Goal: Task Accomplishment & Management: Use online tool/utility

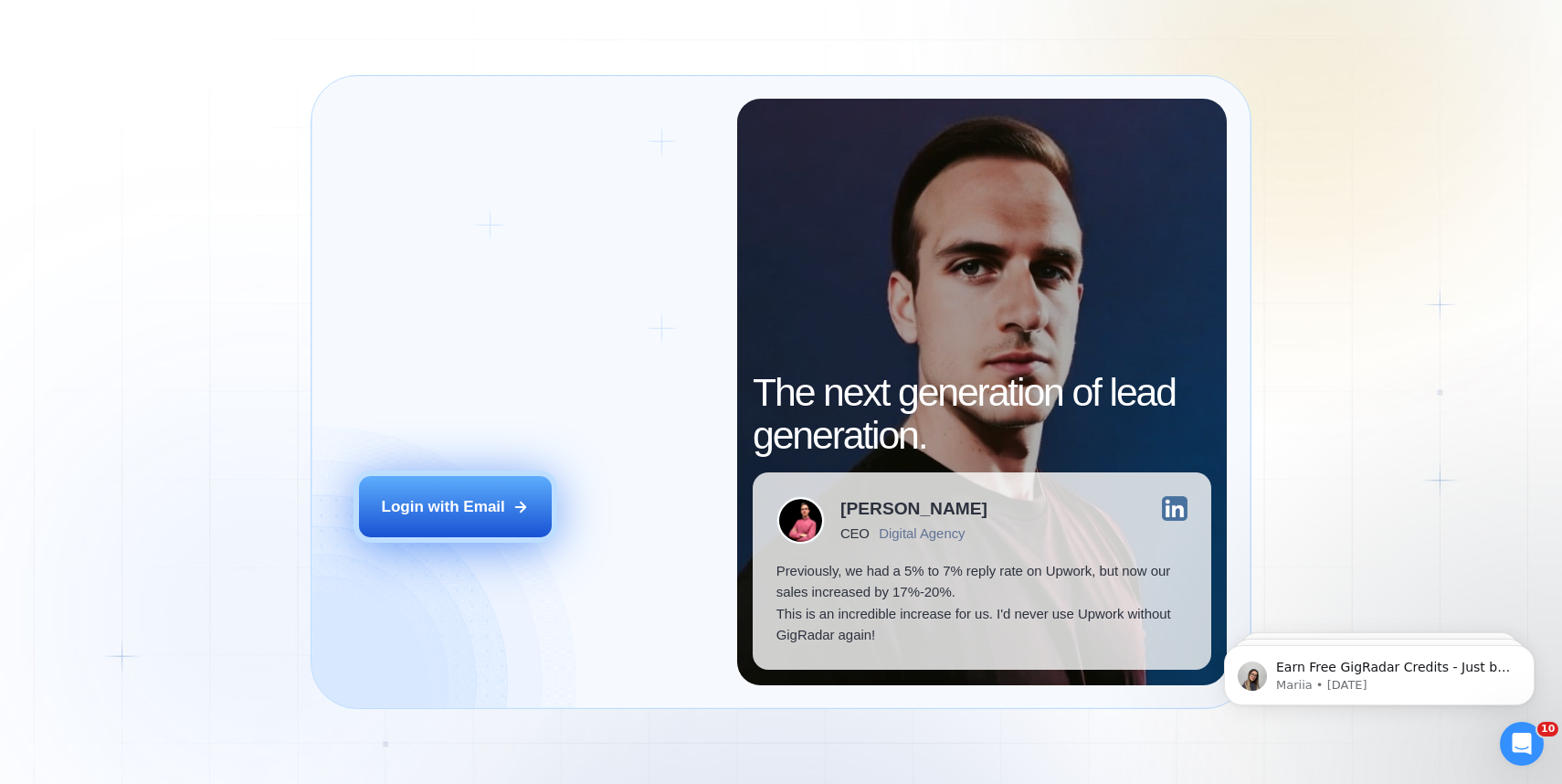
click at [495, 518] on button "Login with Email" at bounding box center [456, 506] width 194 height 60
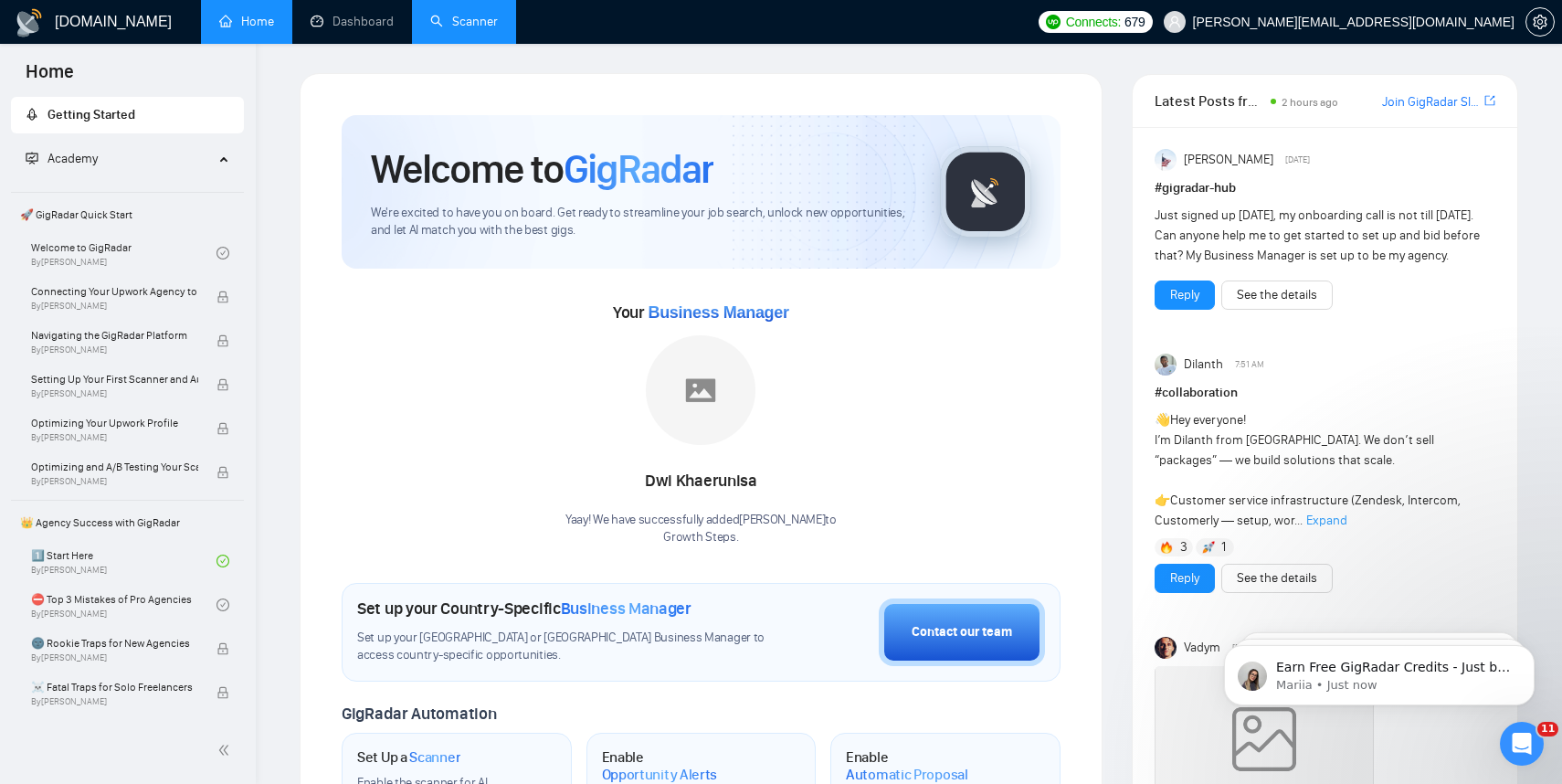
click at [468, 16] on link "Scanner" at bounding box center [464, 22] width 68 height 16
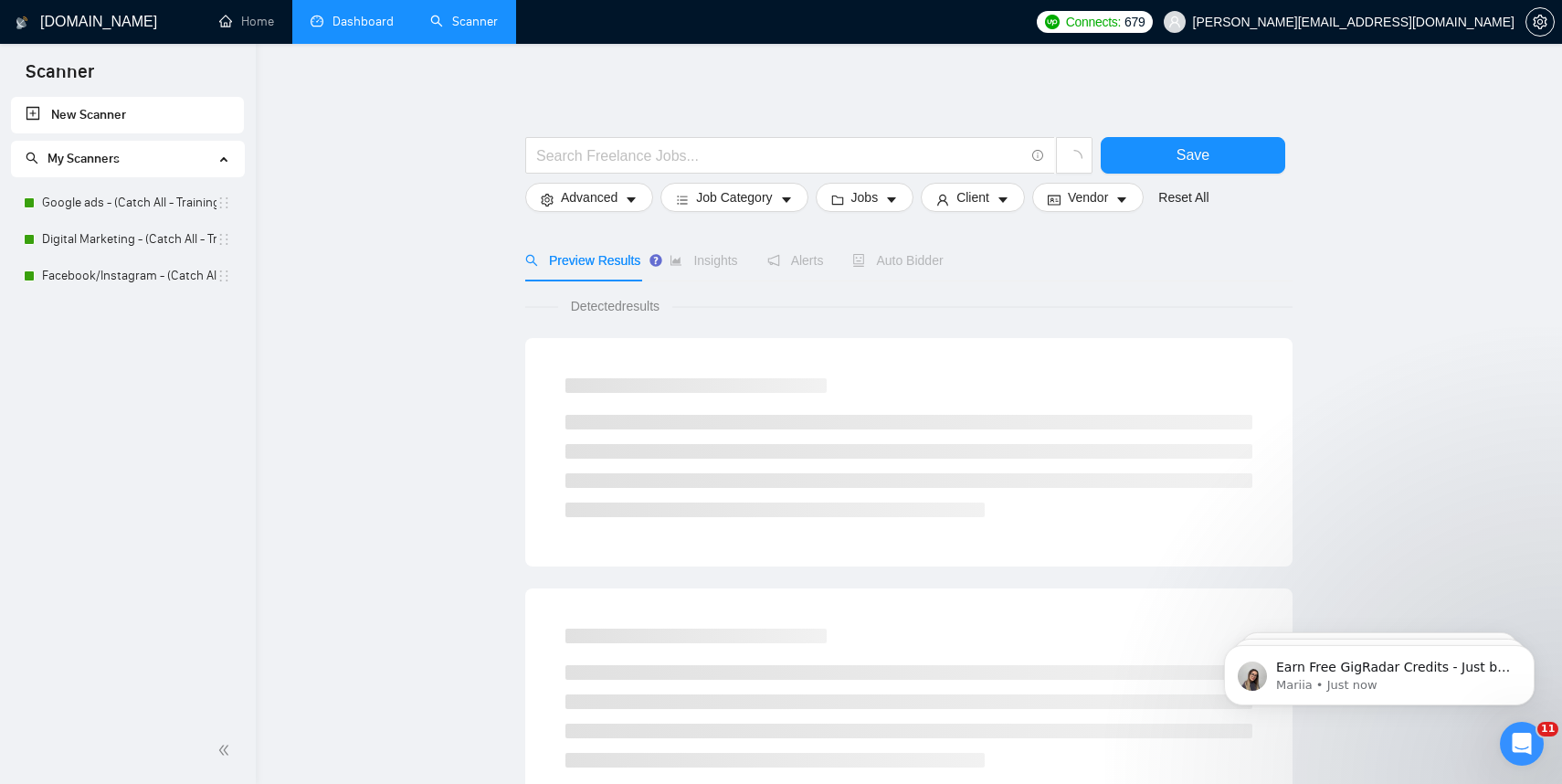
click at [339, 19] on link "Dashboard" at bounding box center [352, 22] width 83 height 16
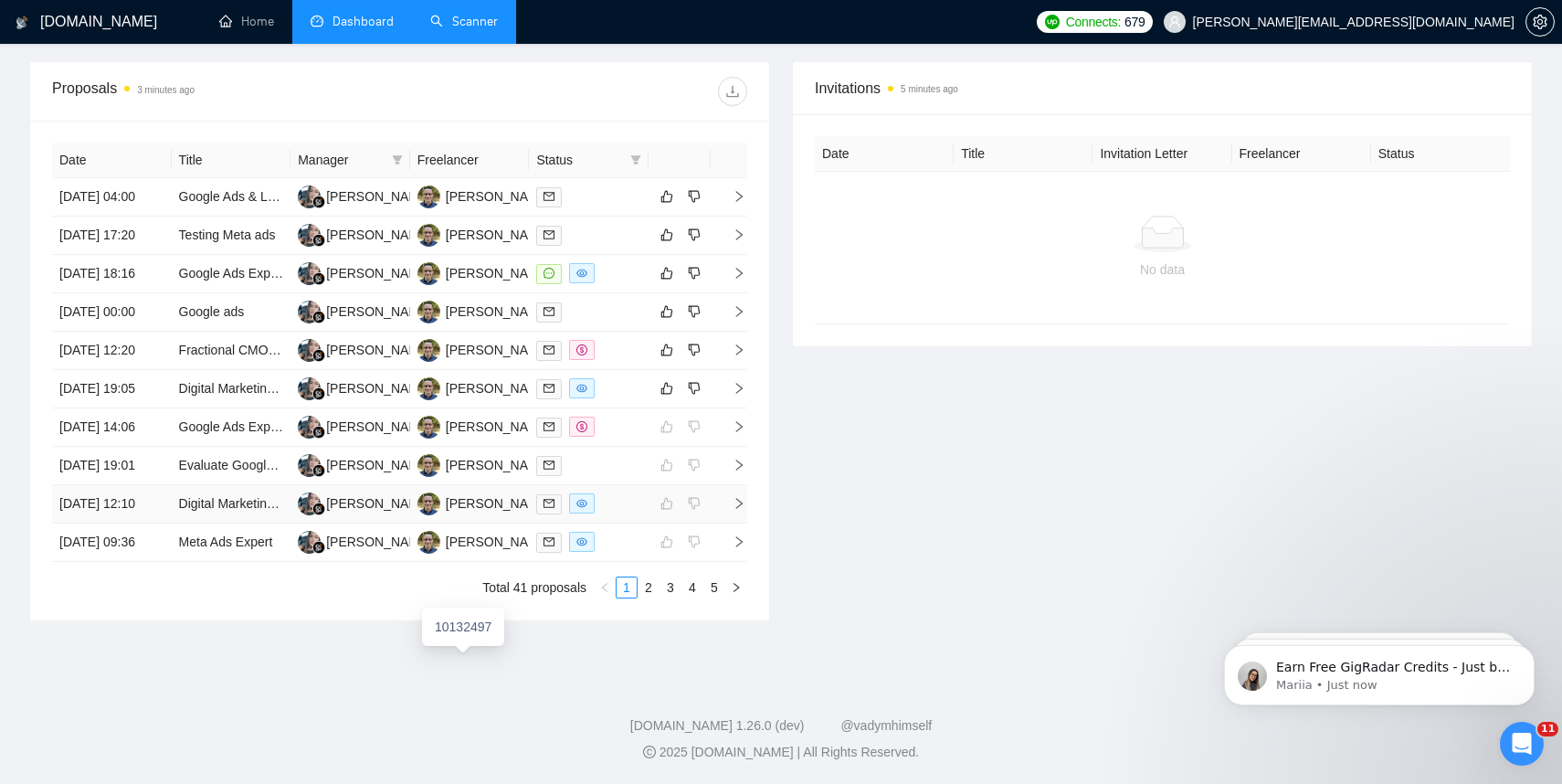
scroll to position [724, 0]
click at [740, 382] on icon "right" at bounding box center [739, 388] width 13 height 13
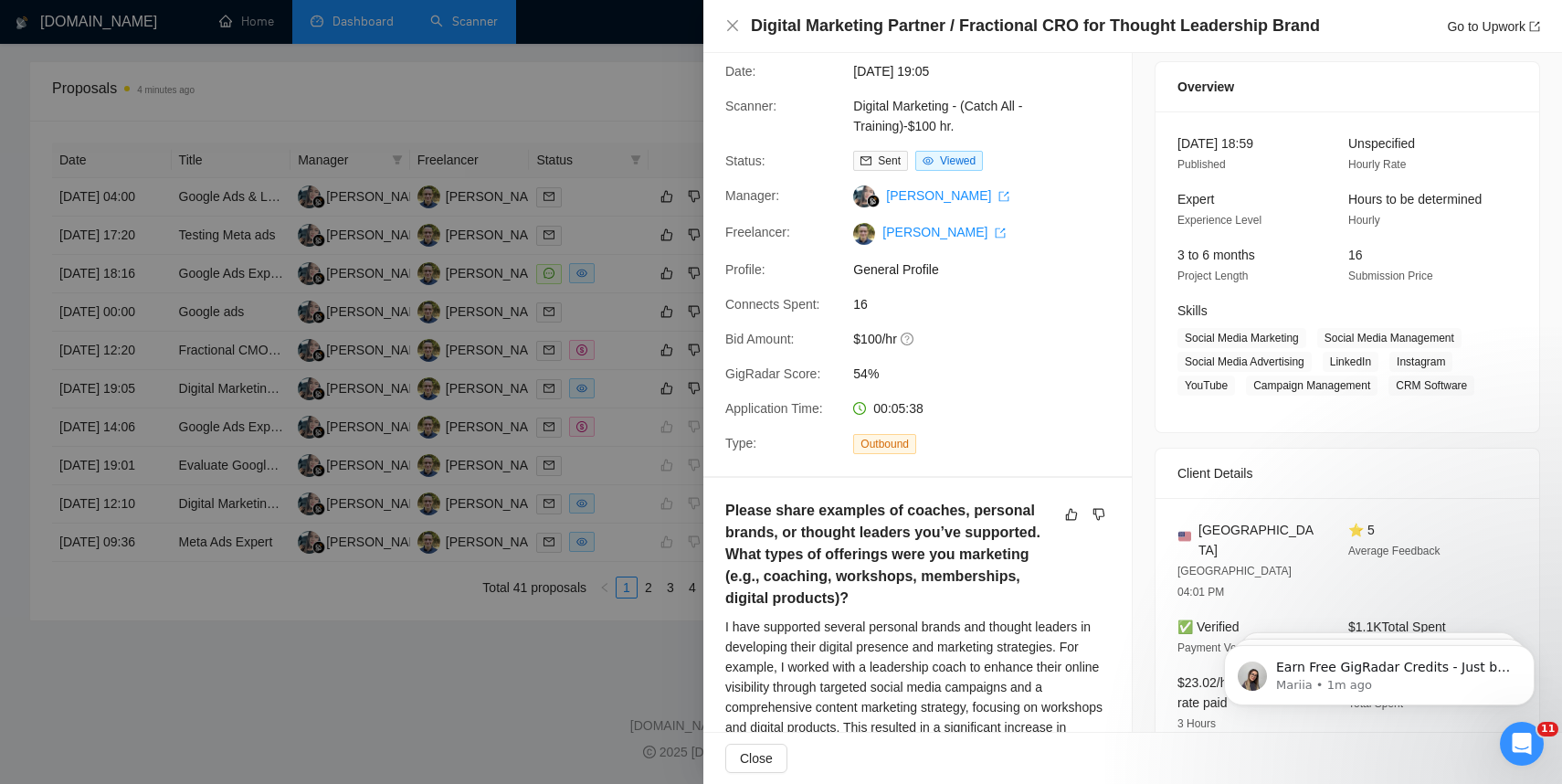
scroll to position [0, 0]
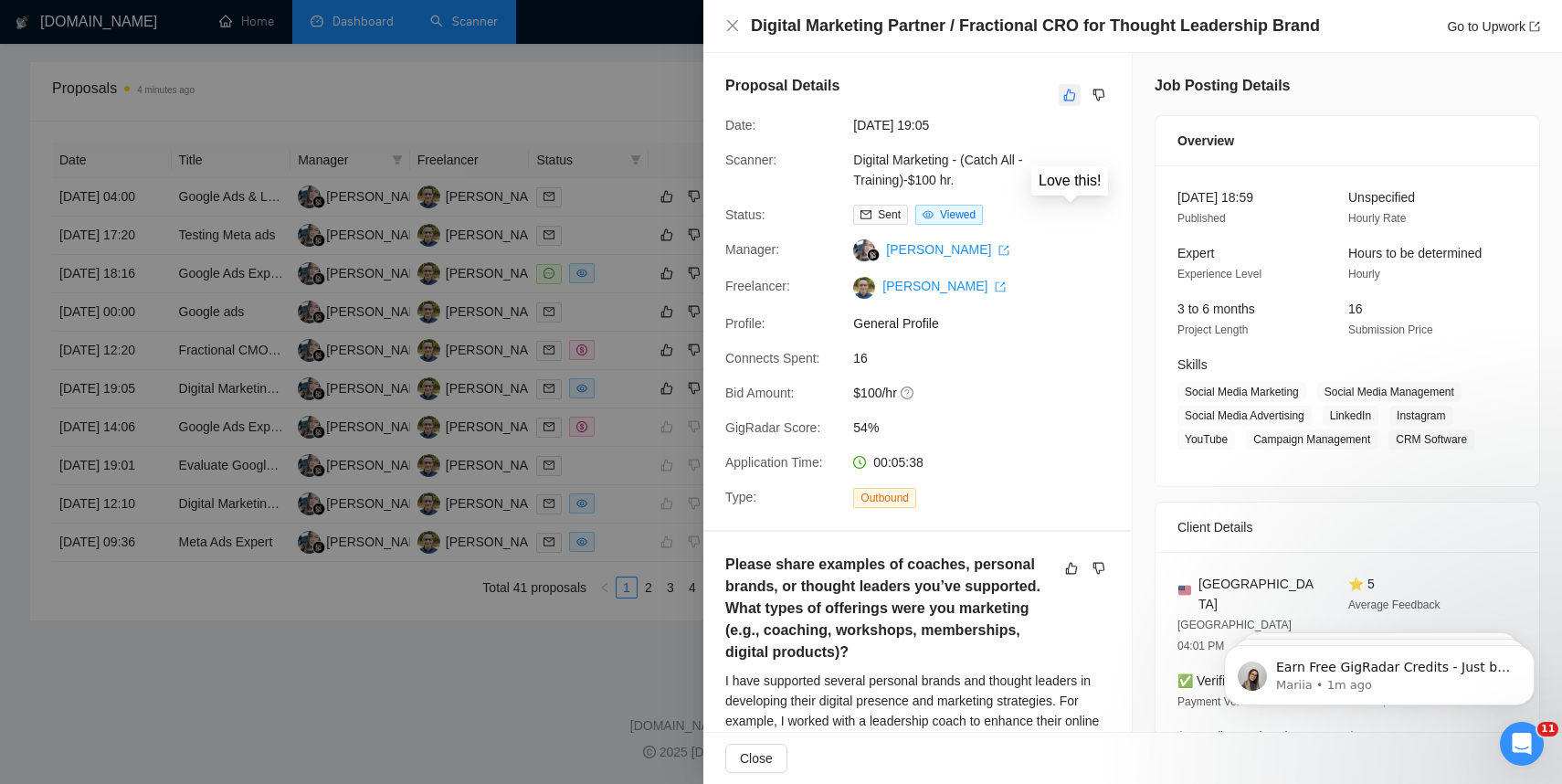
click at [1070, 101] on icon "like" at bounding box center [1070, 94] width 13 height 15
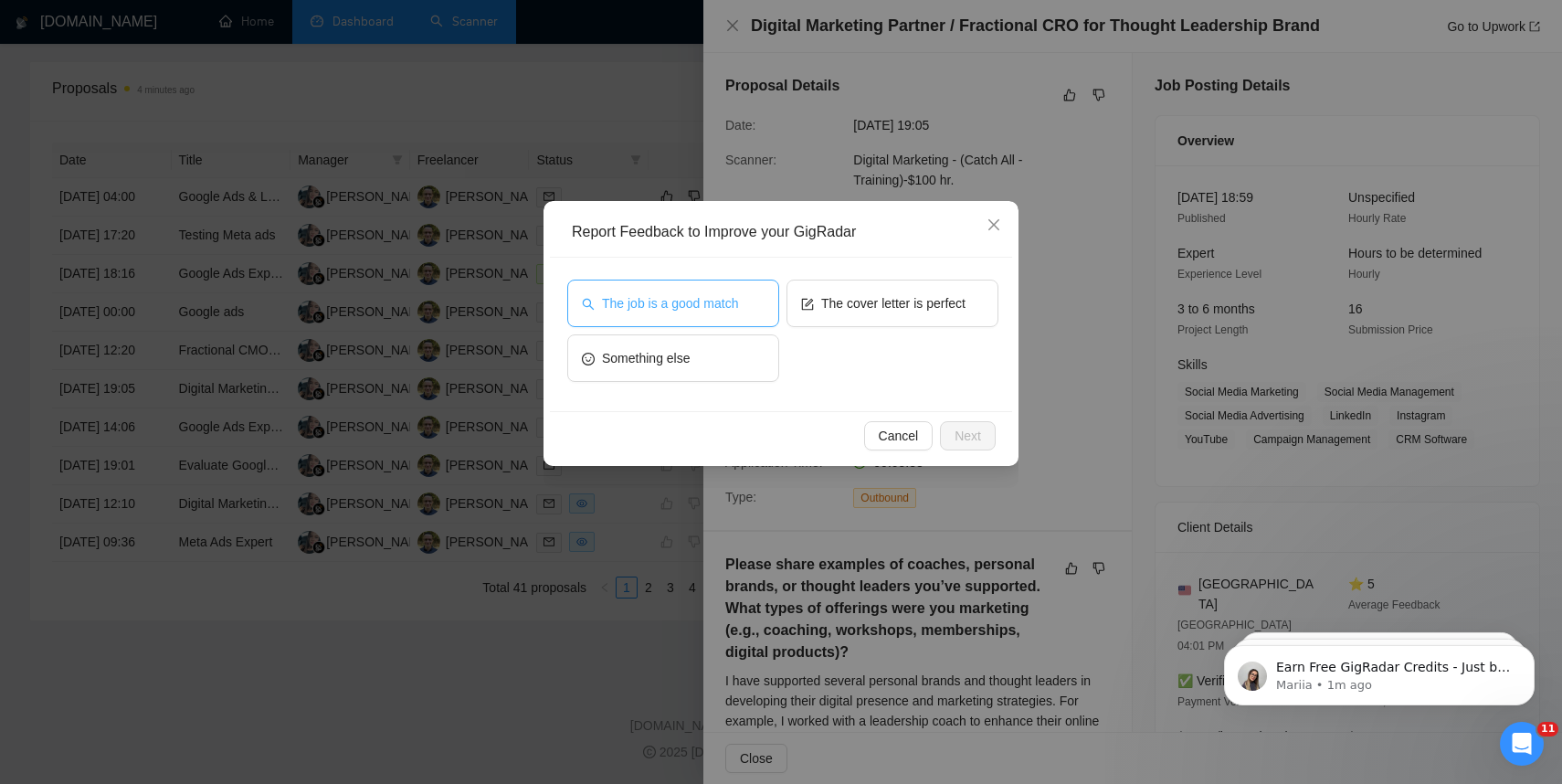
click at [686, 300] on span "The job is a good match" at bounding box center [670, 303] width 136 height 20
click at [865, 275] on div "The job is a good match The cover letter is perfect Something else" at bounding box center [781, 334] width 463 height 153
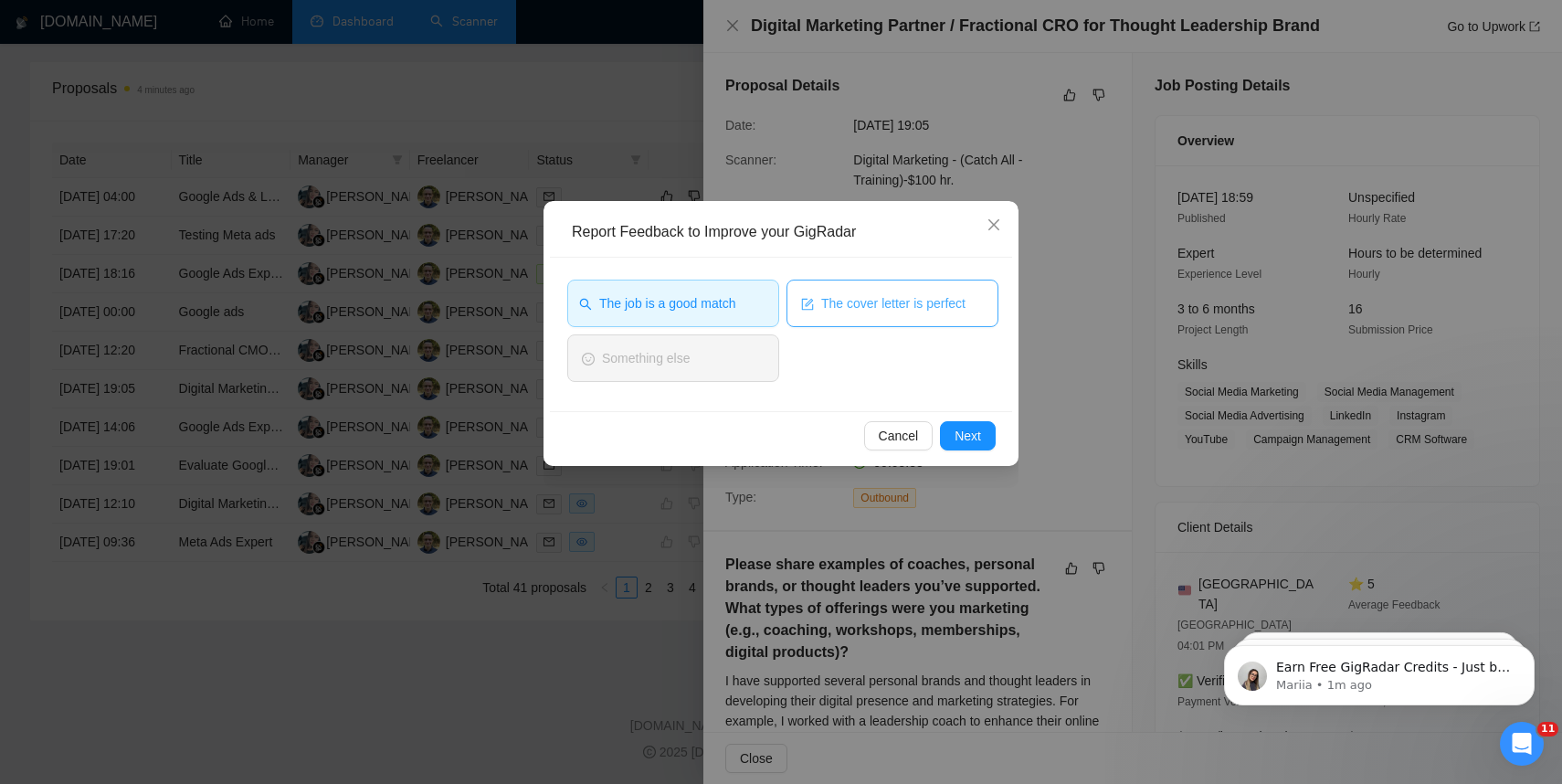
click at [868, 304] on span "The cover letter is perfect" at bounding box center [894, 303] width 145 height 20
click at [990, 440] on button "Next" at bounding box center [968, 436] width 56 height 30
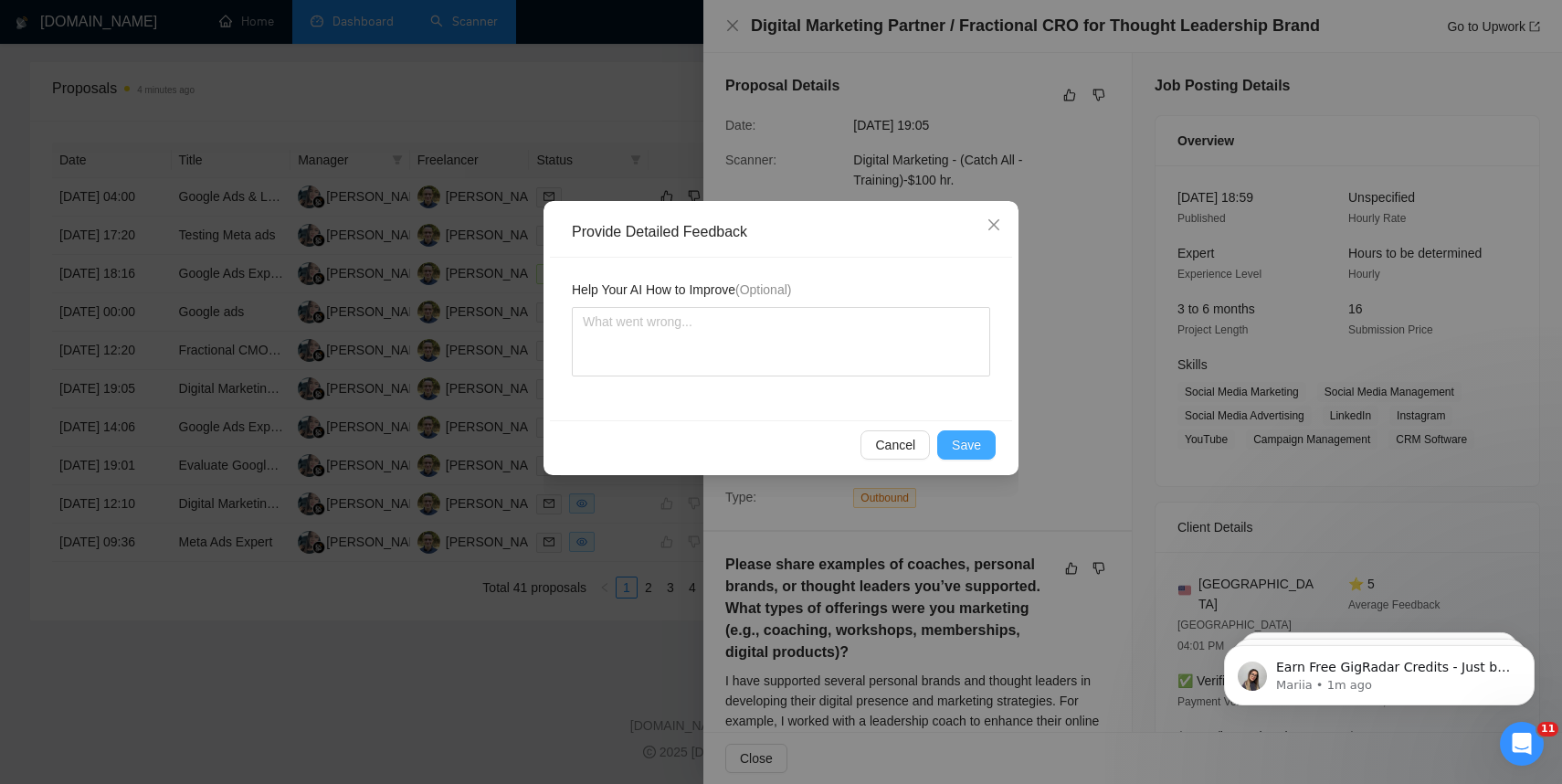
click at [974, 442] on span "Save" at bounding box center [967, 445] width 30 height 20
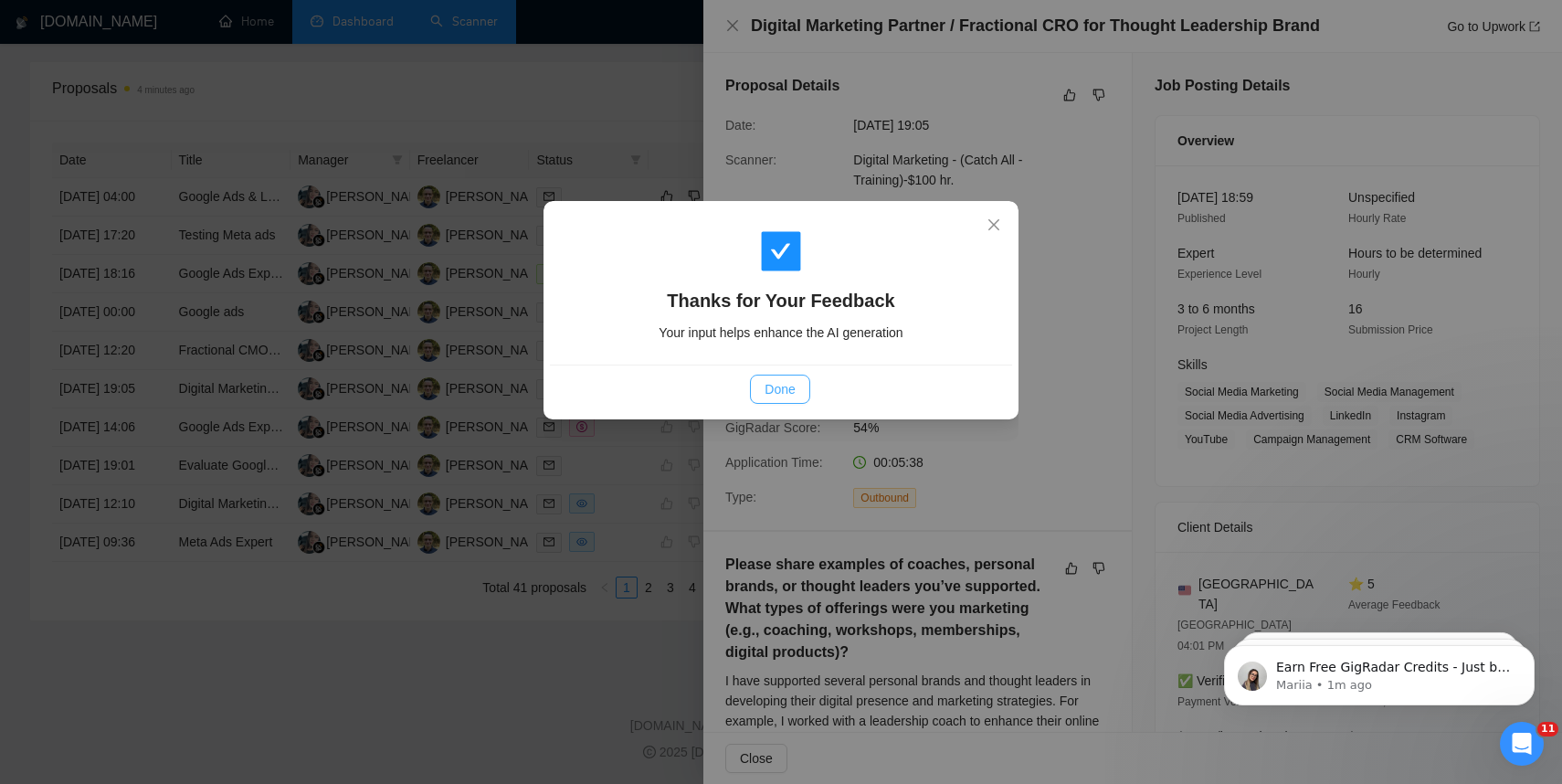
click at [789, 393] on span "Done" at bounding box center [780, 389] width 31 height 20
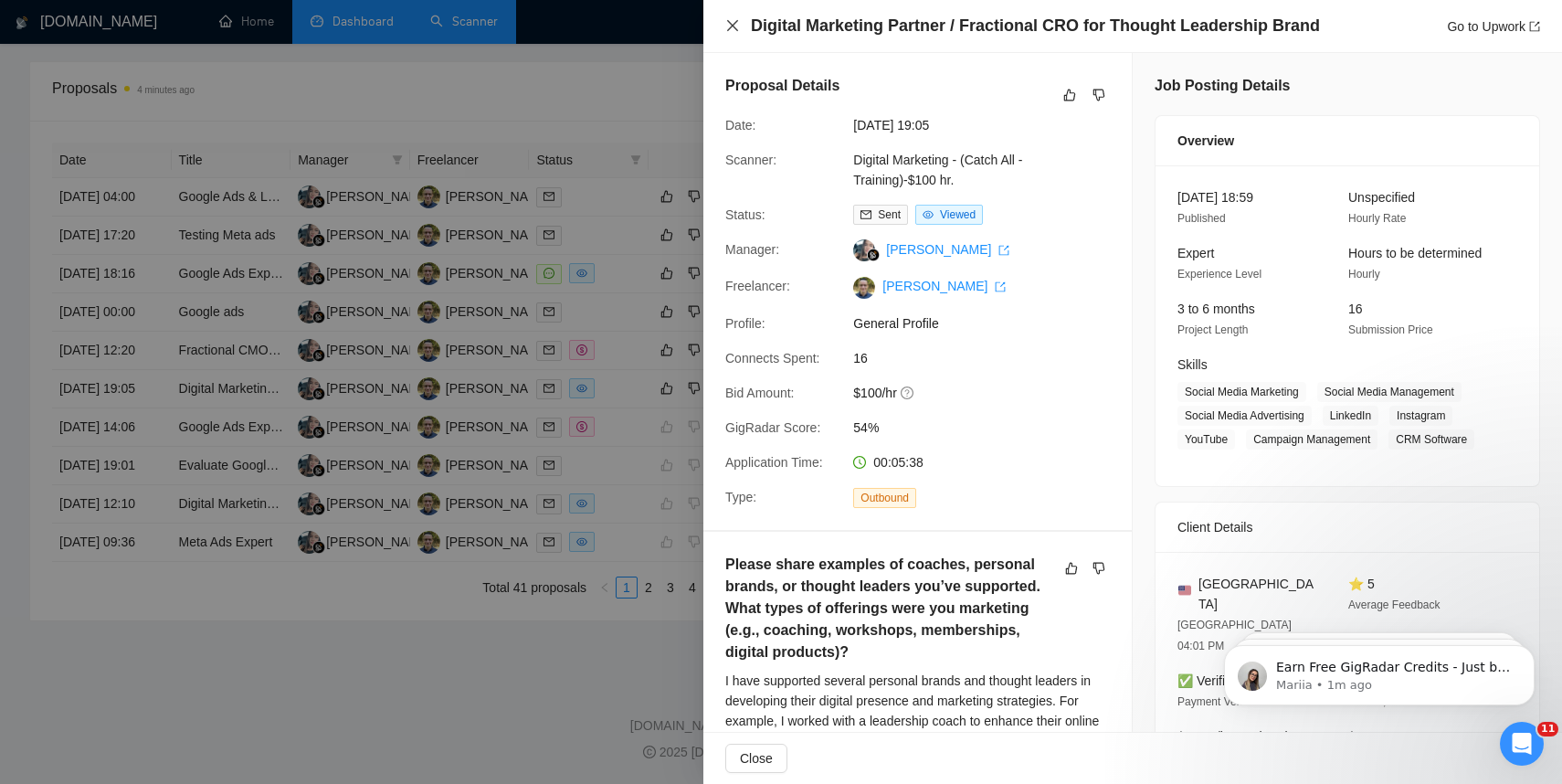
click at [736, 27] on icon "close" at bounding box center [732, 26] width 15 height 15
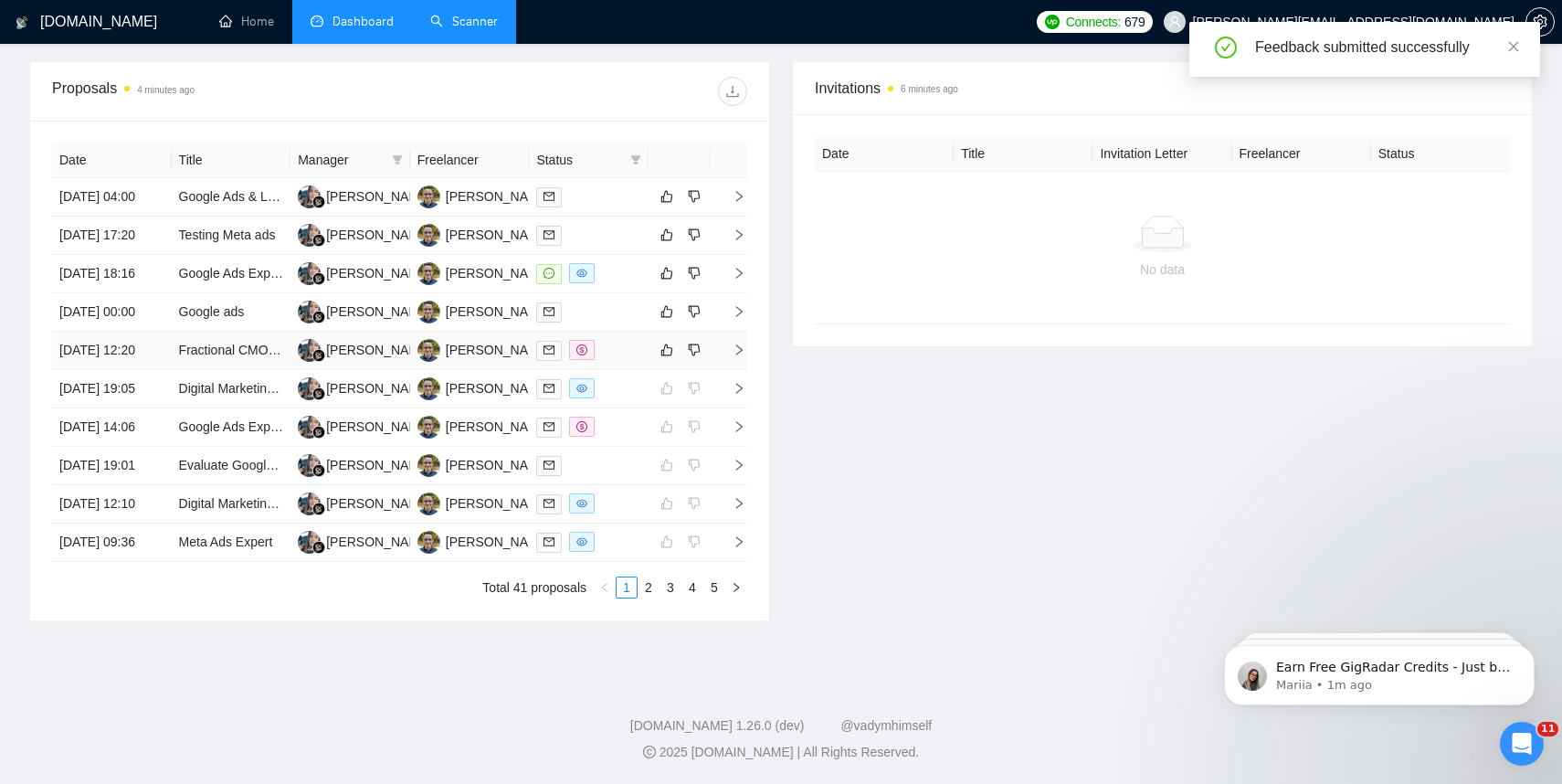
click at [738, 343] on icon "right" at bounding box center [739, 349] width 13 height 13
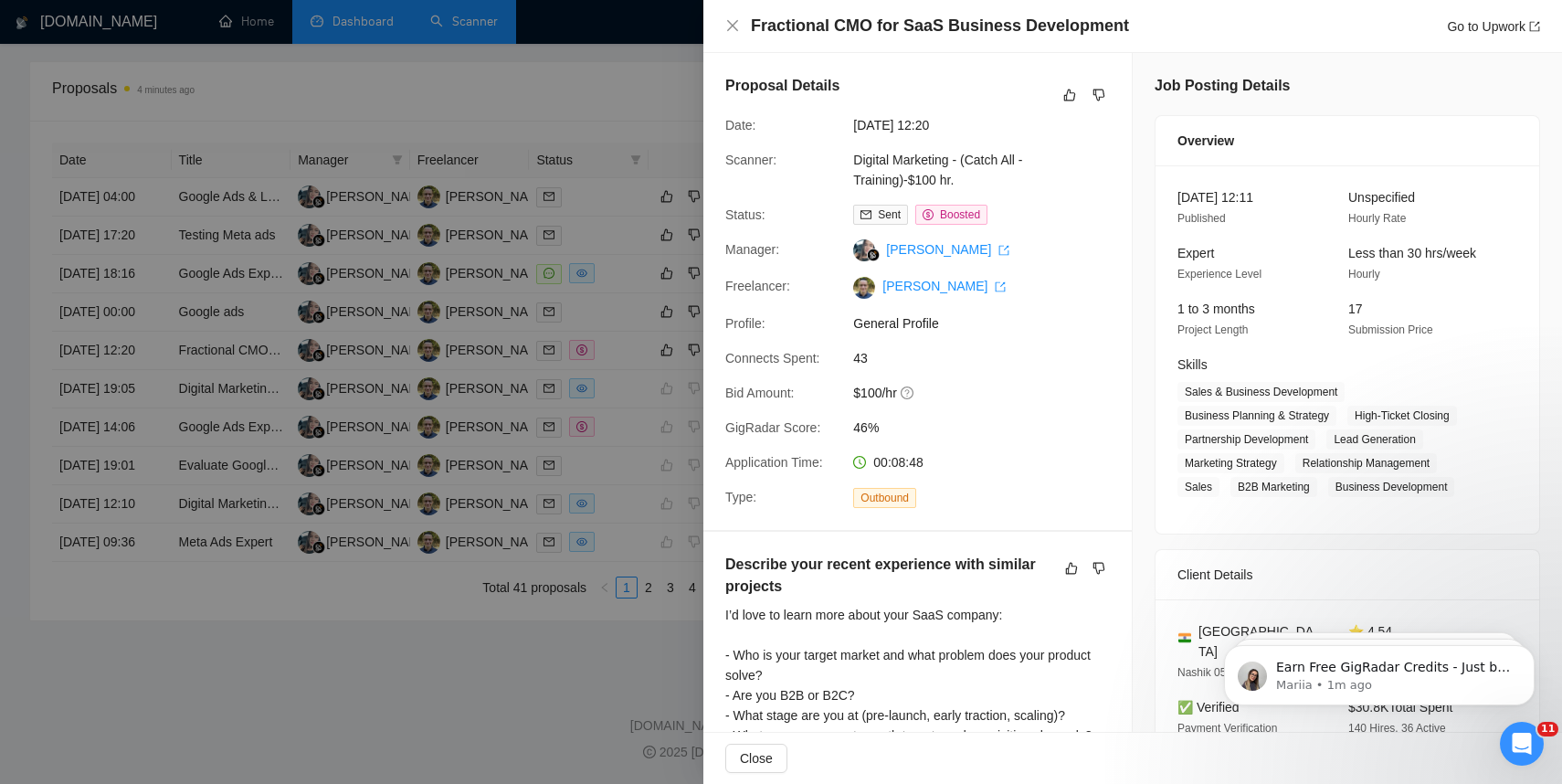
scroll to position [704, 0]
click at [1073, 93] on icon "like" at bounding box center [1070, 94] width 13 height 15
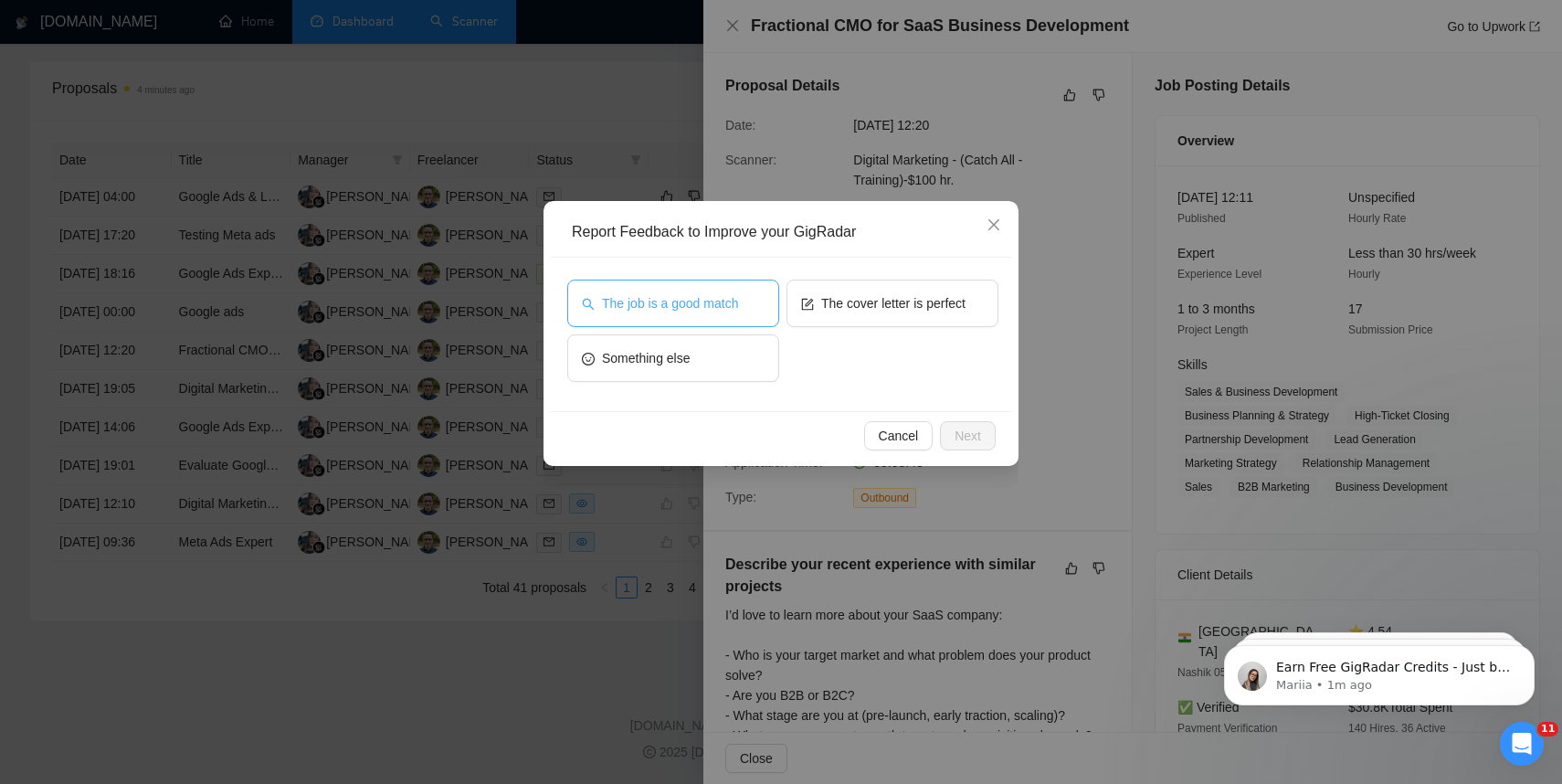
click at [733, 287] on button "The job is a good match" at bounding box center [672, 303] width 212 height 47
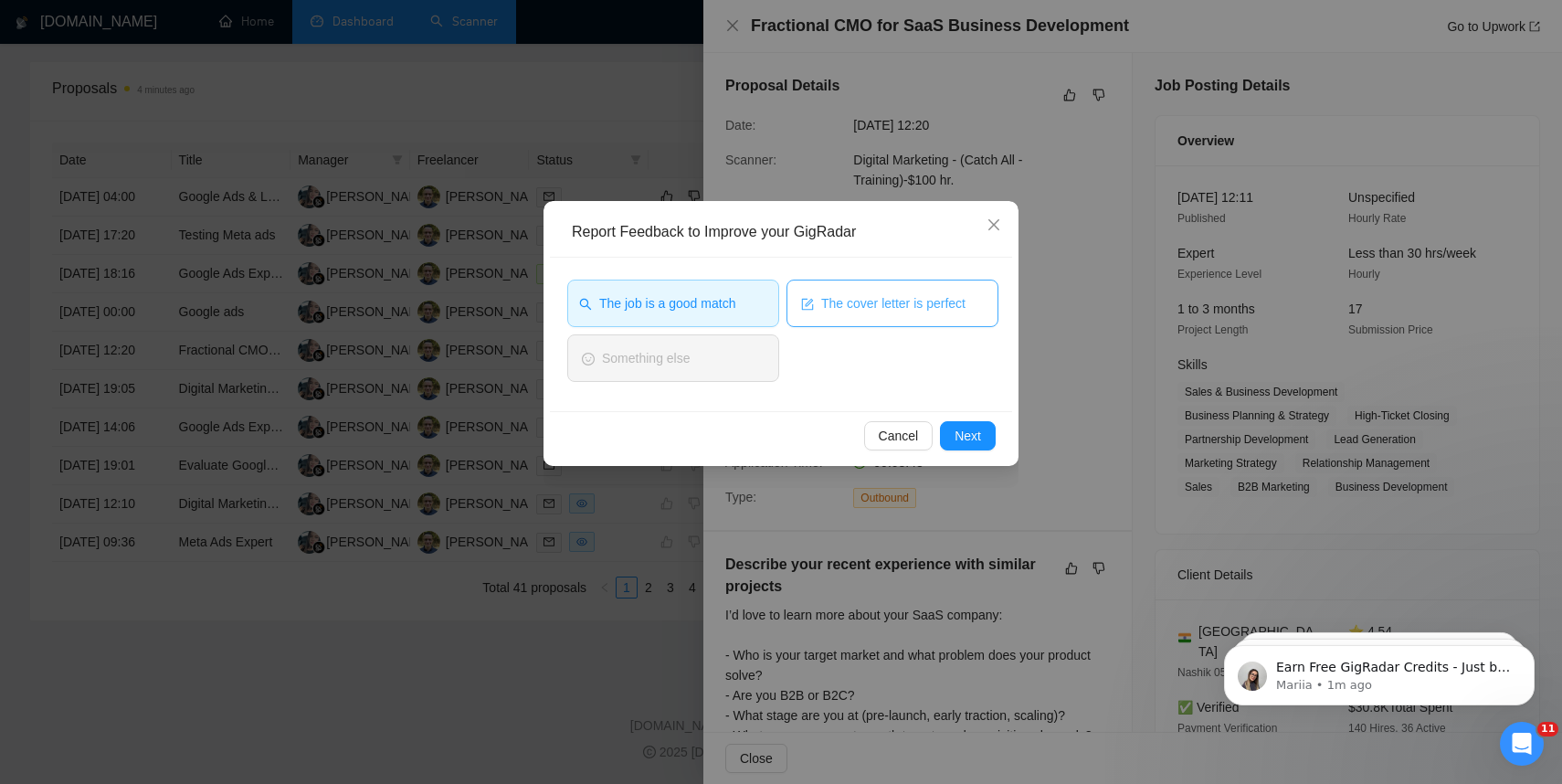
click at [880, 303] on span "The cover letter is perfect" at bounding box center [894, 303] width 145 height 20
click at [977, 439] on span "Next" at bounding box center [968, 436] width 27 height 20
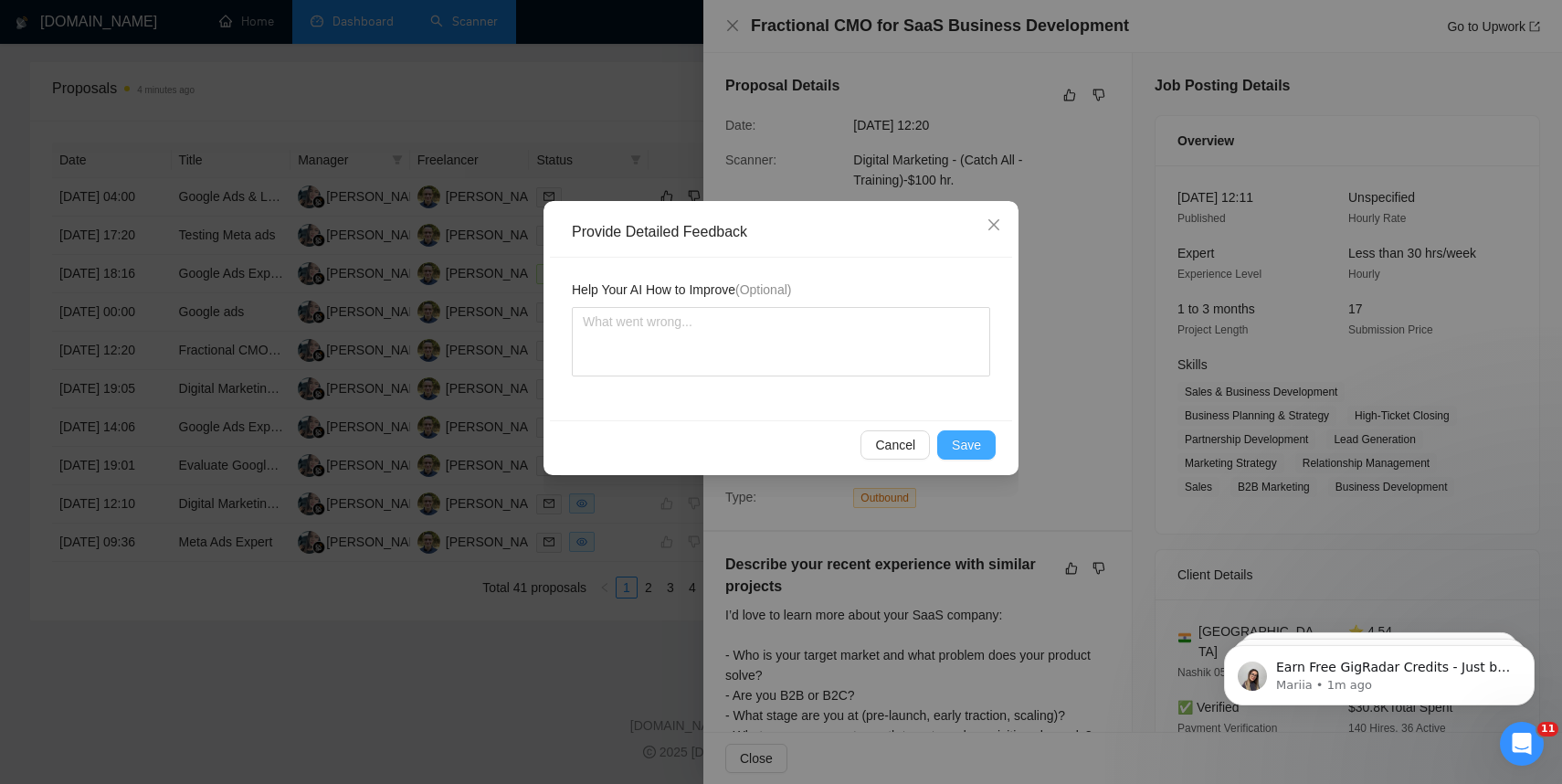
click at [967, 444] on span "Save" at bounding box center [967, 445] width 30 height 20
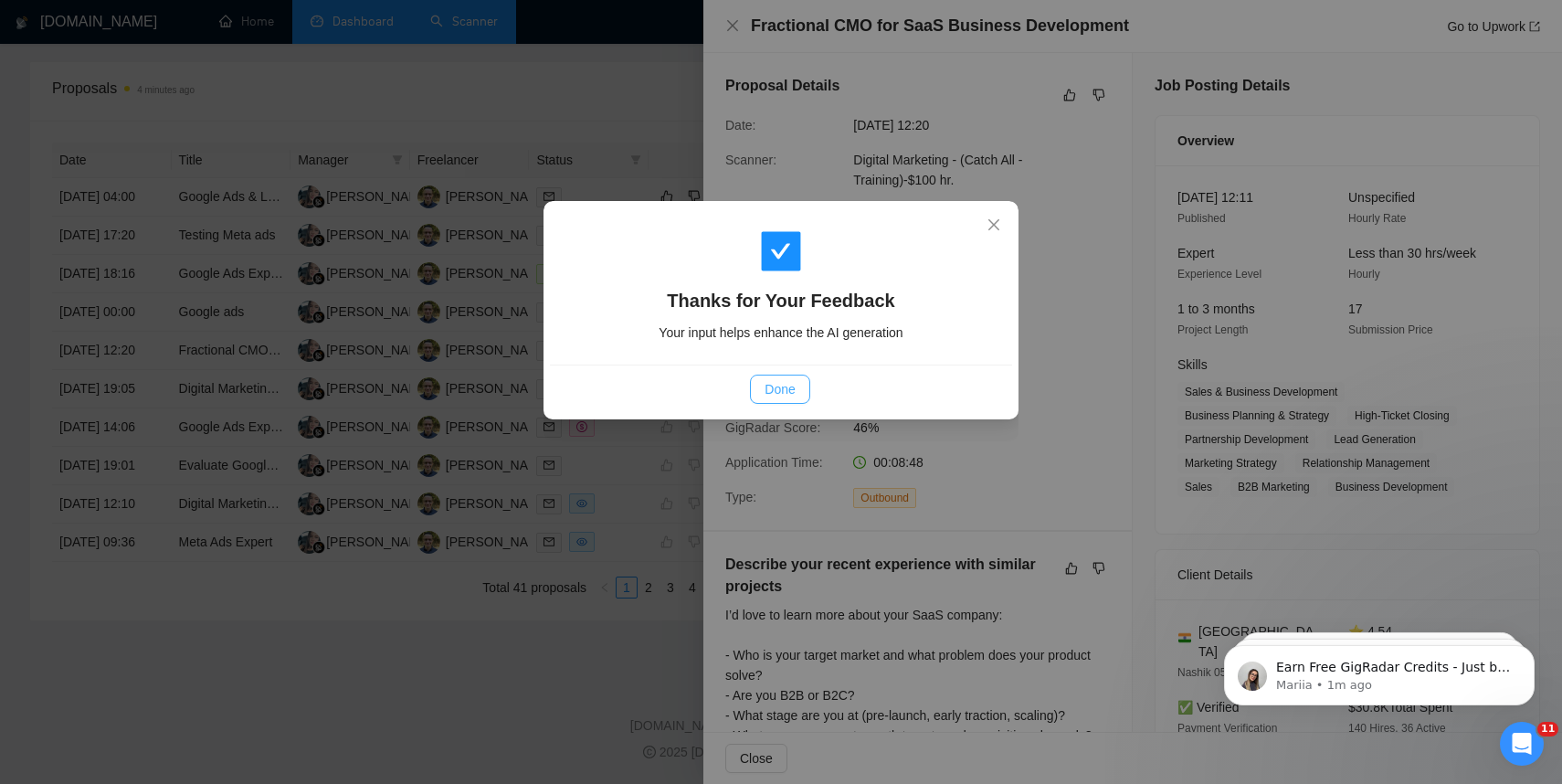
click at [776, 377] on button "Done" at bounding box center [780, 390] width 59 height 30
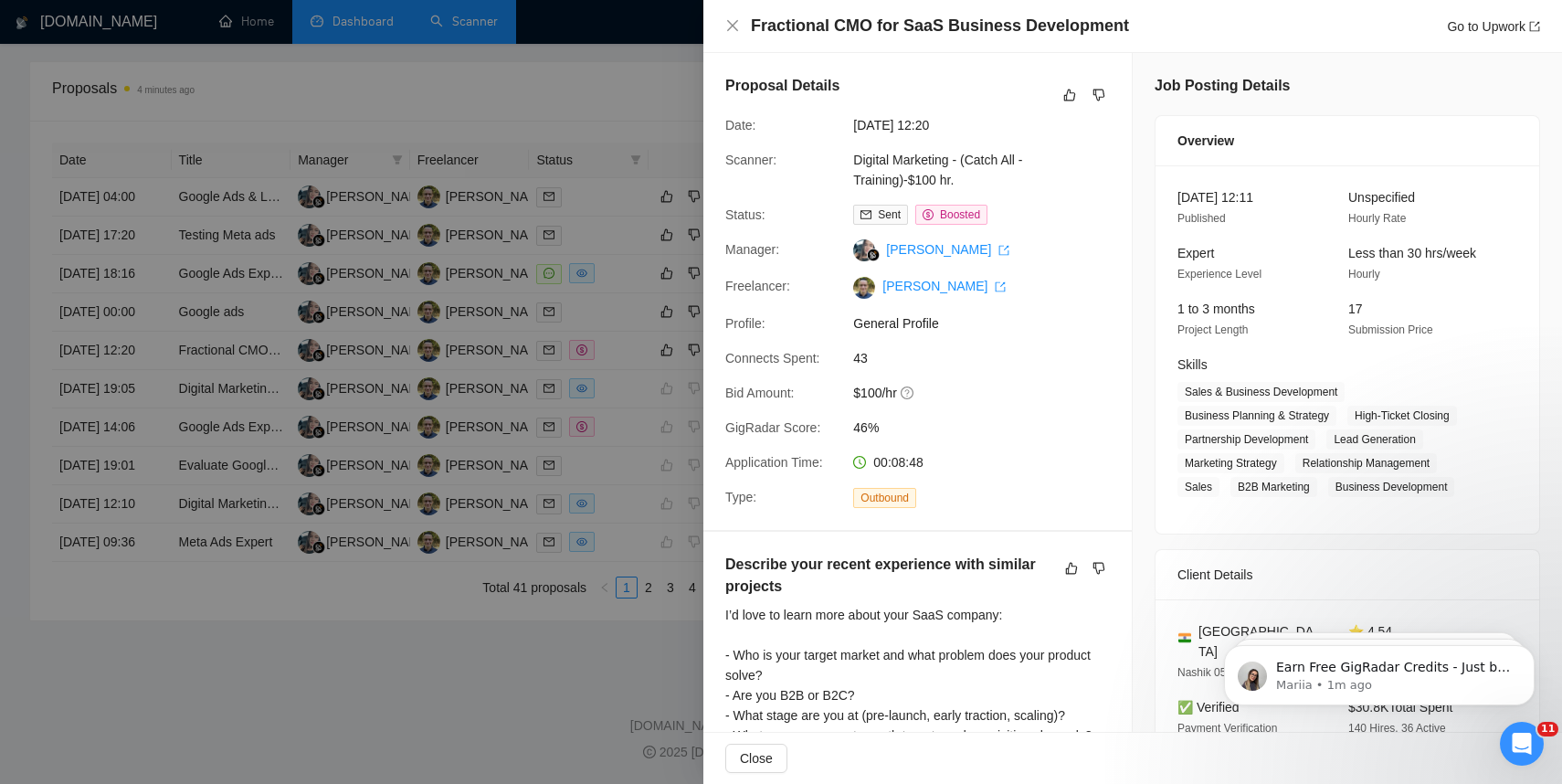
click at [732, 16] on div "Fractional CMO for SaaS Business Development Go to Upwork" at bounding box center [1133, 26] width 815 height 23
click at [732, 19] on icon "close" at bounding box center [732, 26] width 15 height 15
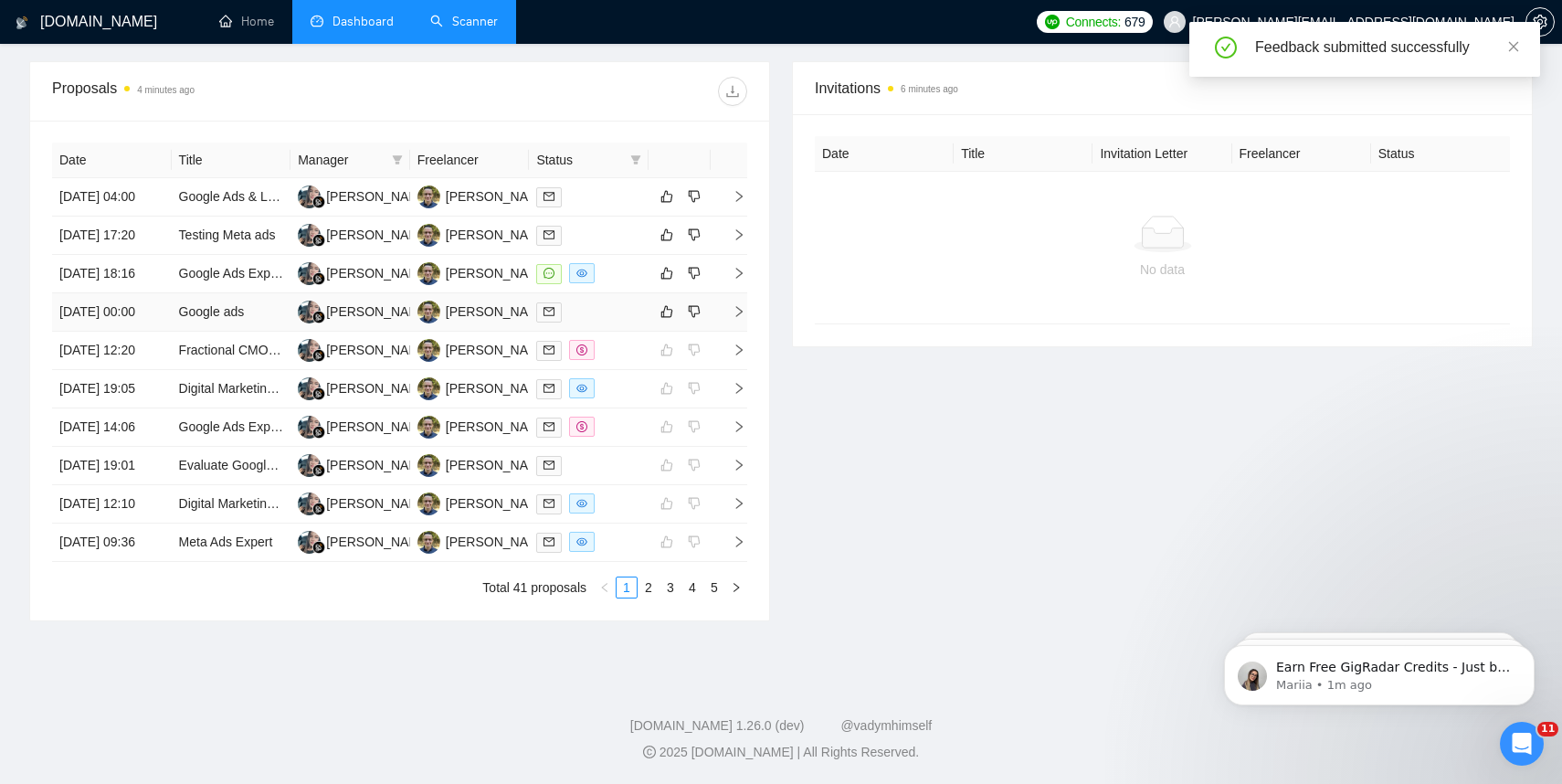
click at [738, 306] on icon "right" at bounding box center [739, 311] width 6 height 11
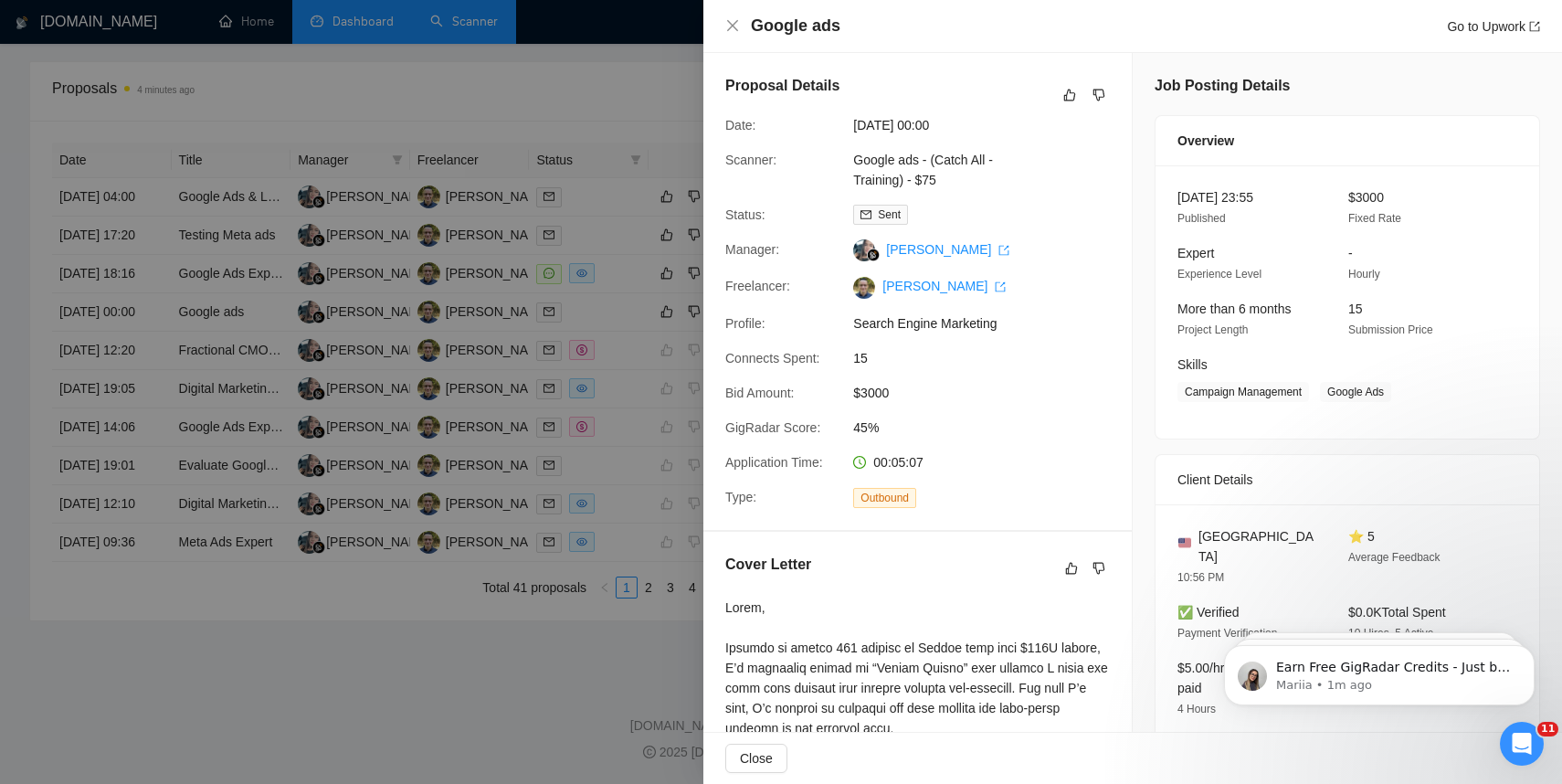
scroll to position [649, 0]
click at [1071, 94] on icon "like" at bounding box center [1070, 94] width 13 height 15
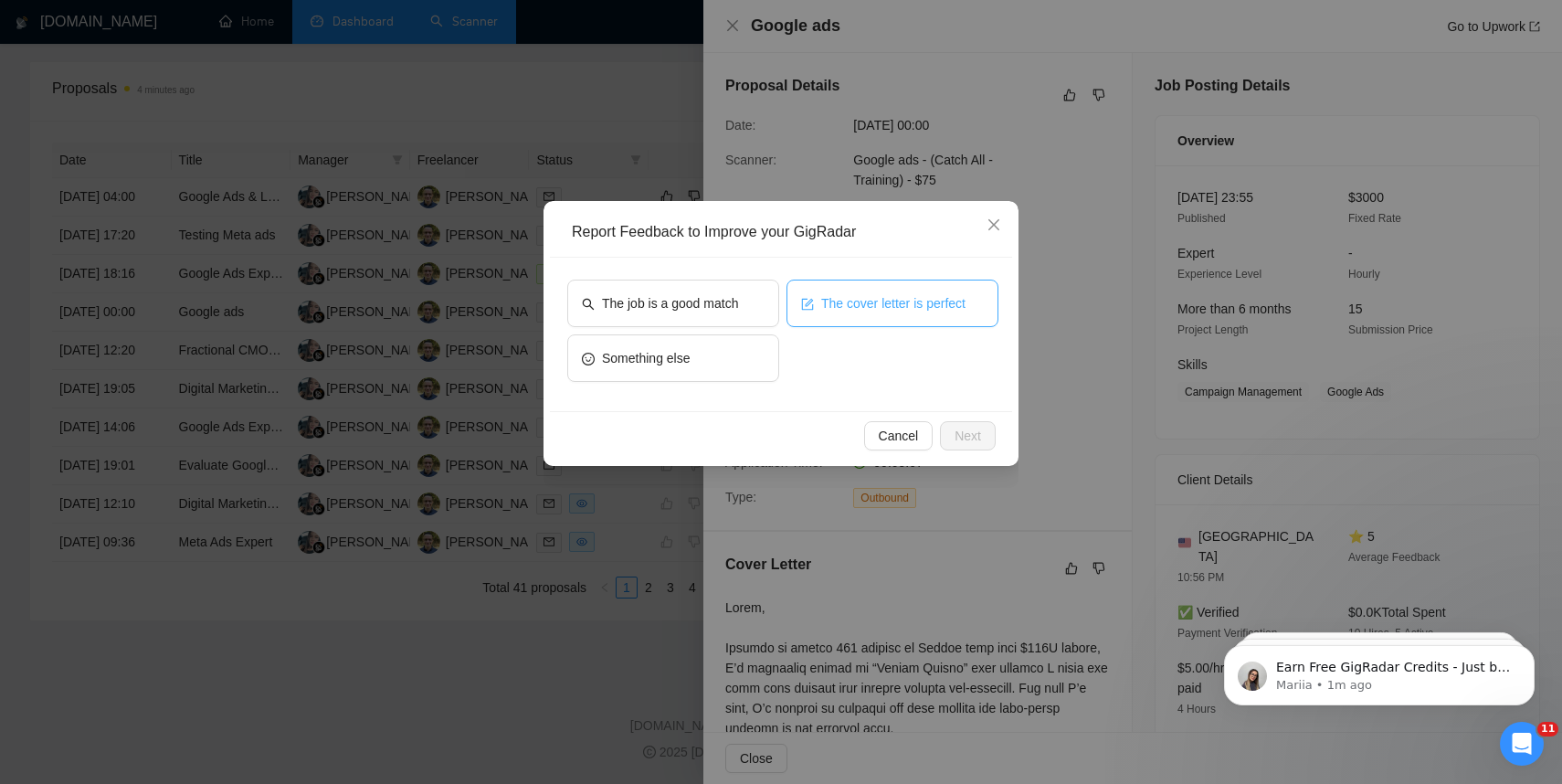
click at [919, 317] on button "The cover letter is perfect" at bounding box center [892, 303] width 212 height 47
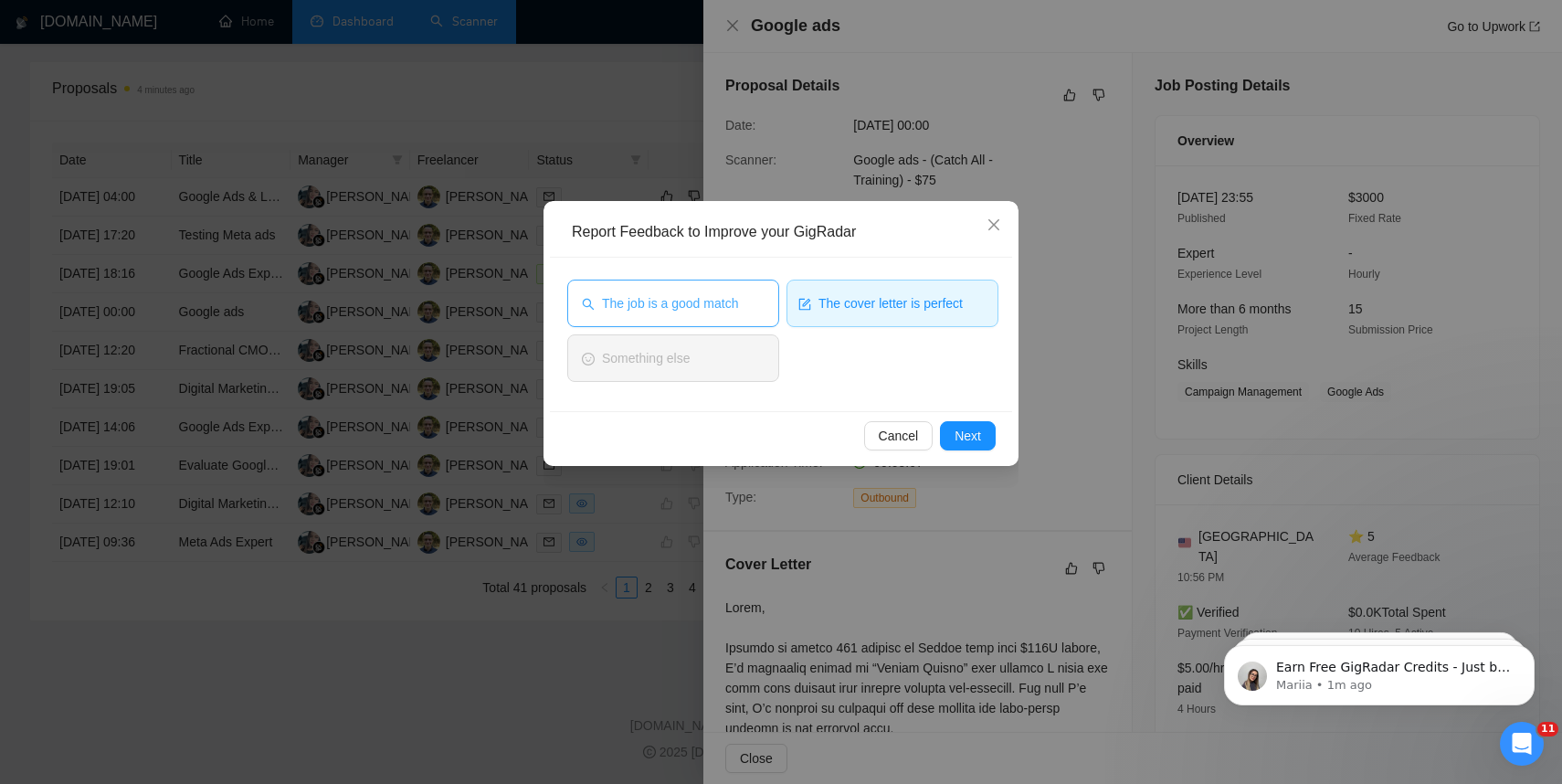
click at [700, 316] on button "The job is a good match" at bounding box center [672, 303] width 212 height 47
click at [968, 440] on span "Next" at bounding box center [968, 436] width 27 height 20
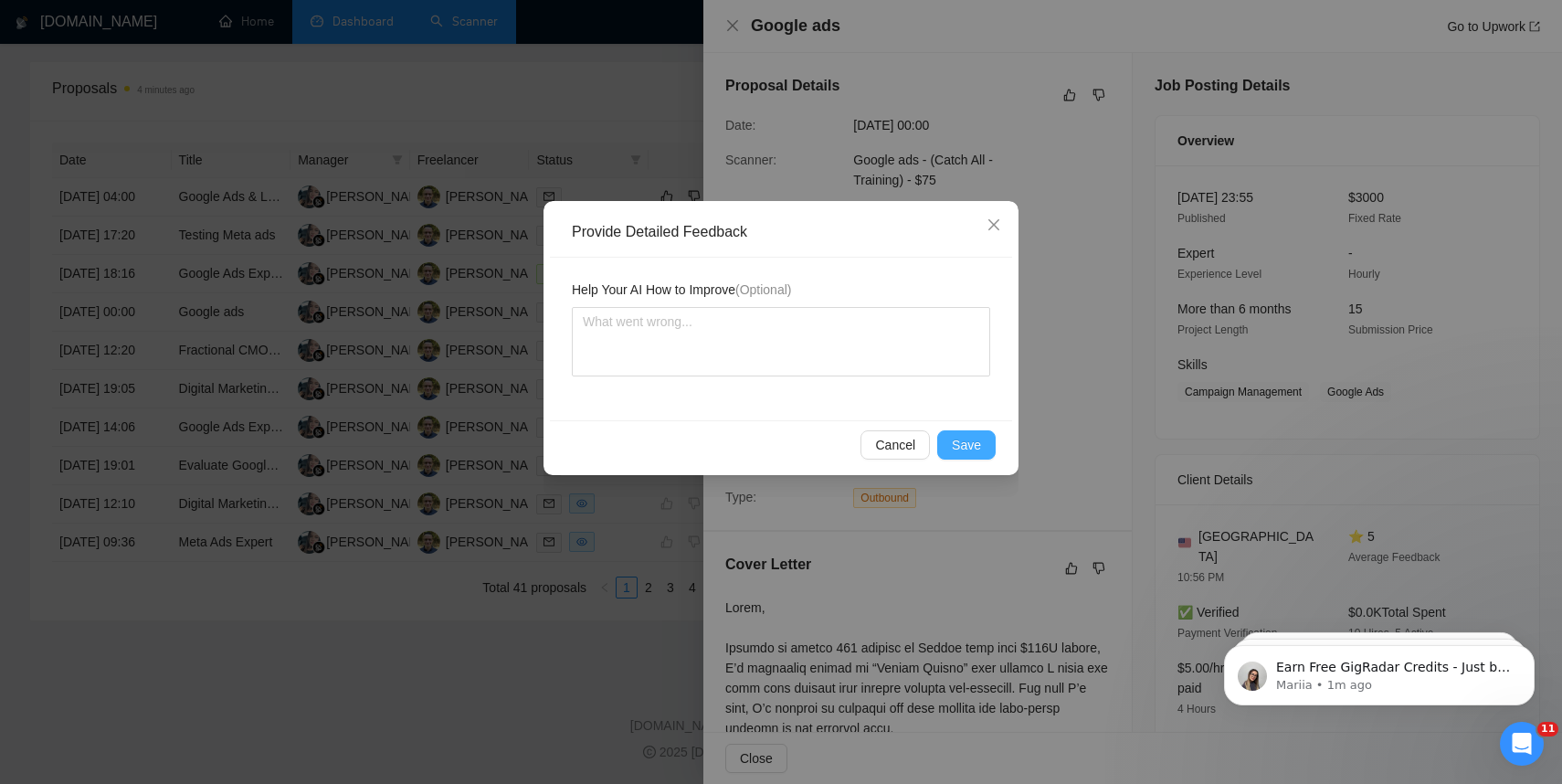
click at [969, 442] on span "Save" at bounding box center [967, 445] width 30 height 20
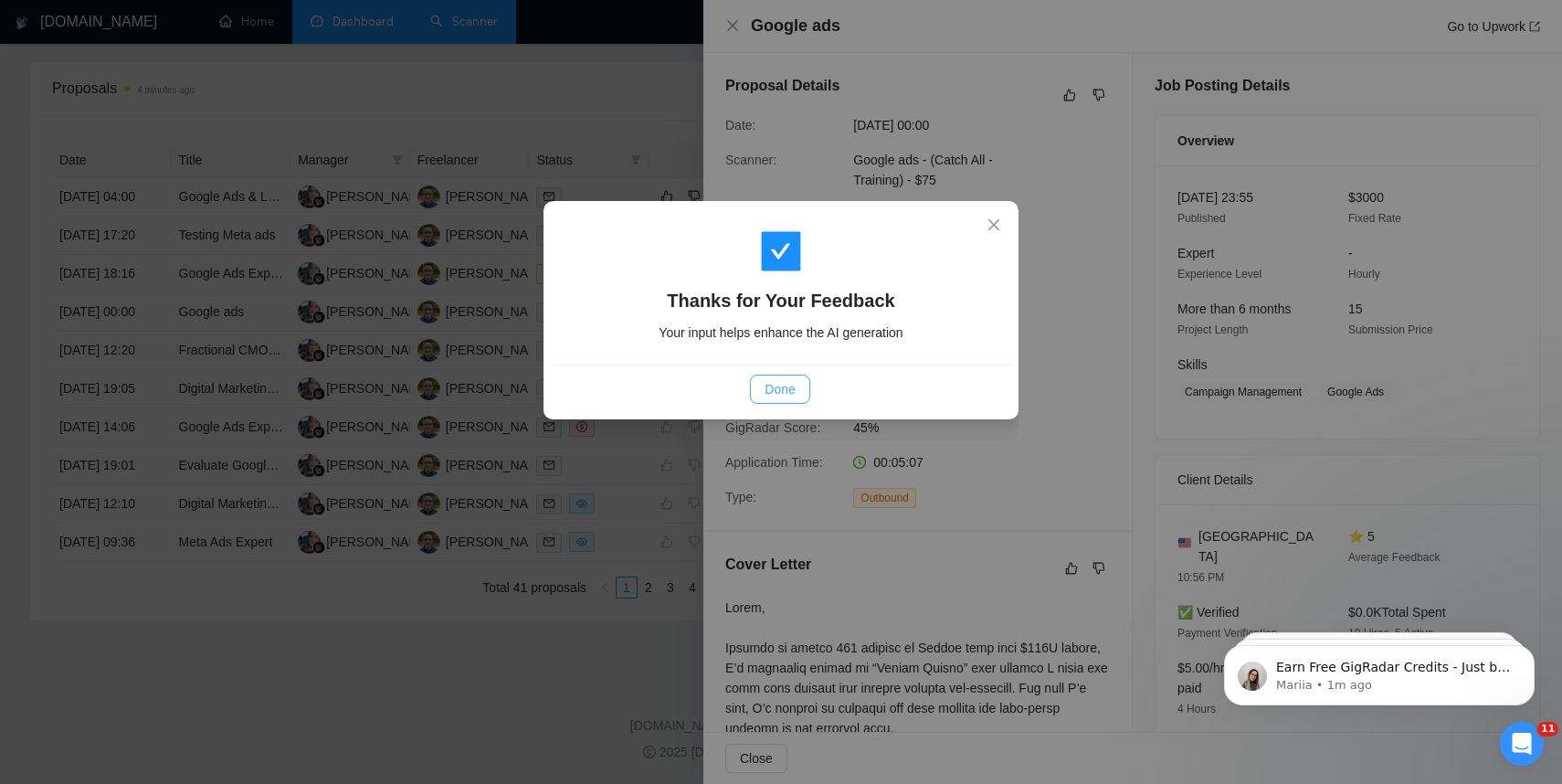
click at [795, 392] on span "Done" at bounding box center [780, 389] width 31 height 20
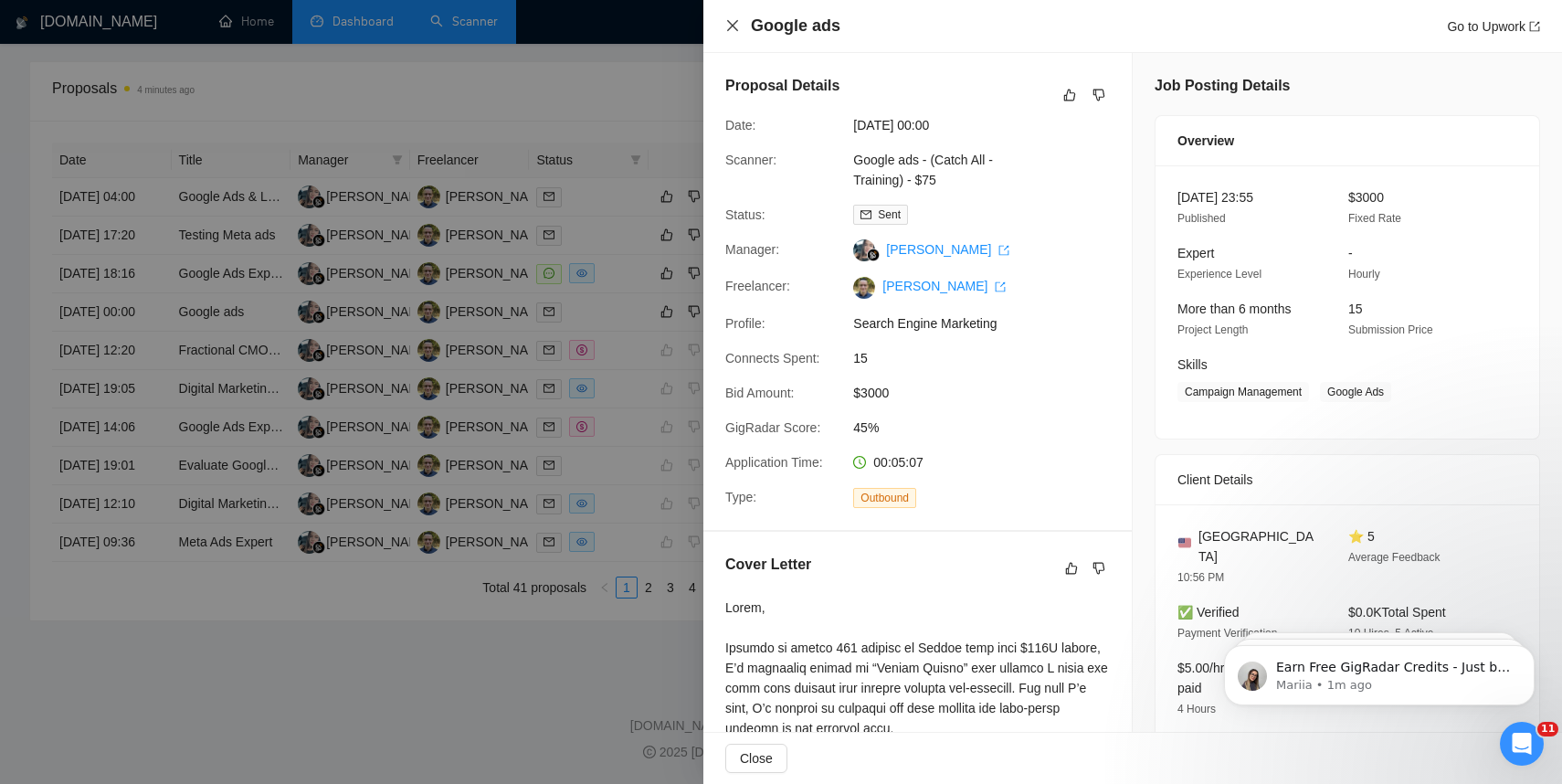
click at [733, 22] on icon "close" at bounding box center [732, 26] width 15 height 15
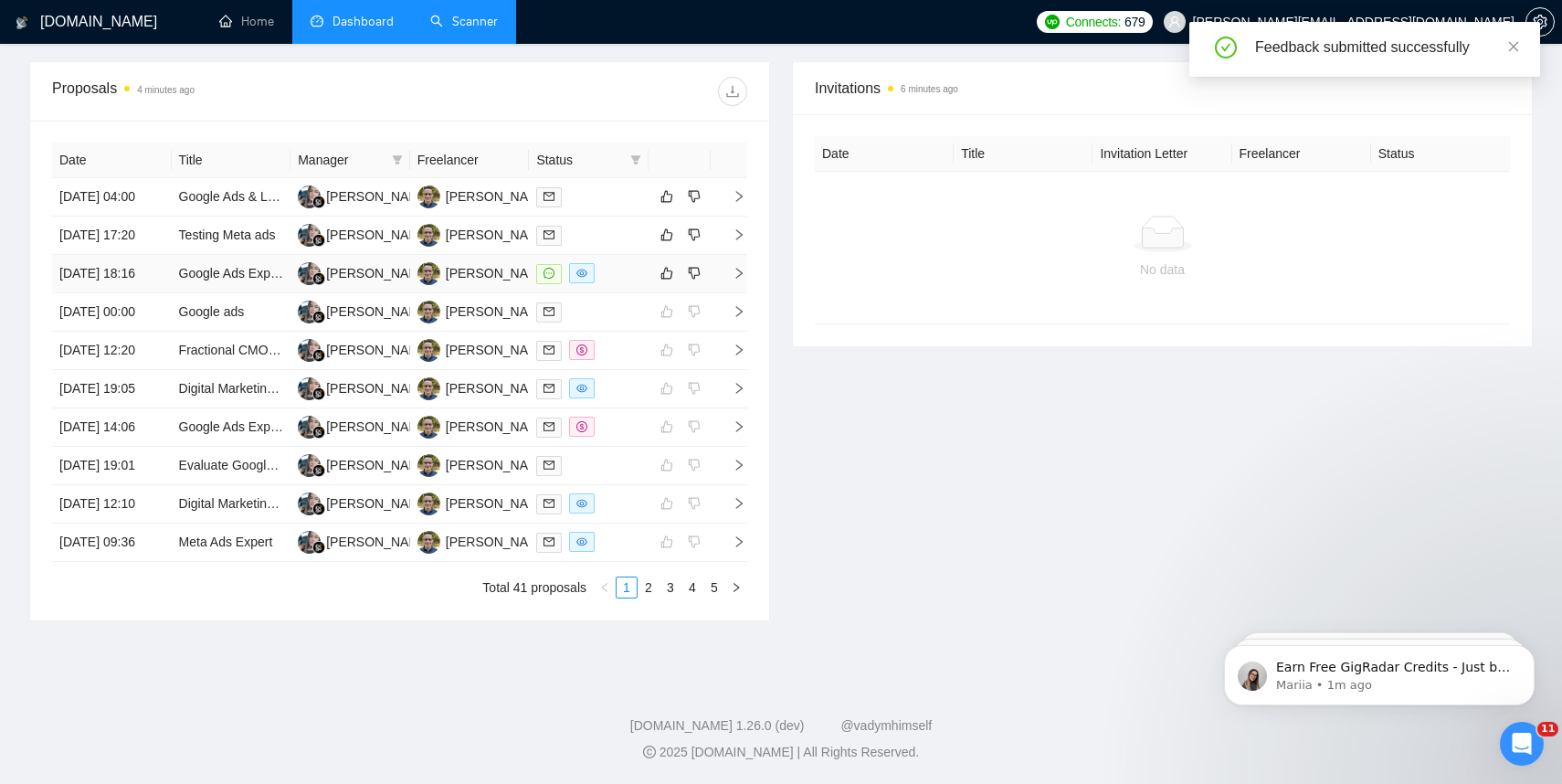
click at [738, 269] on icon "right" at bounding box center [739, 272] width 13 height 13
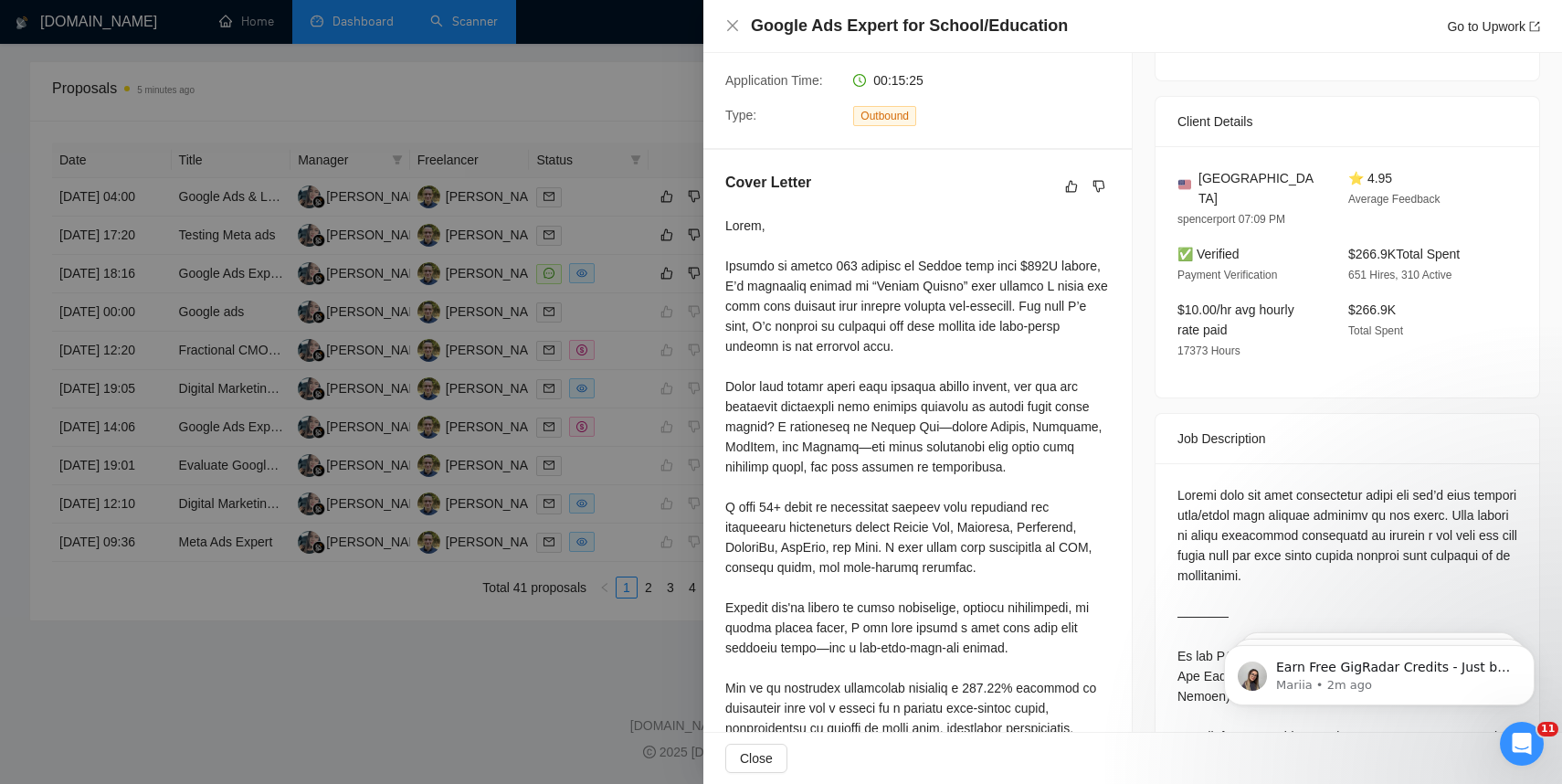
scroll to position [0, 0]
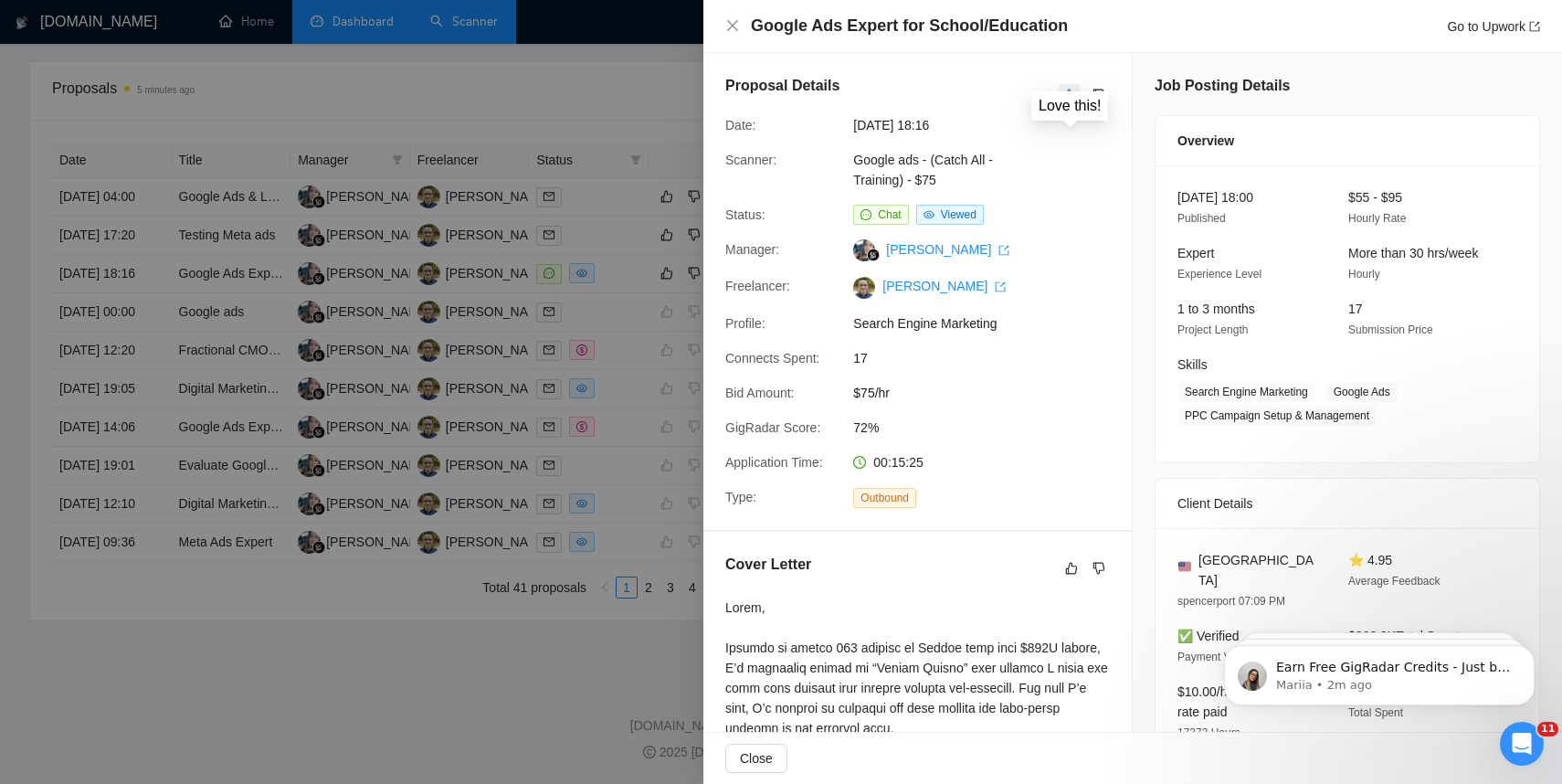
click at [1078, 97] on button "button" at bounding box center [1070, 94] width 22 height 22
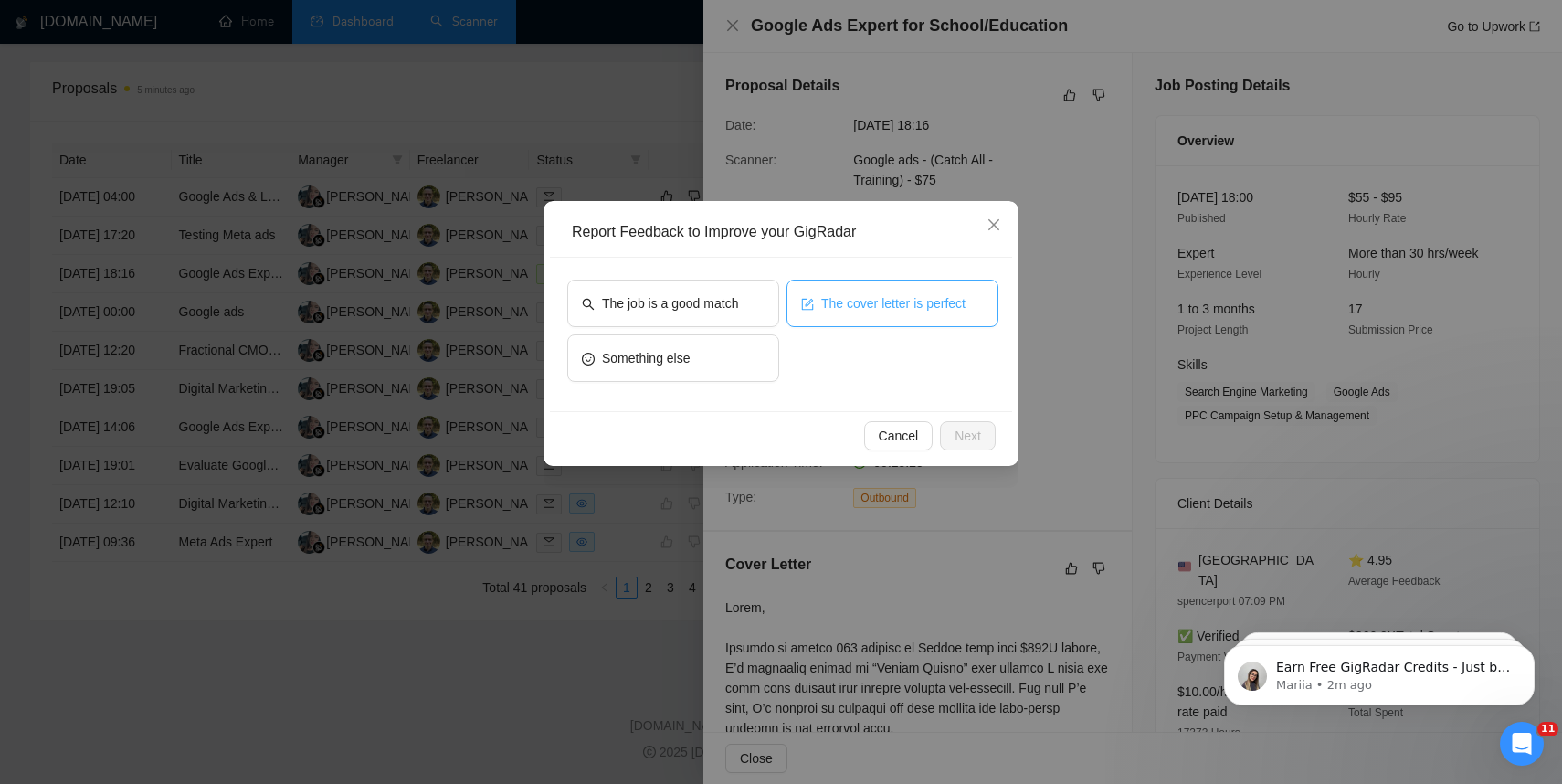
click at [902, 309] on span "The cover letter is perfect" at bounding box center [894, 303] width 145 height 20
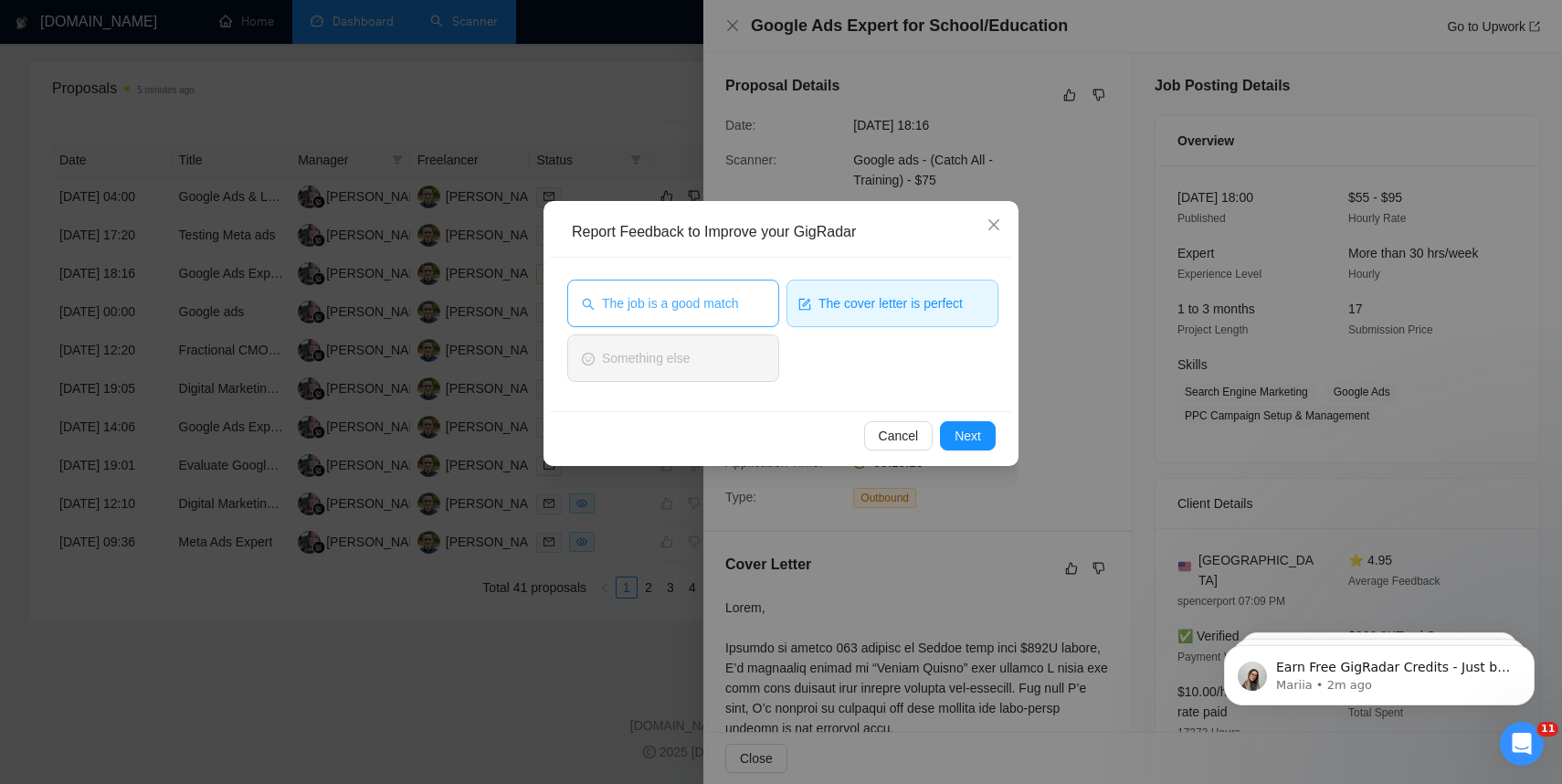
click at [663, 318] on button "The job is a good match" at bounding box center [672, 303] width 212 height 47
click at [992, 455] on div "Cancel Next" at bounding box center [781, 435] width 463 height 48
click at [964, 427] on span "Next" at bounding box center [968, 436] width 27 height 20
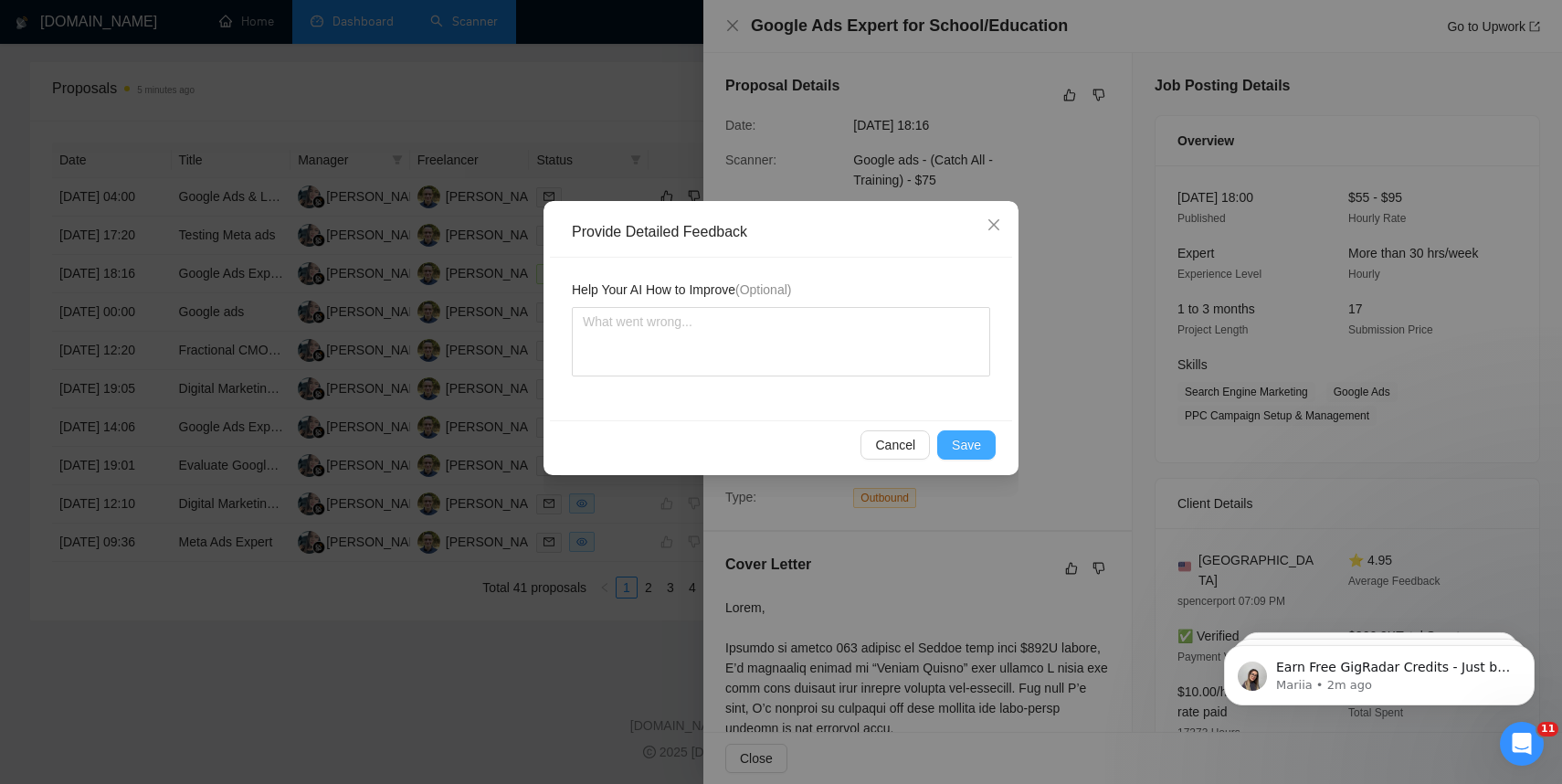
click at [968, 454] on button "Save" at bounding box center [966, 445] width 58 height 30
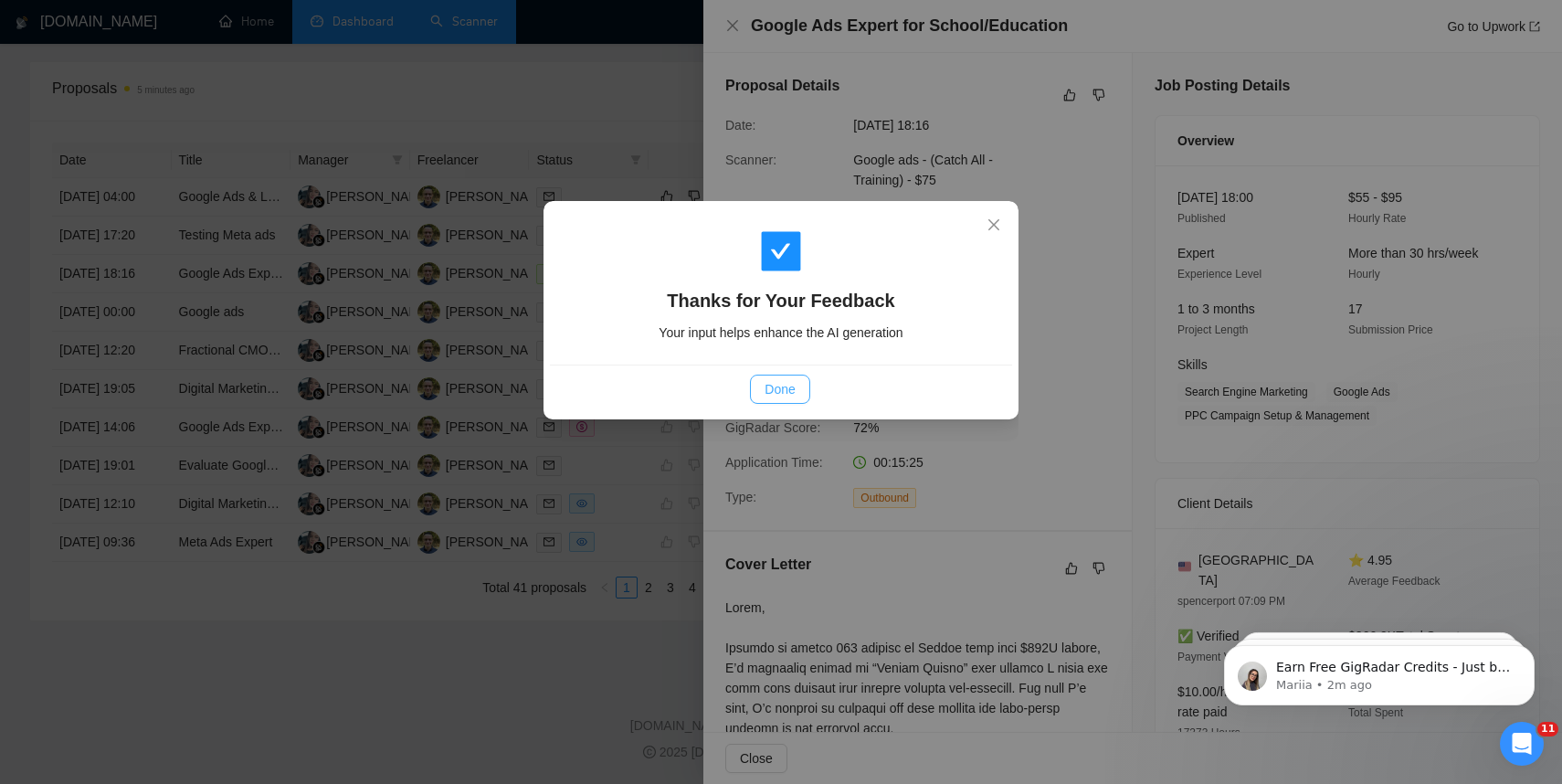
click at [785, 378] on button "Done" at bounding box center [780, 390] width 59 height 30
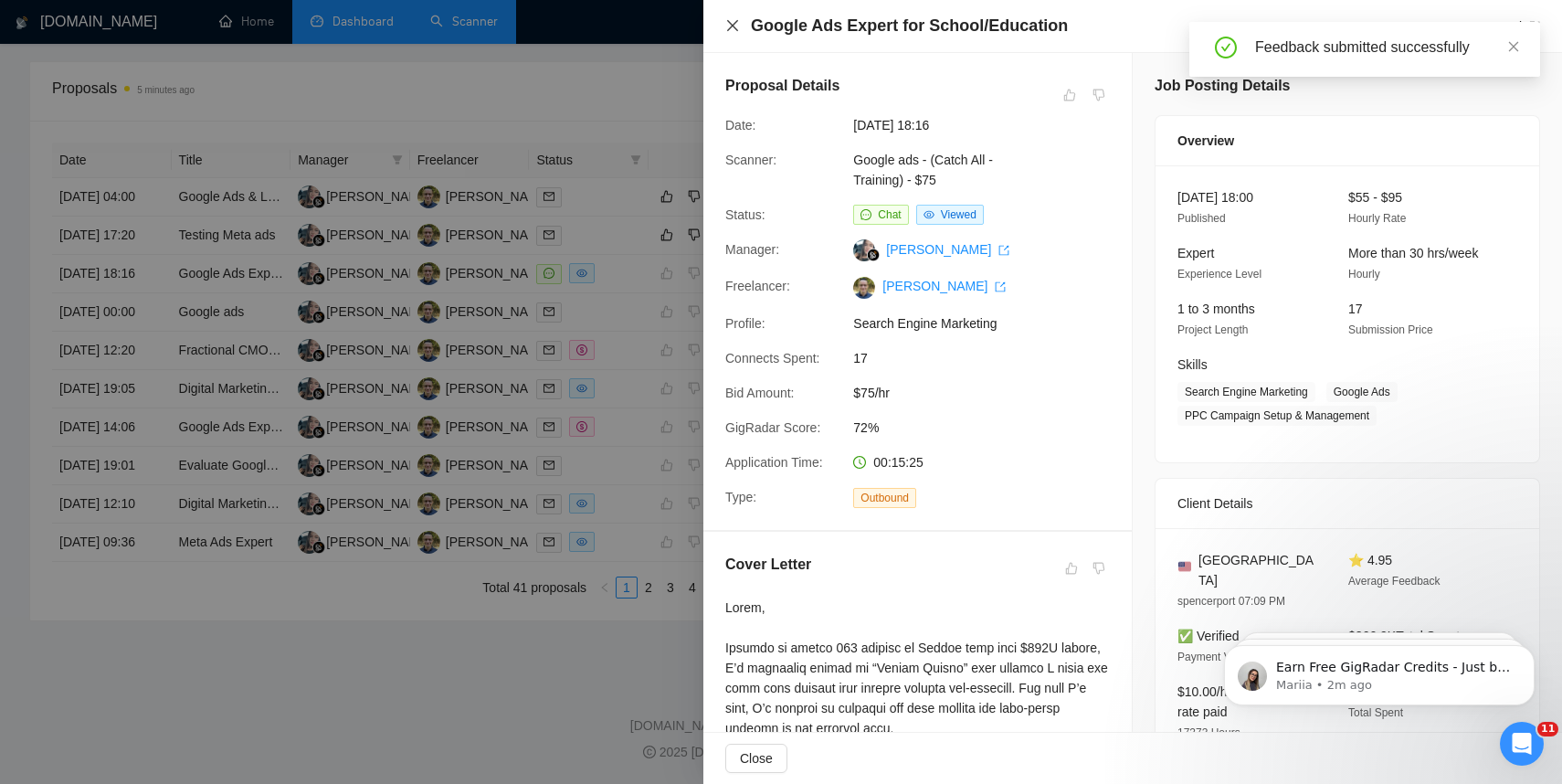
click at [733, 26] on icon "close" at bounding box center [732, 25] width 11 height 11
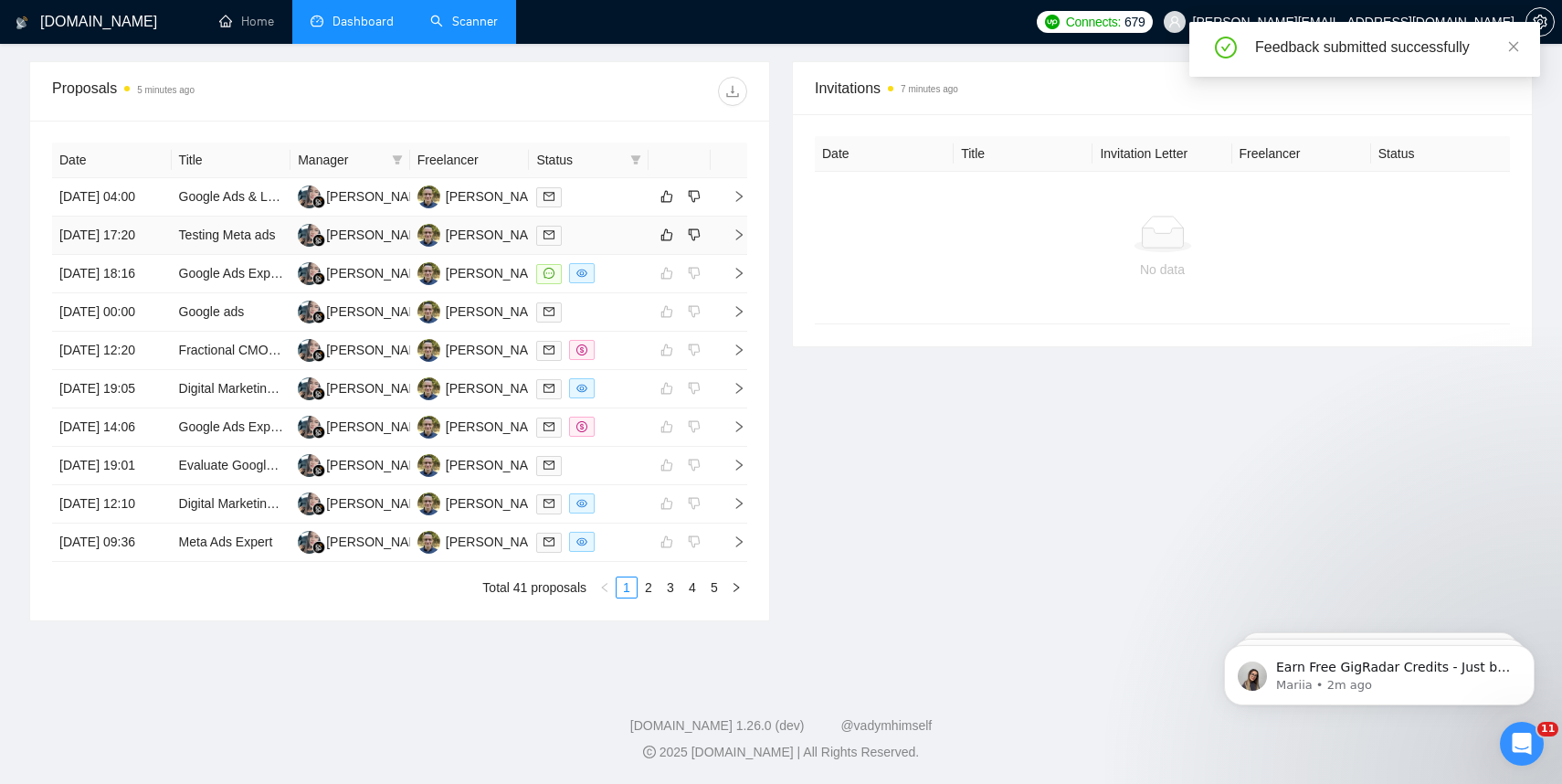
click at [736, 228] on icon "right" at bounding box center [739, 234] width 13 height 13
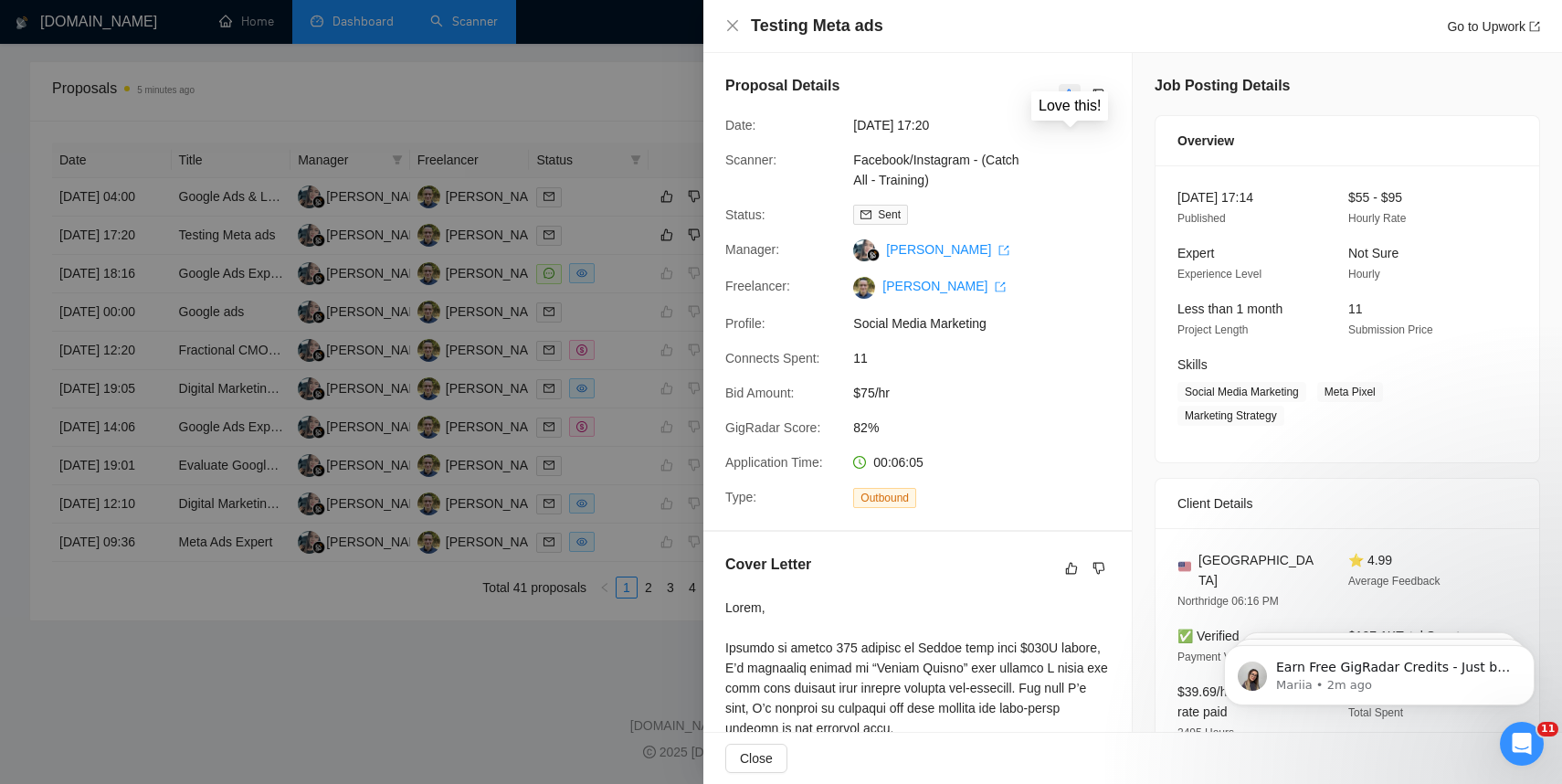
click at [1073, 92] on icon "like" at bounding box center [1070, 94] width 13 height 15
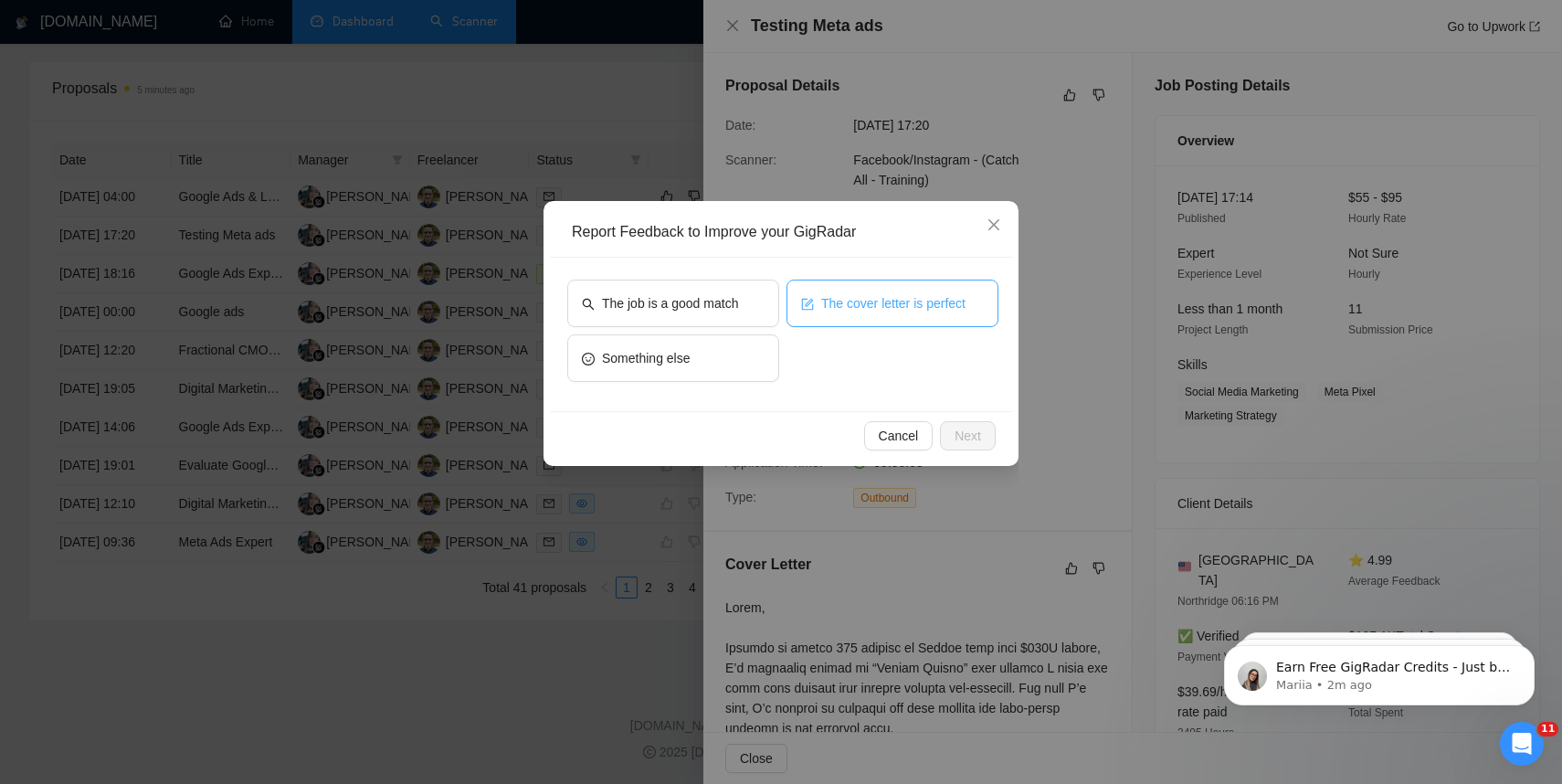
click at [894, 299] on span "The cover letter is perfect" at bounding box center [894, 303] width 145 height 20
click at [975, 460] on div "Report Feedback to Improve your GigRadar The job is a good match The cover lett…" at bounding box center [781, 332] width 475 height 265
click at [973, 435] on span "Next" at bounding box center [968, 436] width 27 height 20
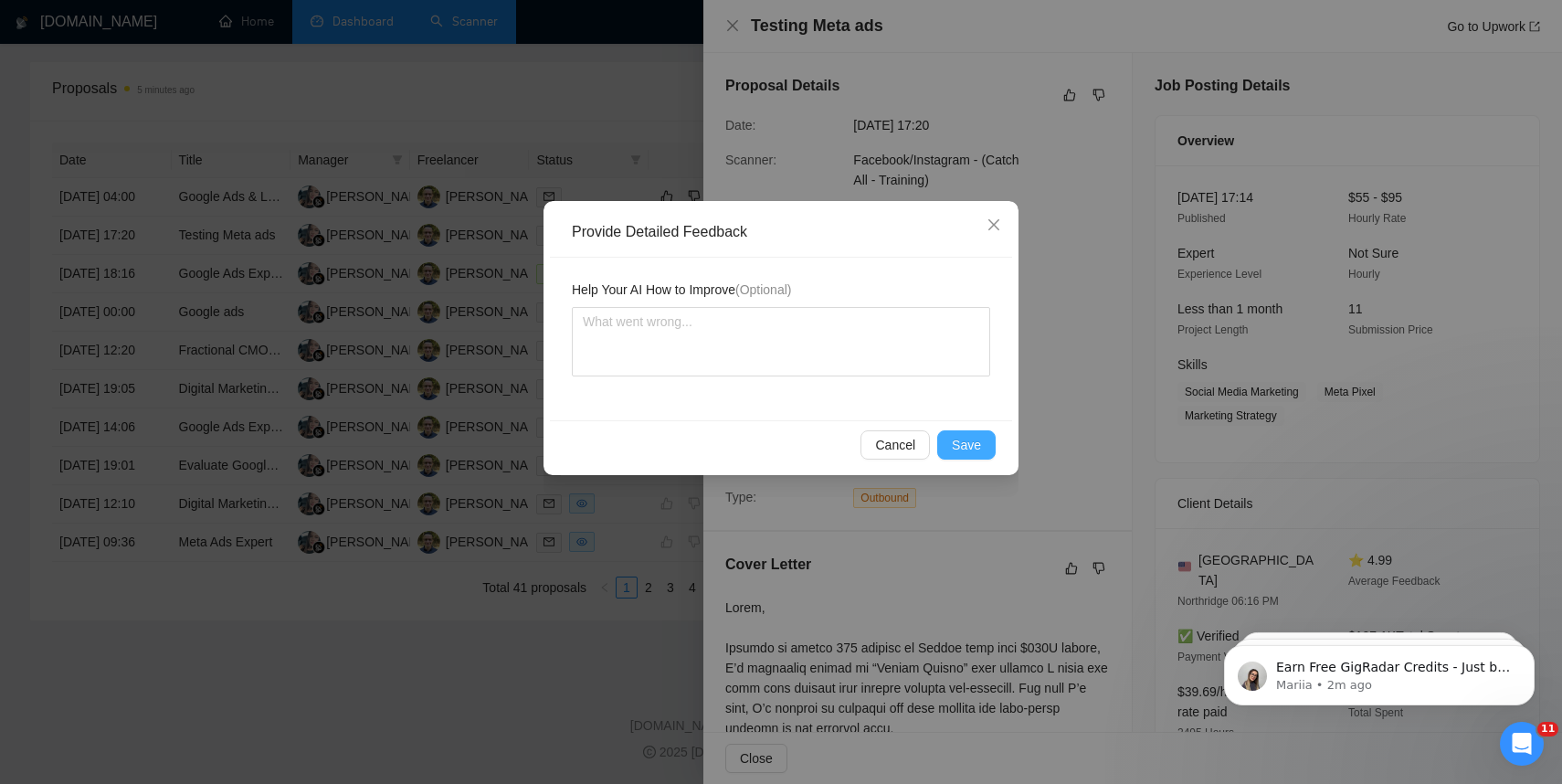
click at [984, 449] on button "Save" at bounding box center [966, 445] width 58 height 30
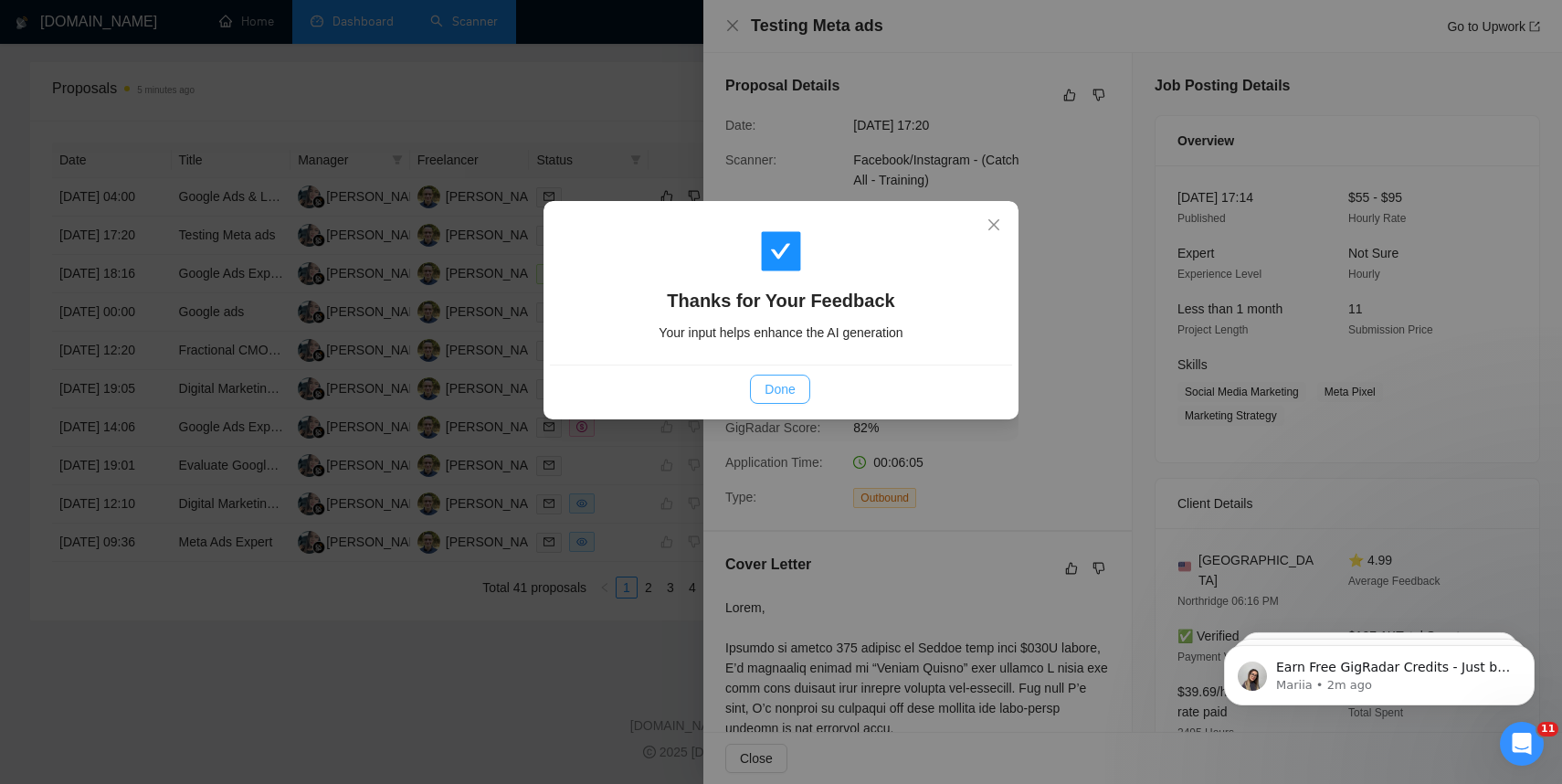
click at [783, 393] on span "Done" at bounding box center [780, 389] width 31 height 20
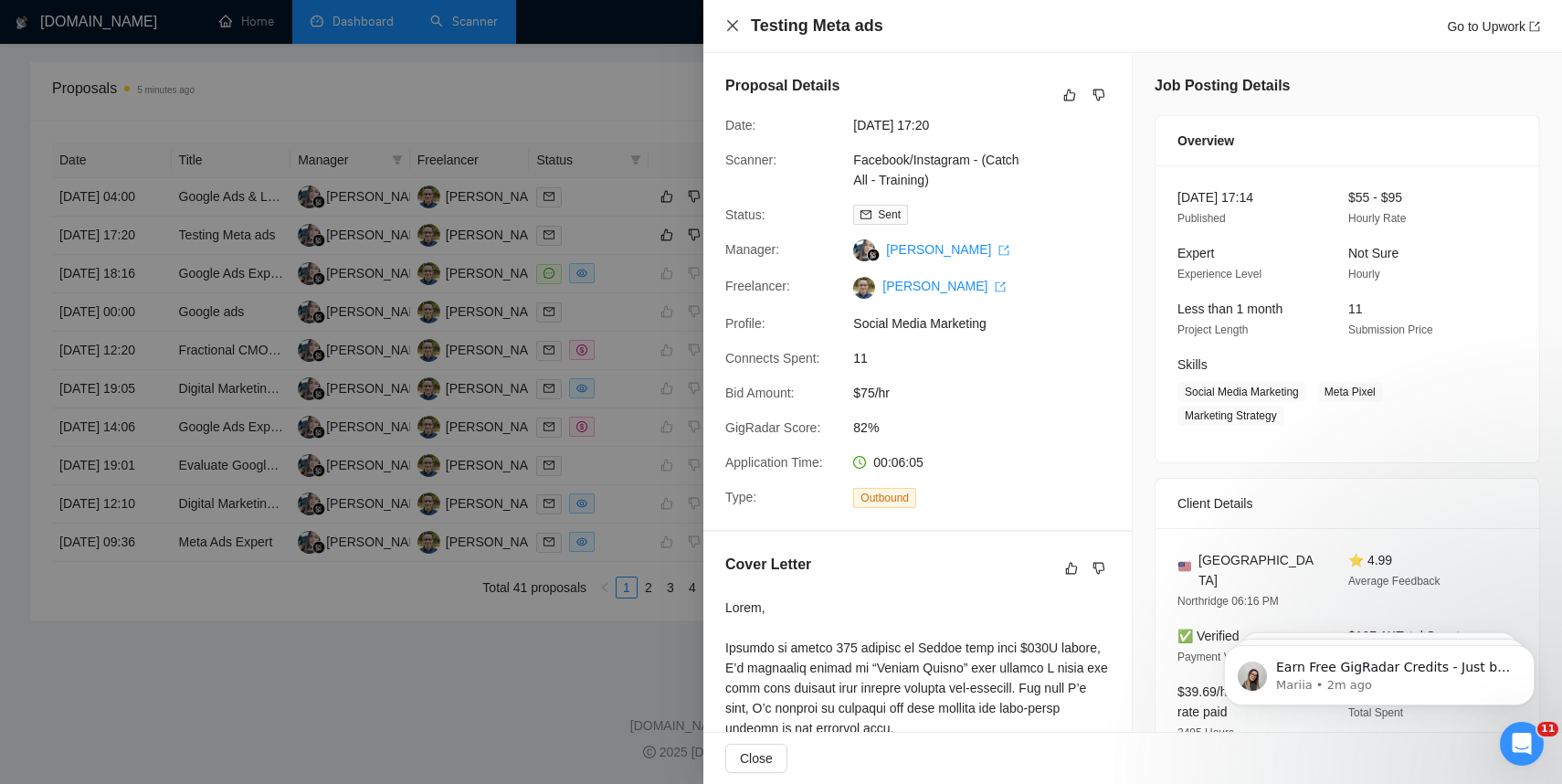
click at [732, 23] on icon "close" at bounding box center [732, 26] width 15 height 15
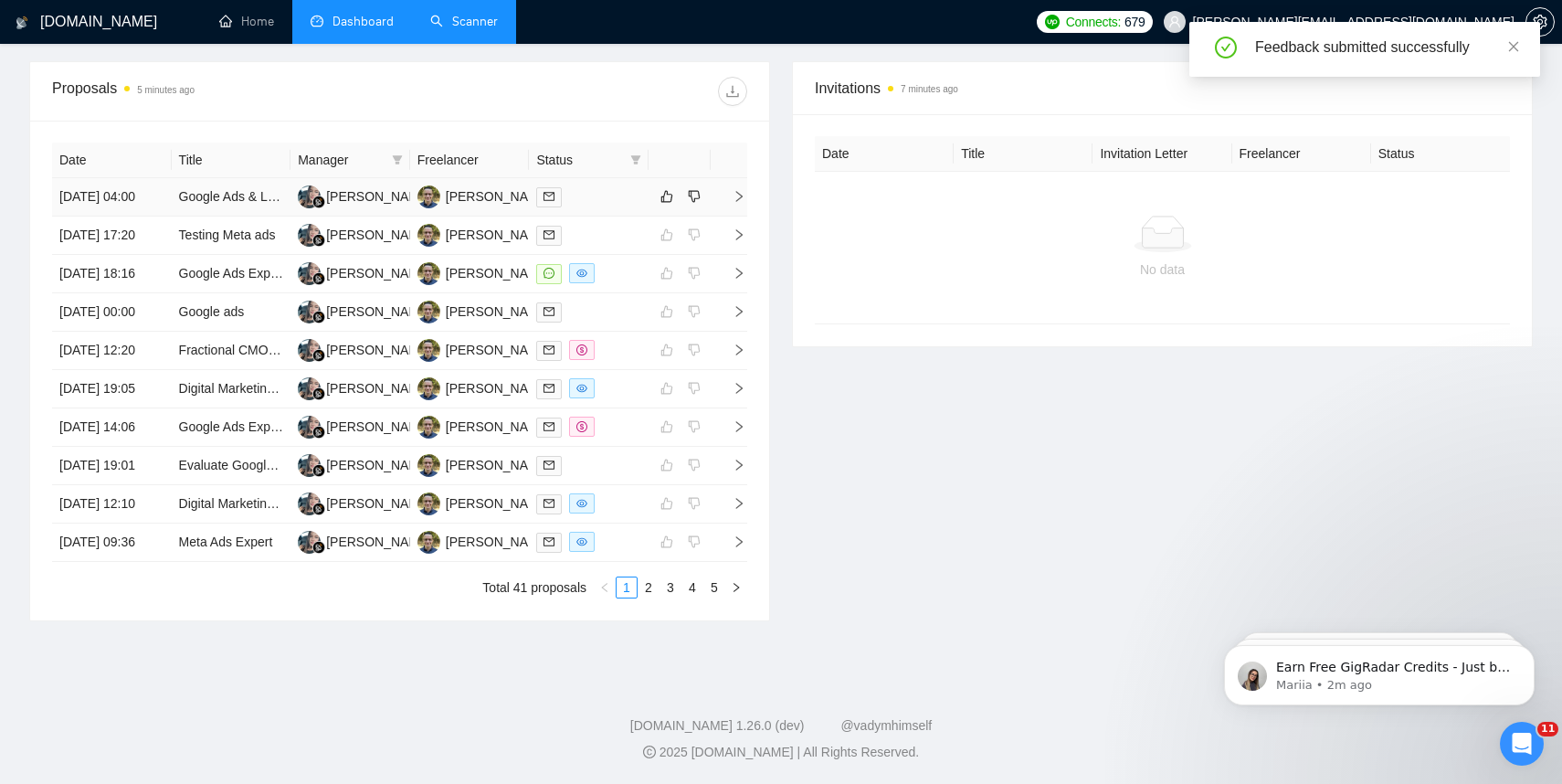
click at [743, 190] on icon "right" at bounding box center [739, 196] width 13 height 13
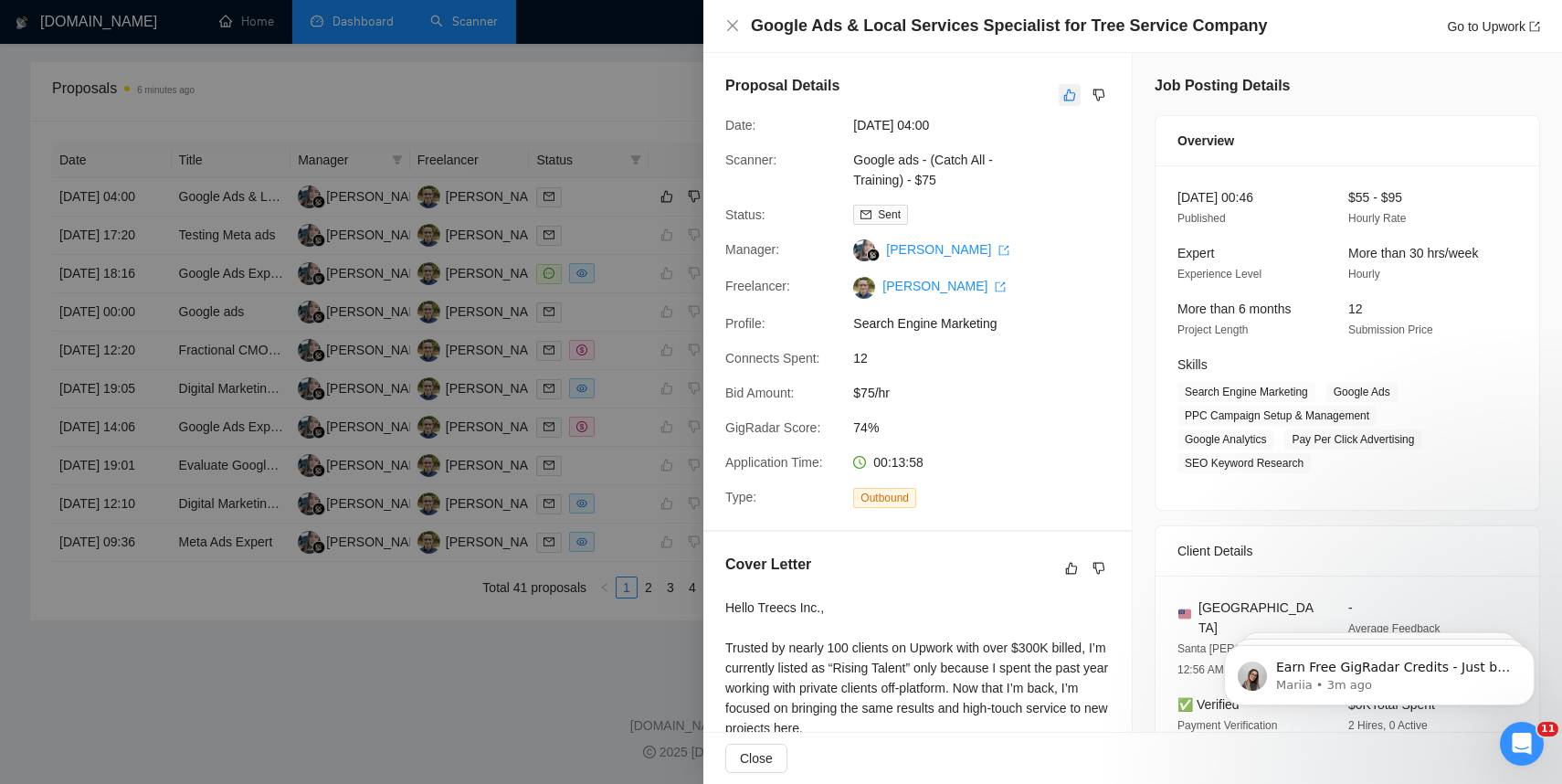
click at [1065, 94] on icon "like" at bounding box center [1070, 94] width 13 height 15
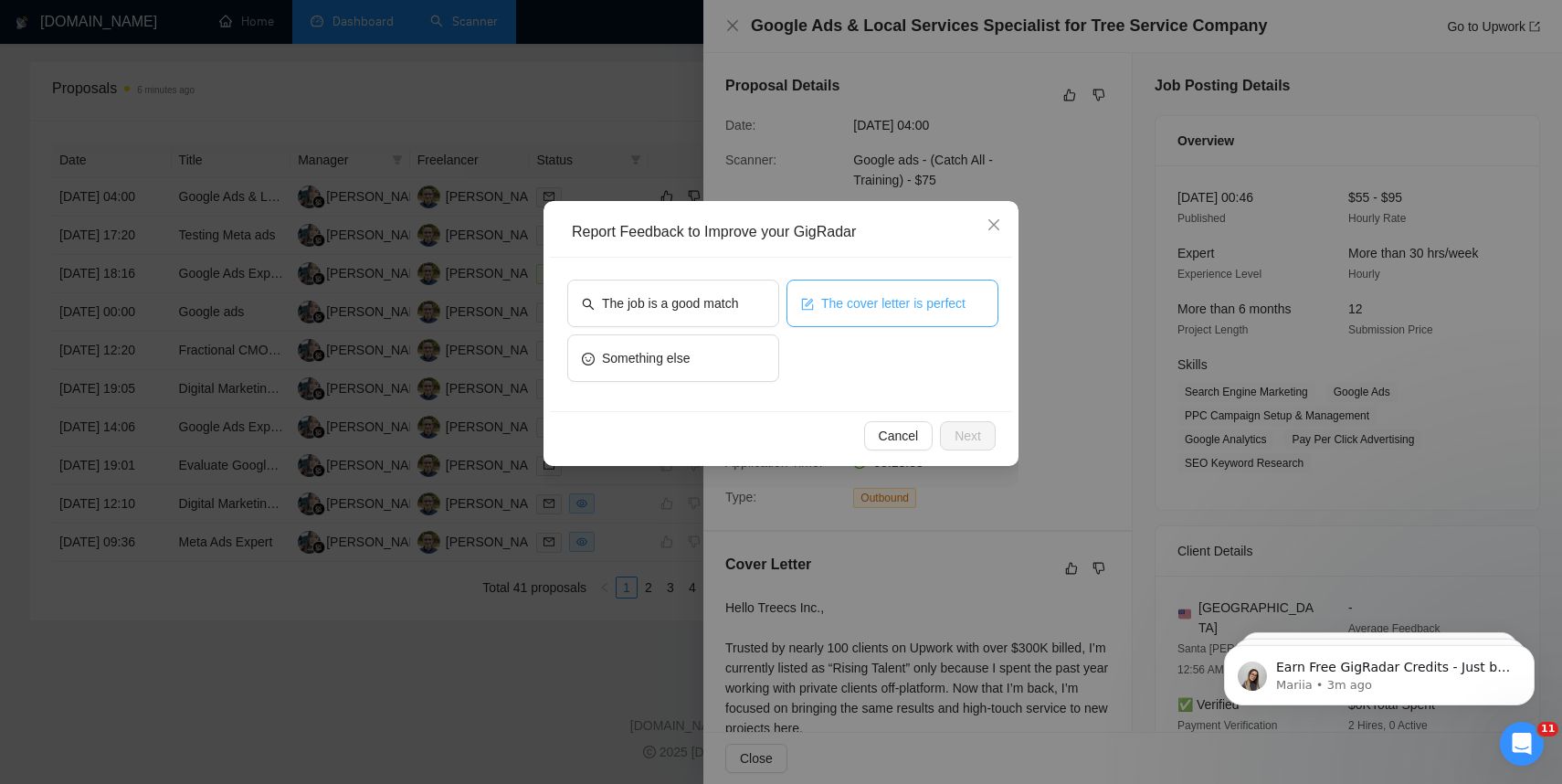
click at [952, 297] on span "The cover letter is perfect" at bounding box center [894, 303] width 145 height 20
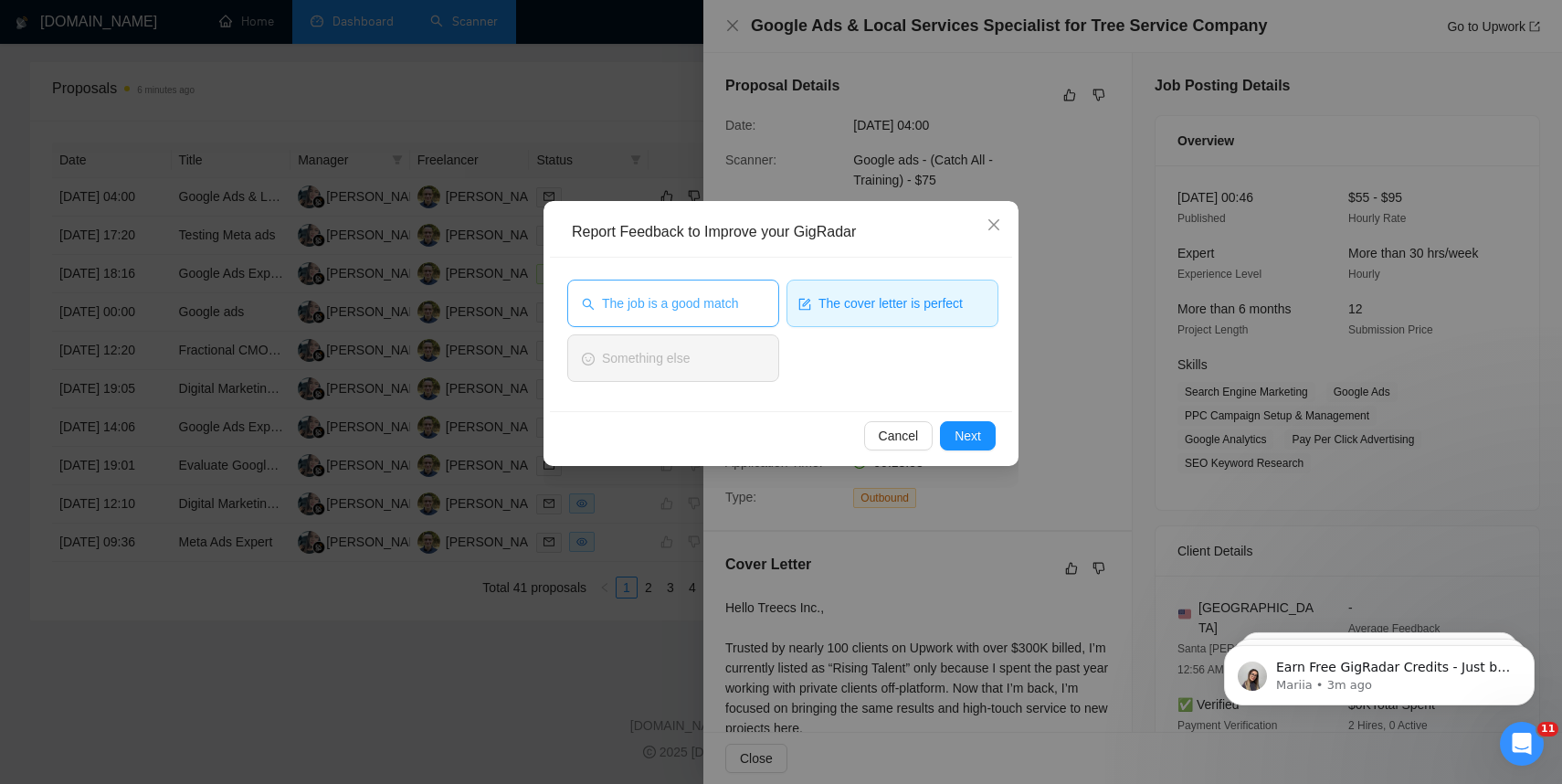
click at [733, 298] on span "The job is a good match" at bounding box center [670, 303] width 136 height 20
click at [972, 441] on span "Next" at bounding box center [968, 436] width 27 height 20
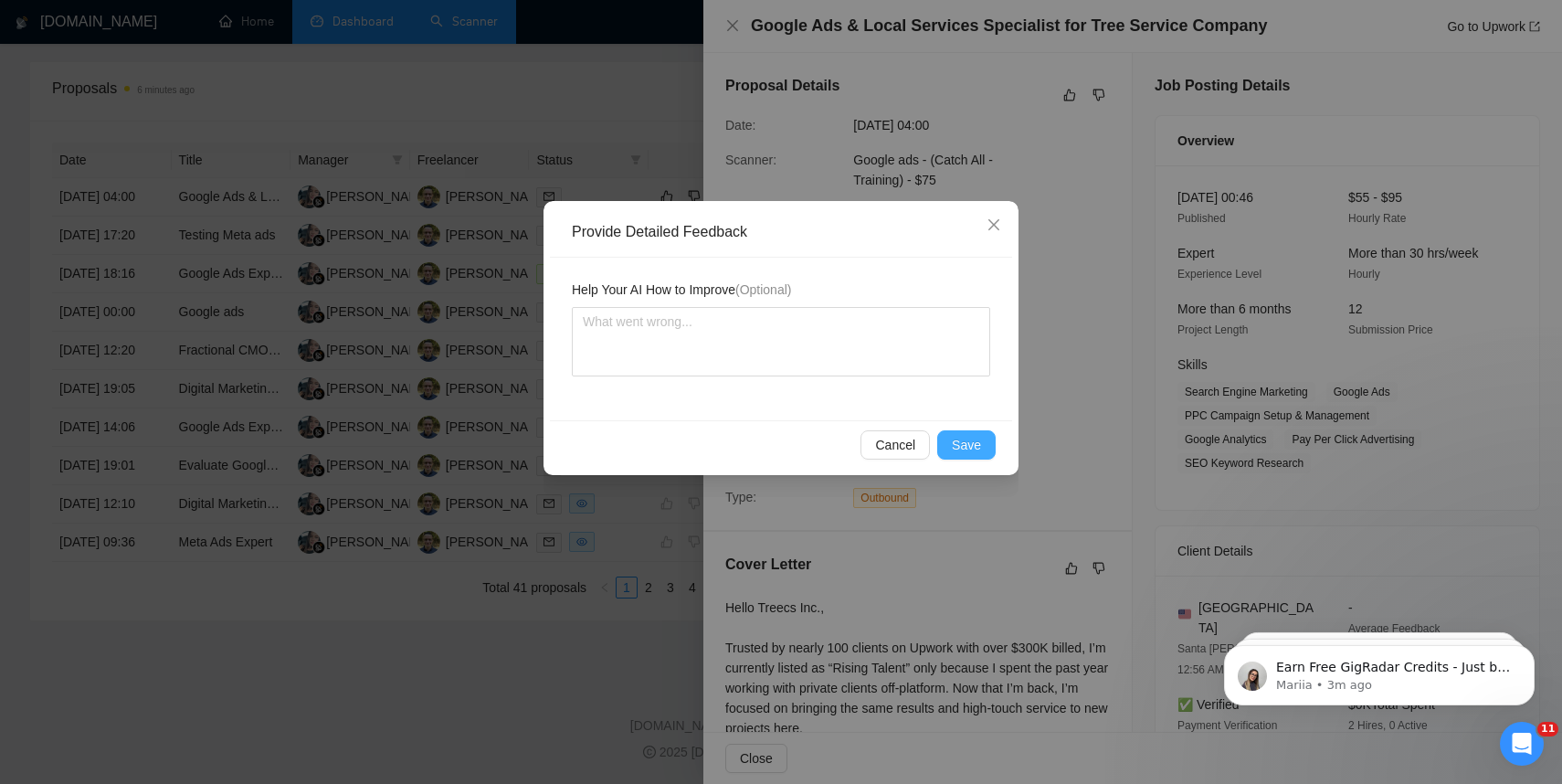
click at [972, 441] on span "Save" at bounding box center [967, 445] width 30 height 20
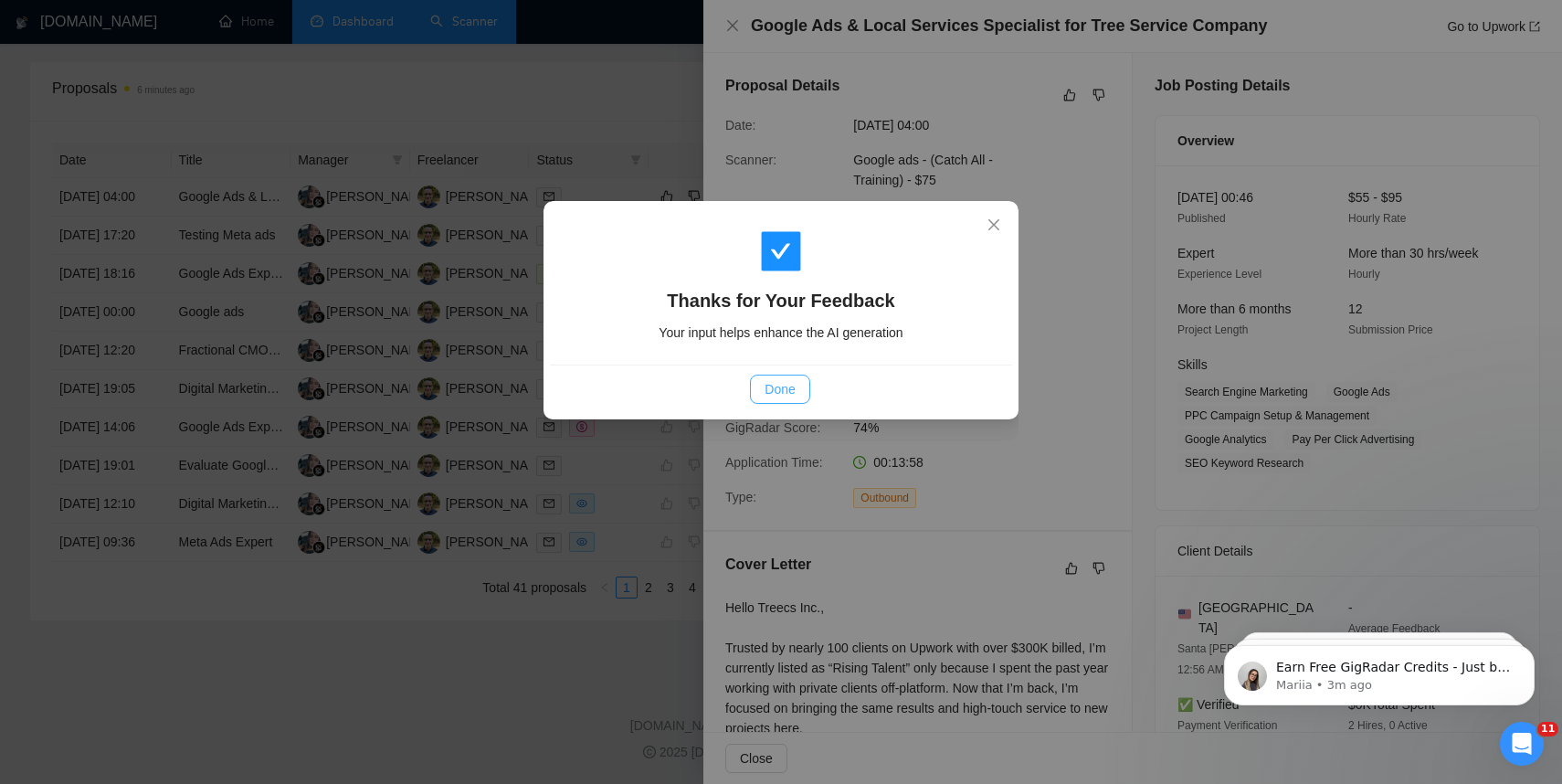
click at [783, 389] on span "Done" at bounding box center [780, 389] width 31 height 20
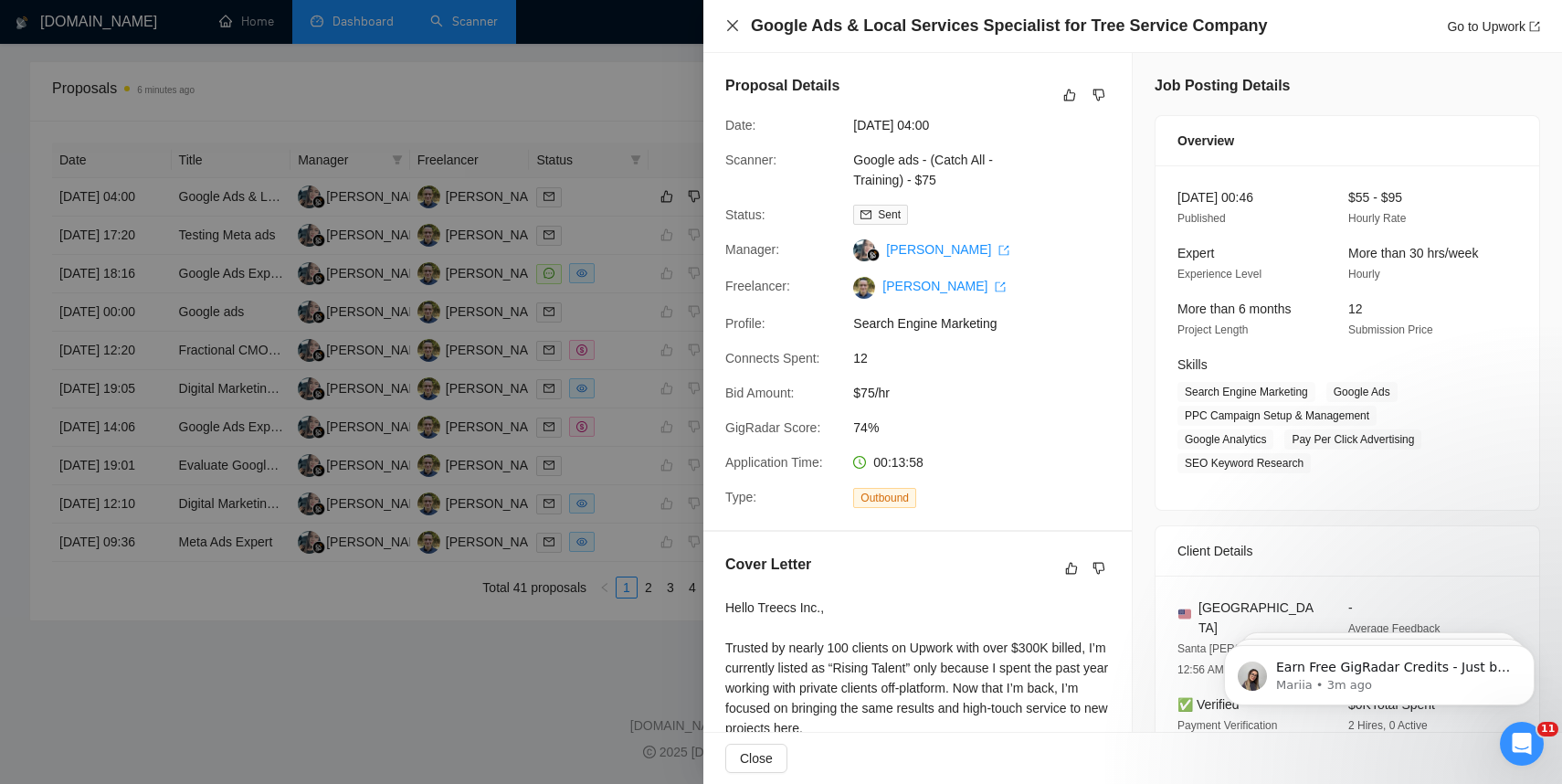
click at [732, 26] on icon "close" at bounding box center [732, 25] width 11 height 11
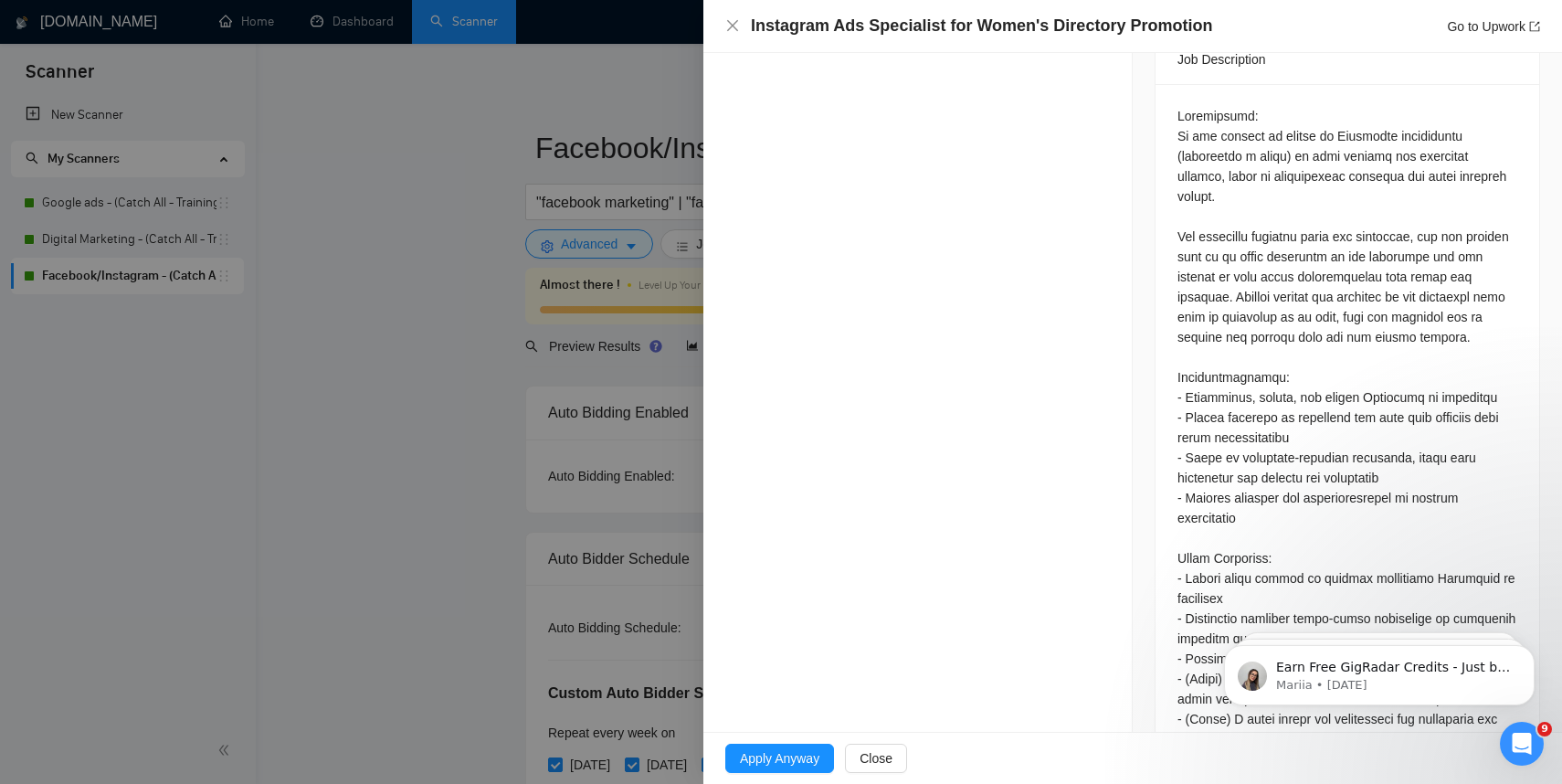
scroll to position [784, 0]
click at [893, 757] on span "Close" at bounding box center [876, 757] width 32 height 20
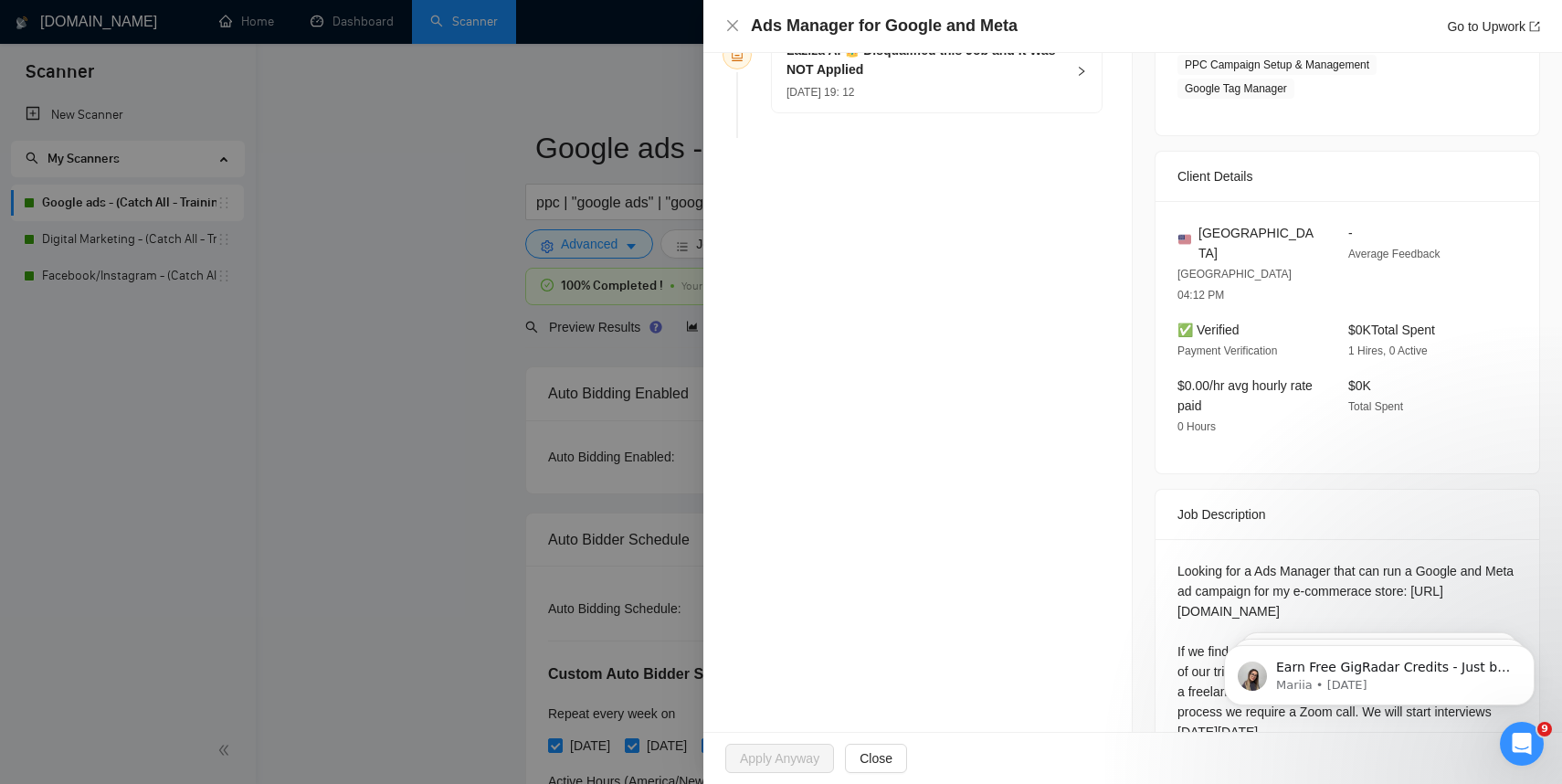
scroll to position [452, 0]
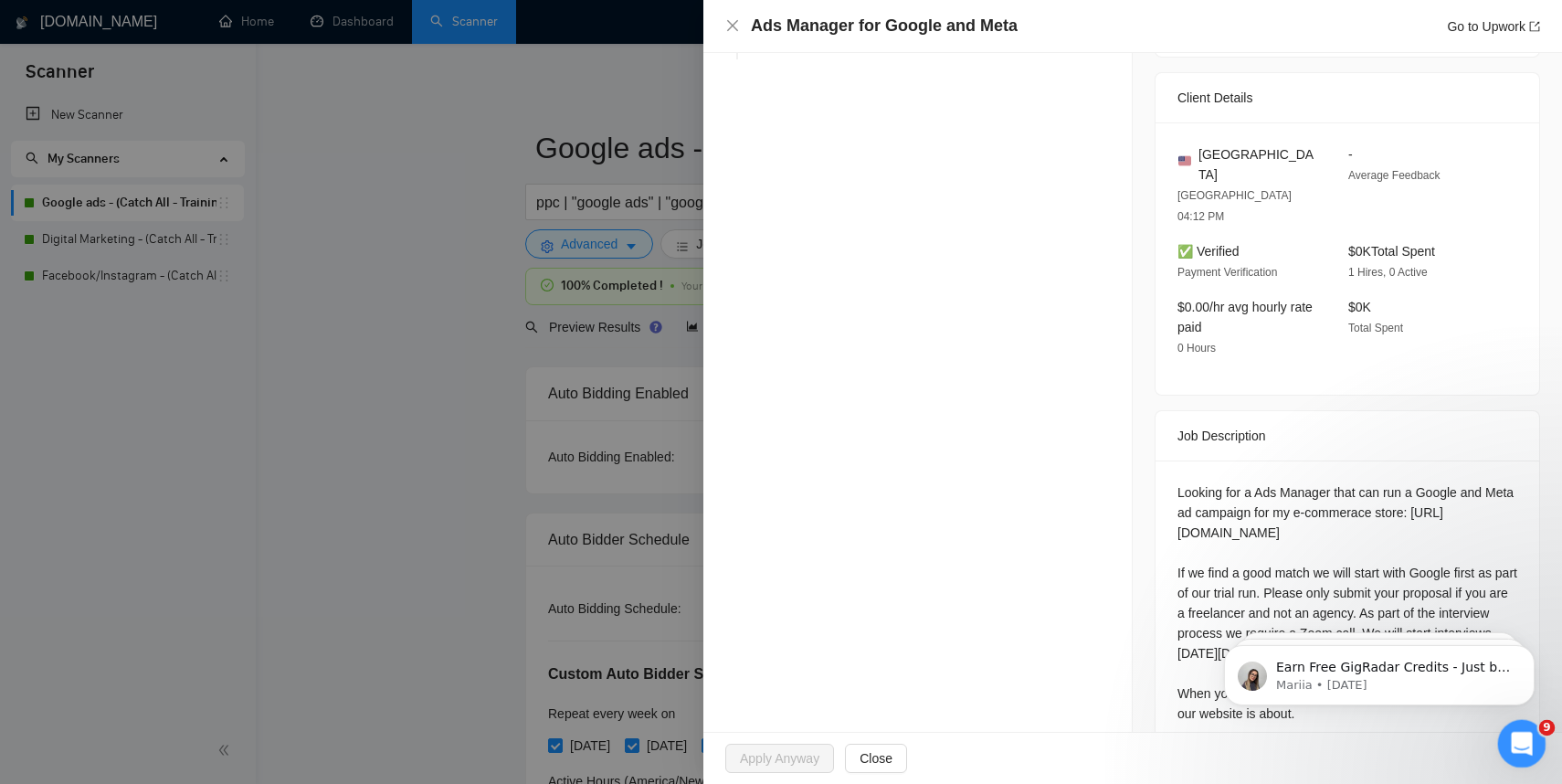
click at [1532, 744] on div "Open Intercom Messenger" at bounding box center [1519, 740] width 60 height 60
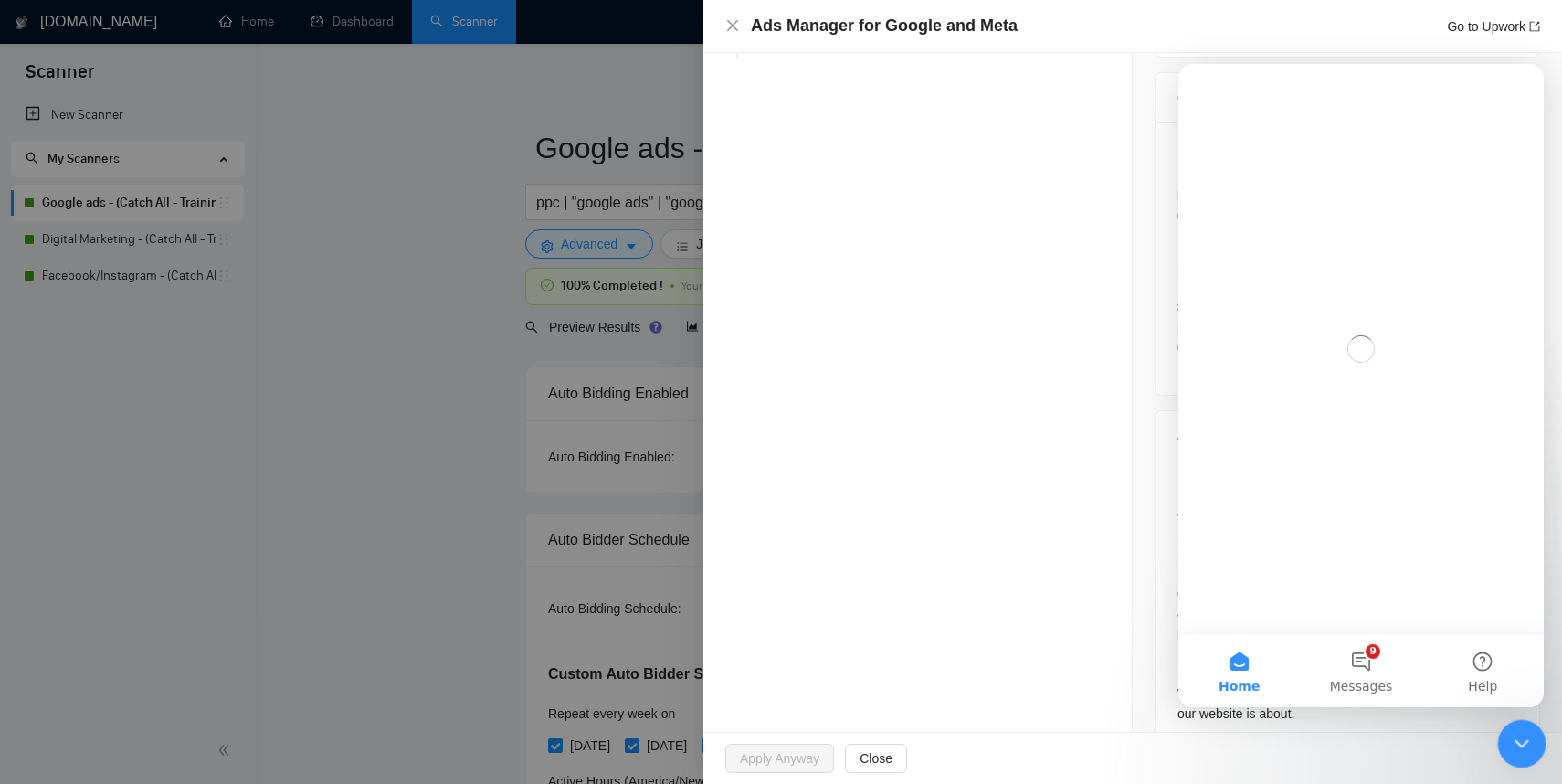
scroll to position [0, 0]
click at [1532, 744] on div "Close Intercom Messenger" at bounding box center [1520, 741] width 44 height 44
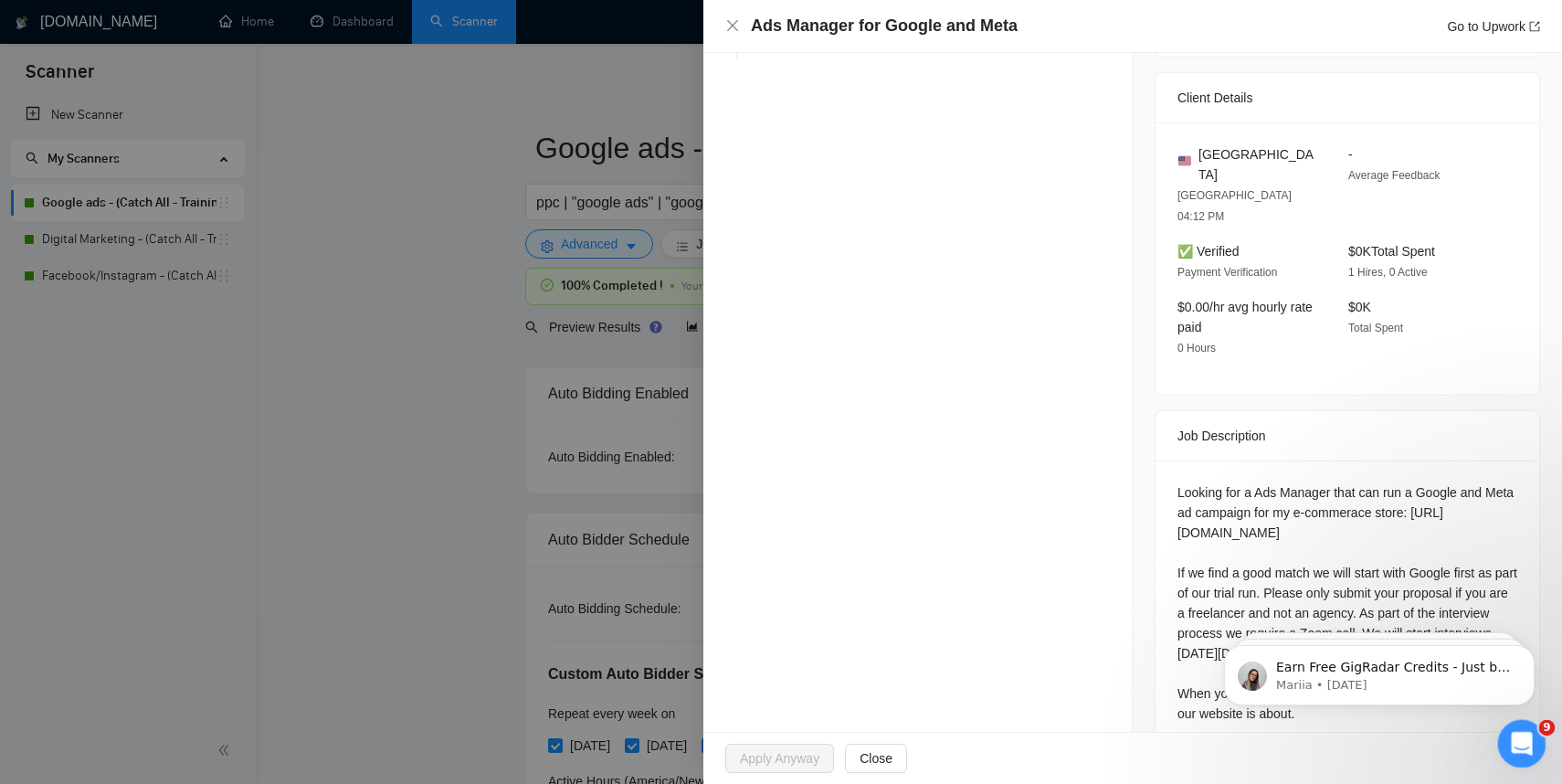
click at [1531, 736] on icon "Open Intercom Messenger" at bounding box center [1520, 741] width 31 height 30
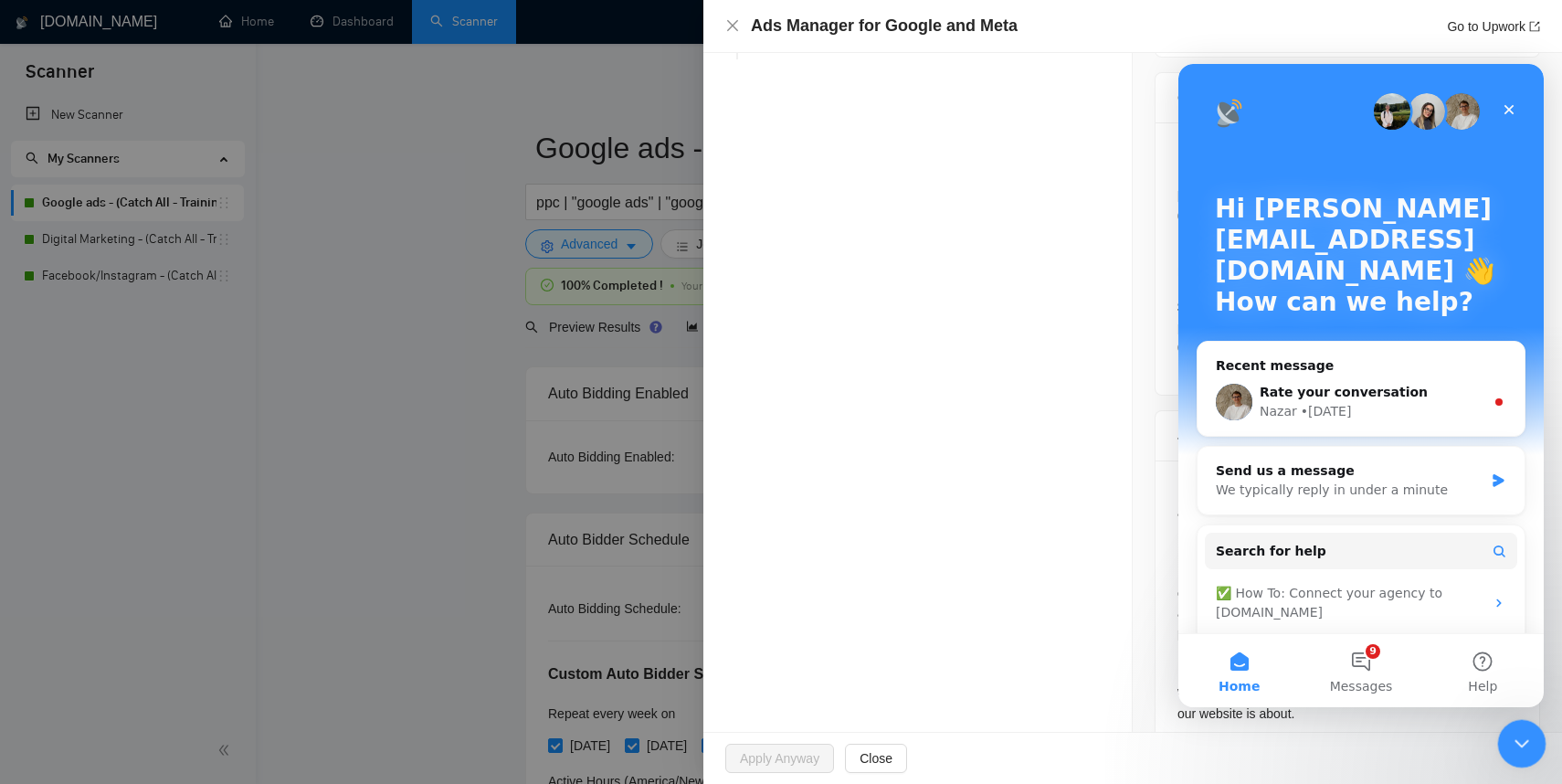
click at [1531, 736] on div "Close Intercom Messenger" at bounding box center [1520, 741] width 44 height 44
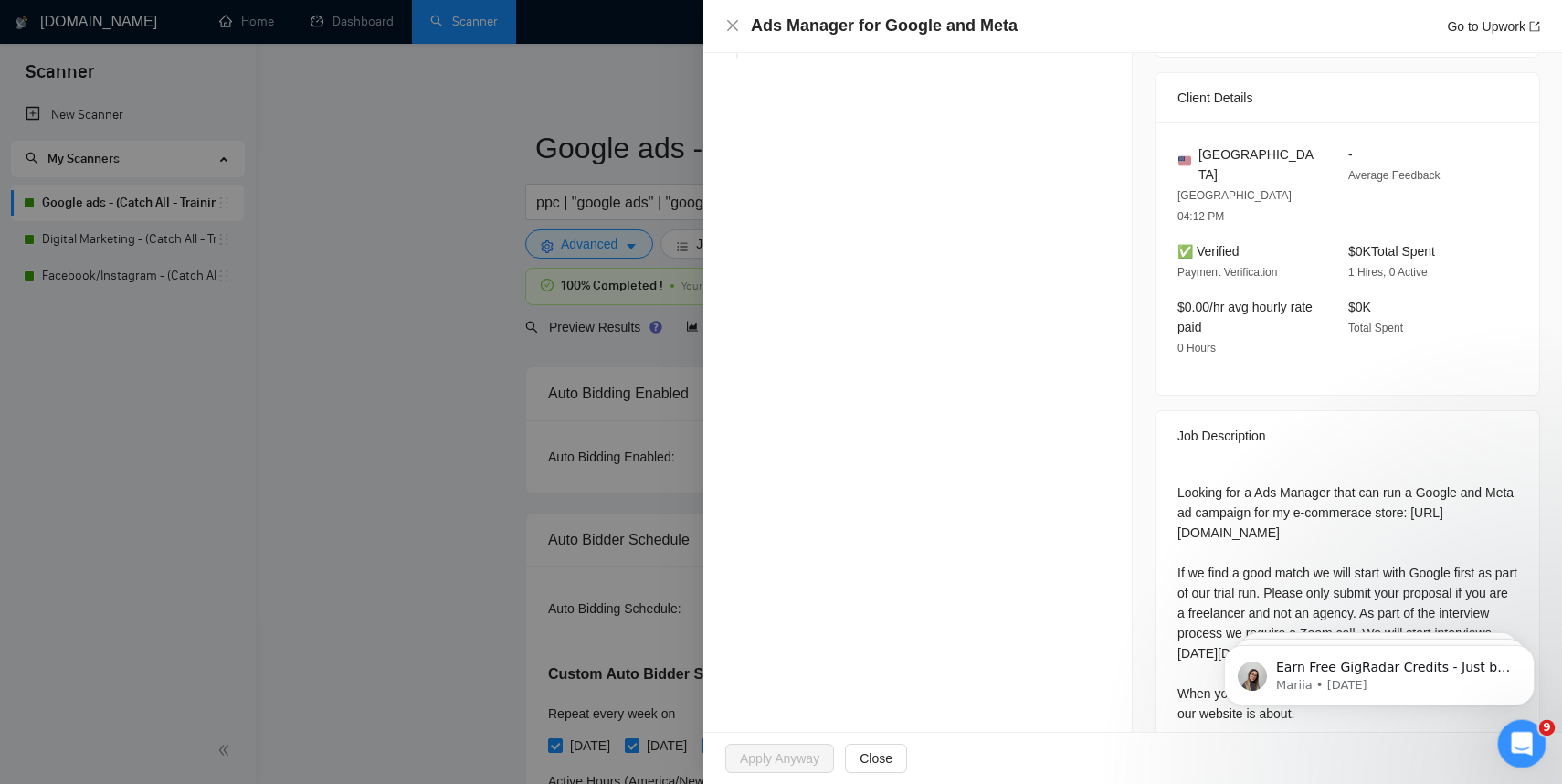
click at [1517, 742] on icon "Open Intercom Messenger" at bounding box center [1520, 741] width 31 height 30
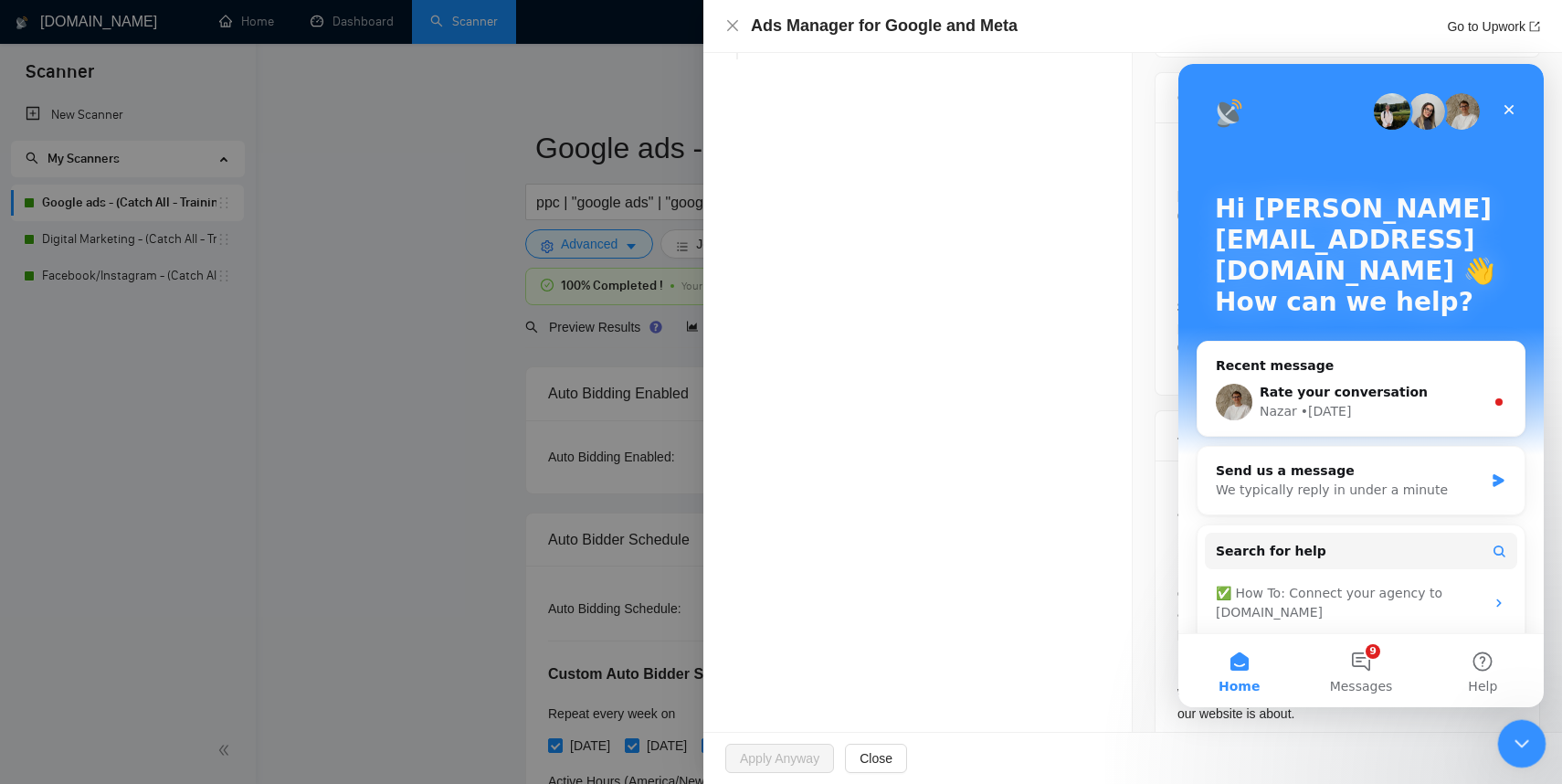
click at [1516, 742] on icon "Close Intercom Messenger" at bounding box center [1520, 741] width 22 height 22
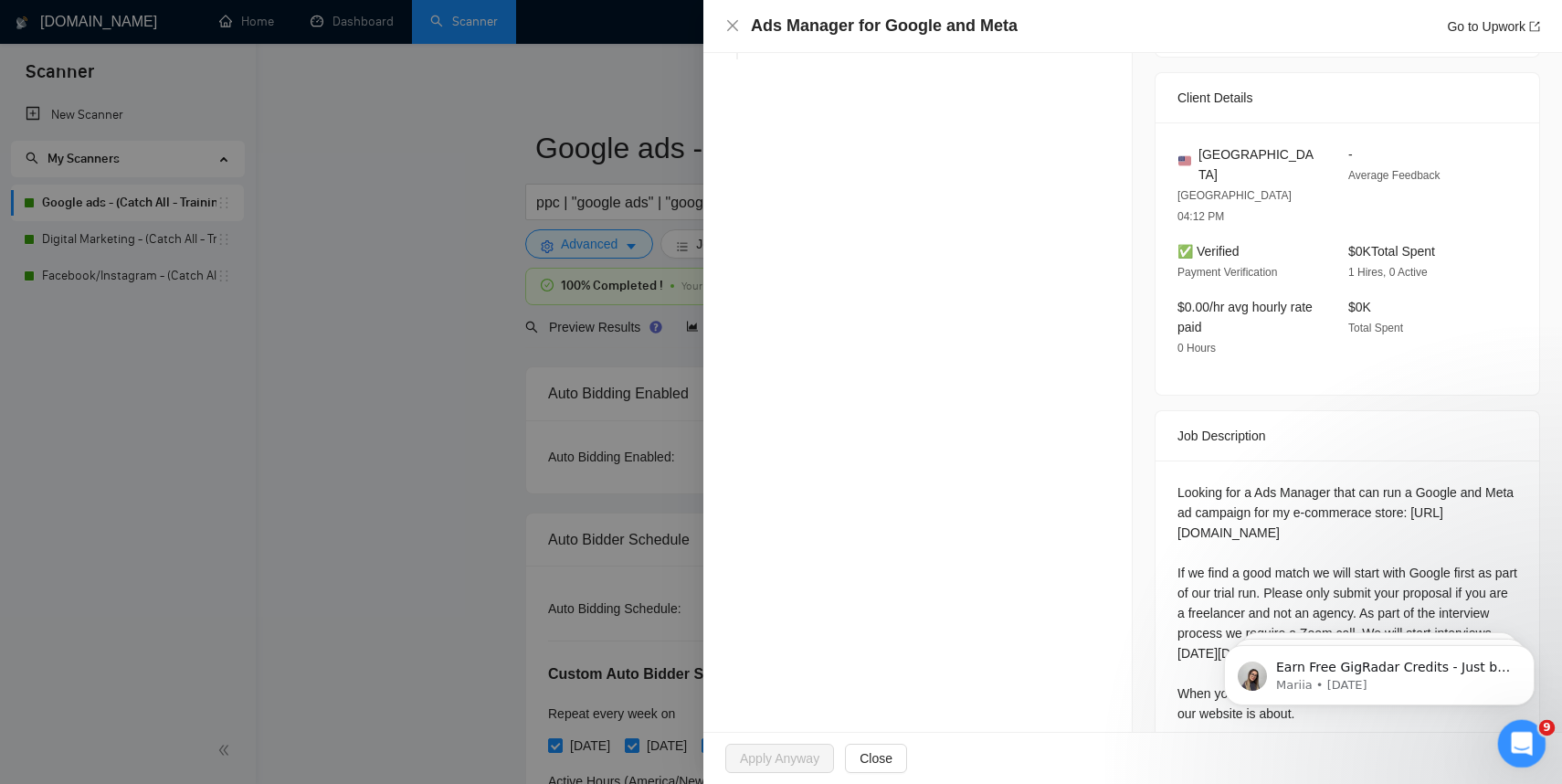
click at [1516, 742] on icon "Open Intercom Messenger" at bounding box center [1520, 741] width 31 height 30
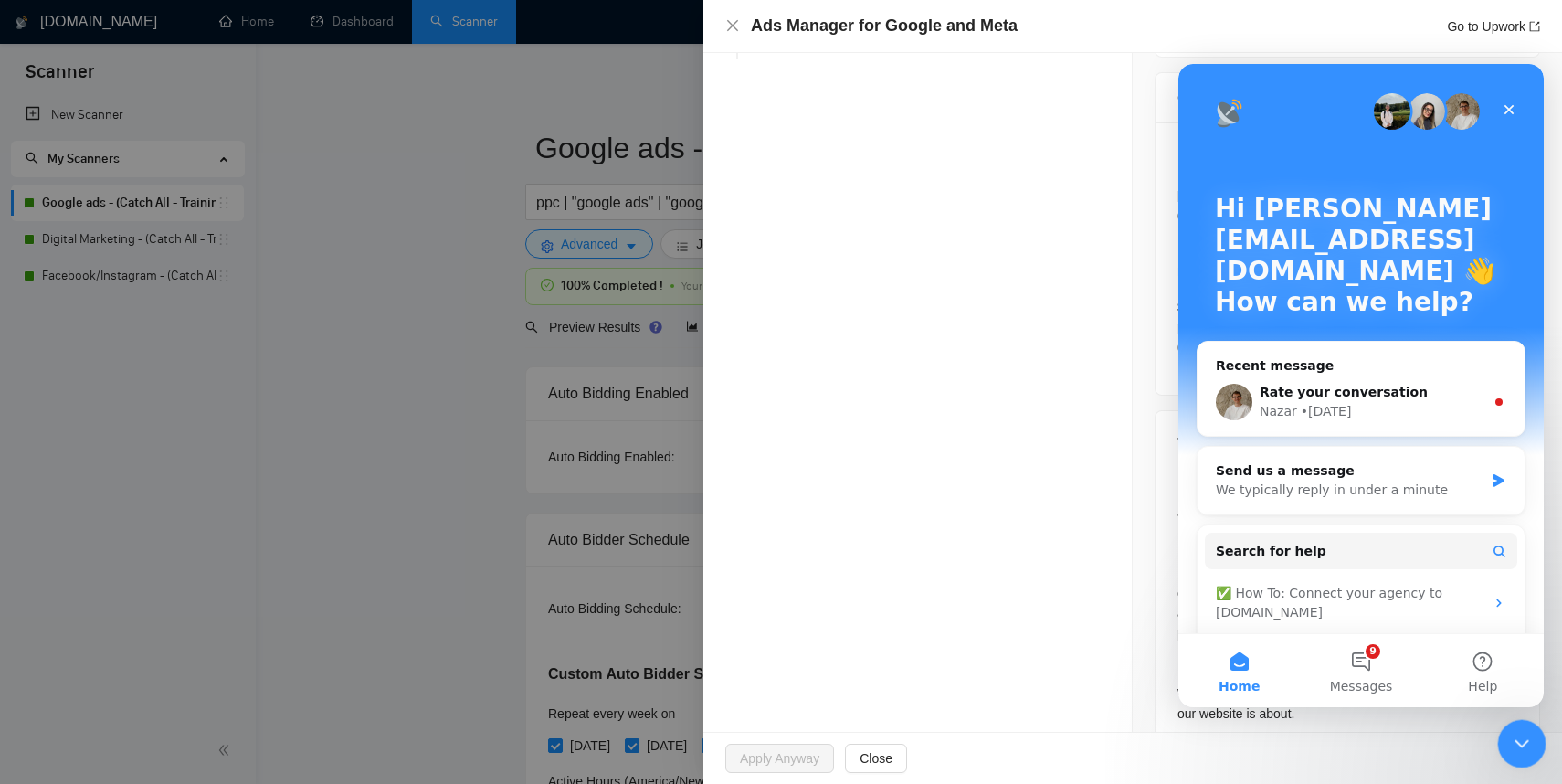
click at [1517, 742] on icon "Close Intercom Messenger" at bounding box center [1520, 741] width 22 height 22
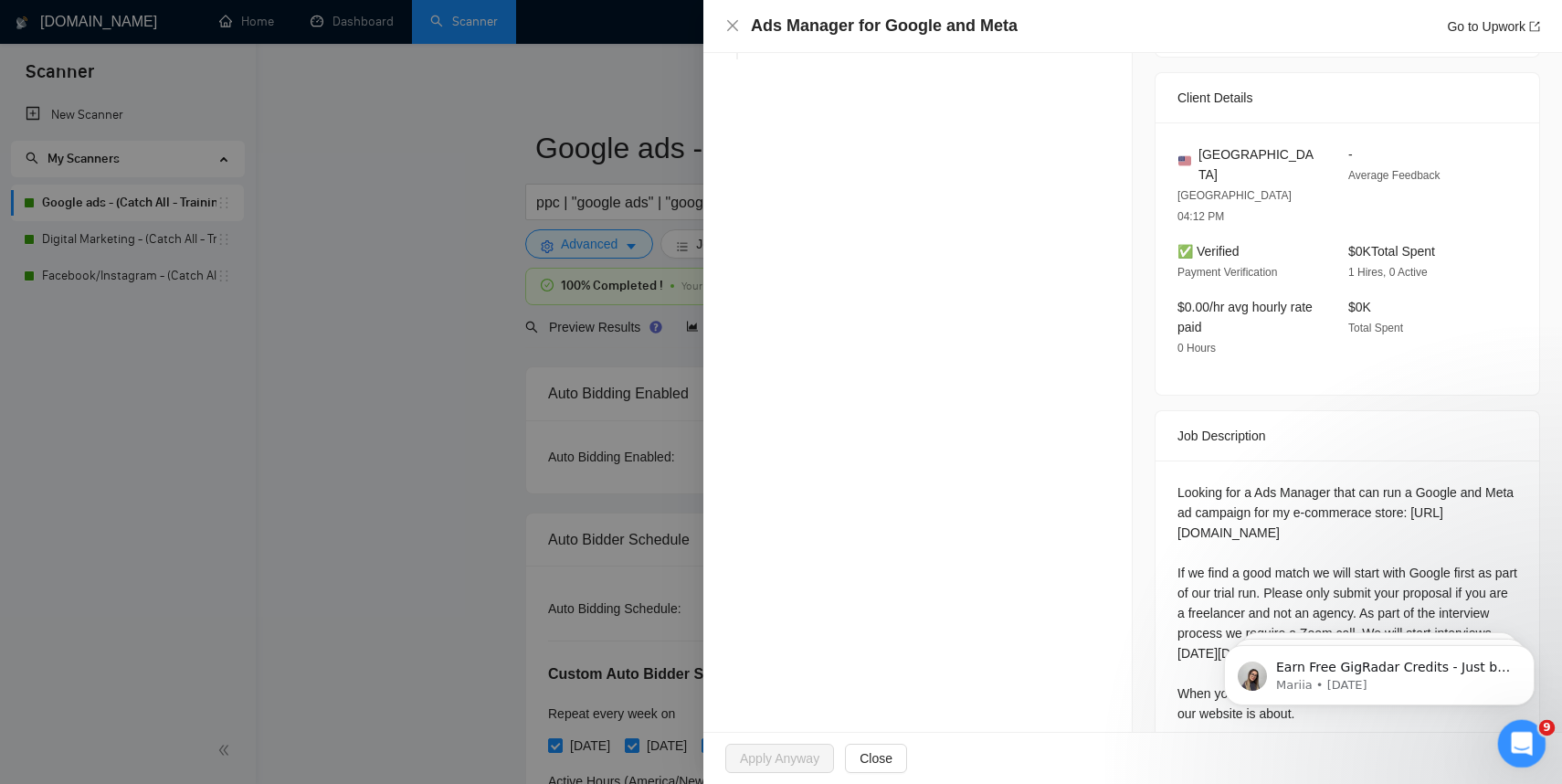
click at [1517, 742] on icon "Open Intercom Messenger" at bounding box center [1520, 741] width 31 height 30
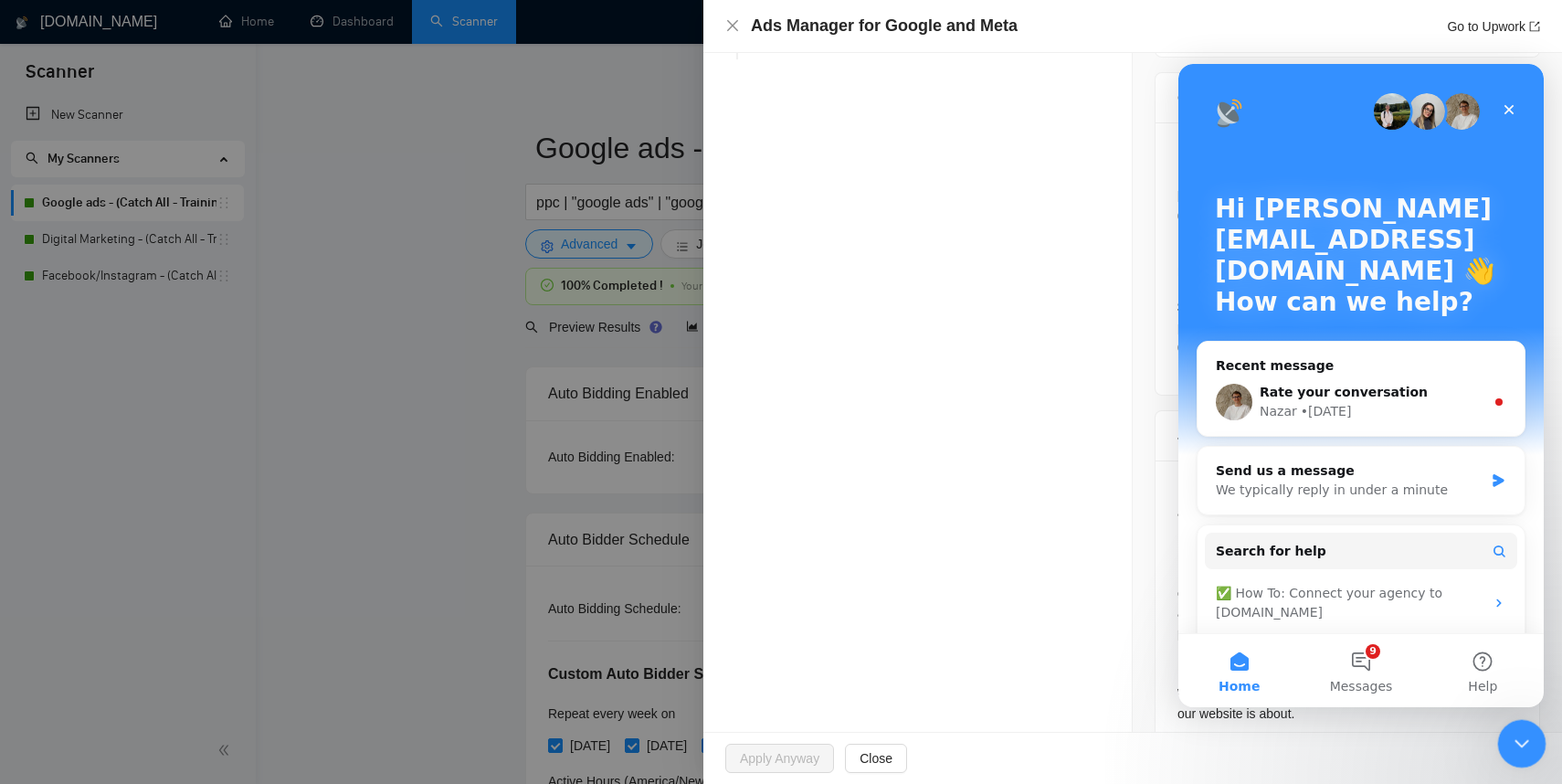
click at [1517, 742] on icon "Close Intercom Messenger" at bounding box center [1520, 741] width 22 height 22
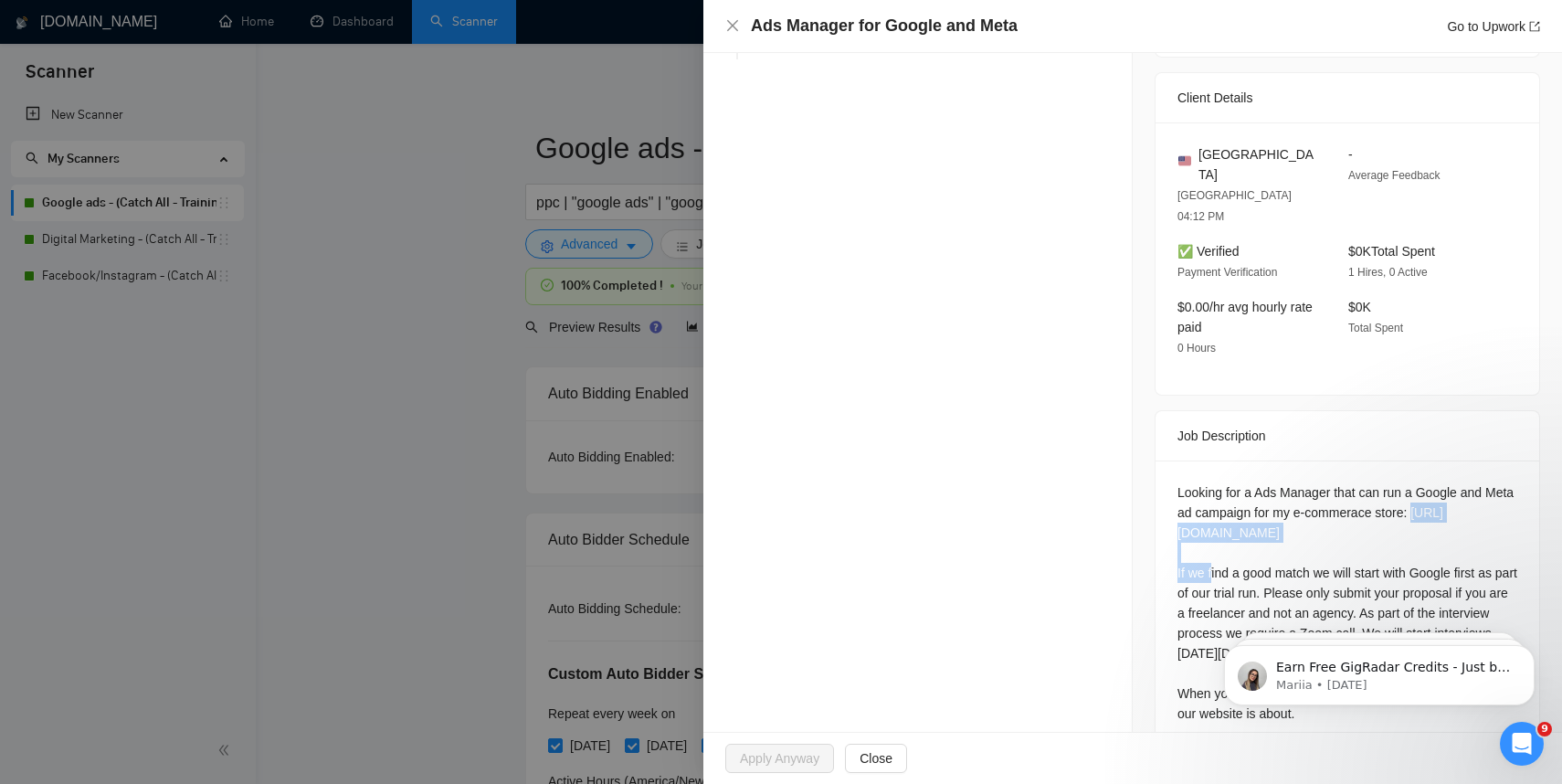
drag, startPoint x: 1355, startPoint y: 492, endPoint x: 1175, endPoint y: 487, distance: 180.1
click at [1175, 487] on div "Looking for a Ads Manager that can run a Google and Meta ad campaign for my e-c…" at bounding box center [1347, 606] width 384 height 292
copy div "https://freerunleashes.com/"
